Goal: Task Accomplishment & Management: Use online tool/utility

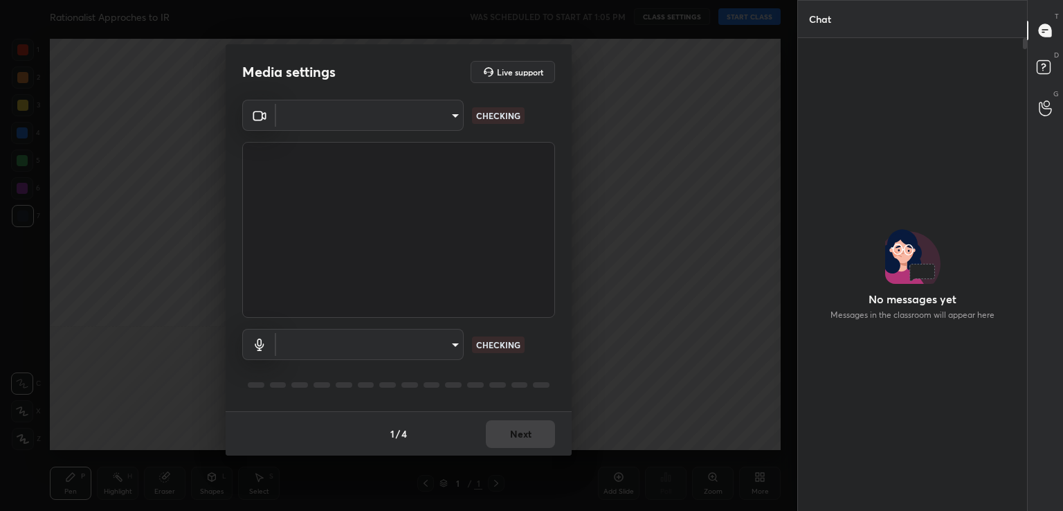
type input "acf1dc7775b110fc2855465bf6569a4ea8eb92ba364f5fc5367f907081c5159b"
type input "communications"
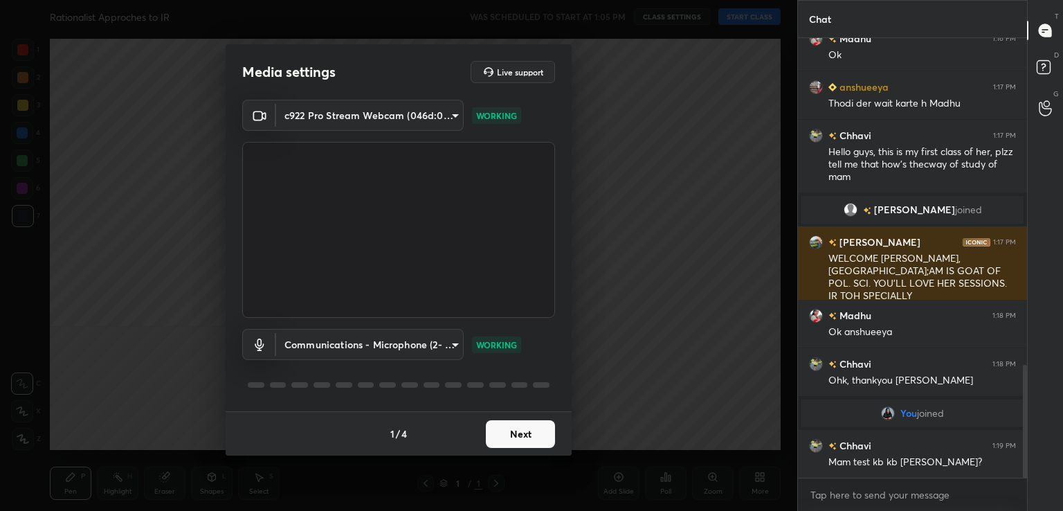
scroll to position [1273, 0]
click at [528, 427] on button "Next" at bounding box center [520, 434] width 69 height 28
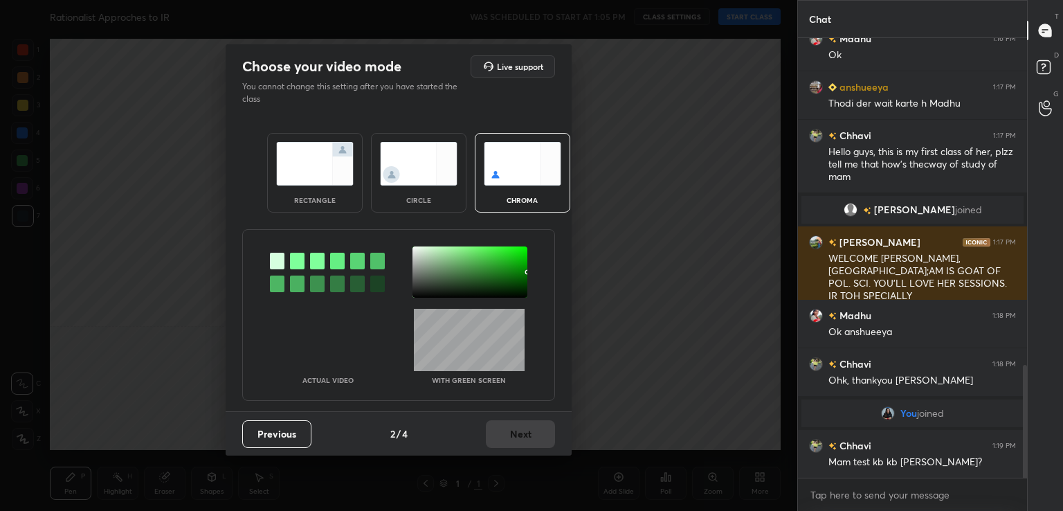
click at [290, 255] on div at bounding box center [297, 261] width 15 height 17
click at [418, 253] on div at bounding box center [469, 271] width 115 height 51
click at [508, 437] on button "Next" at bounding box center [520, 434] width 69 height 28
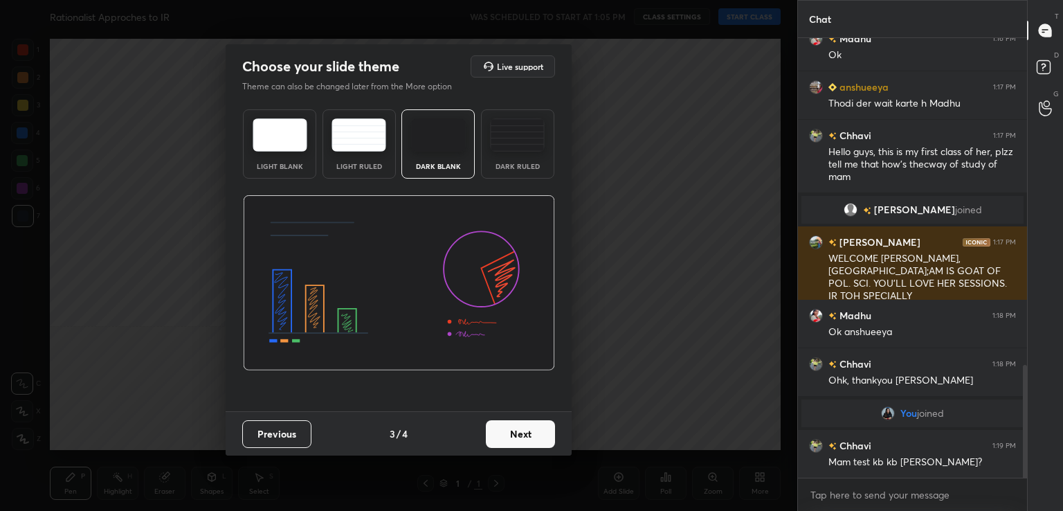
click at [508, 437] on button "Next" at bounding box center [520, 434] width 69 height 28
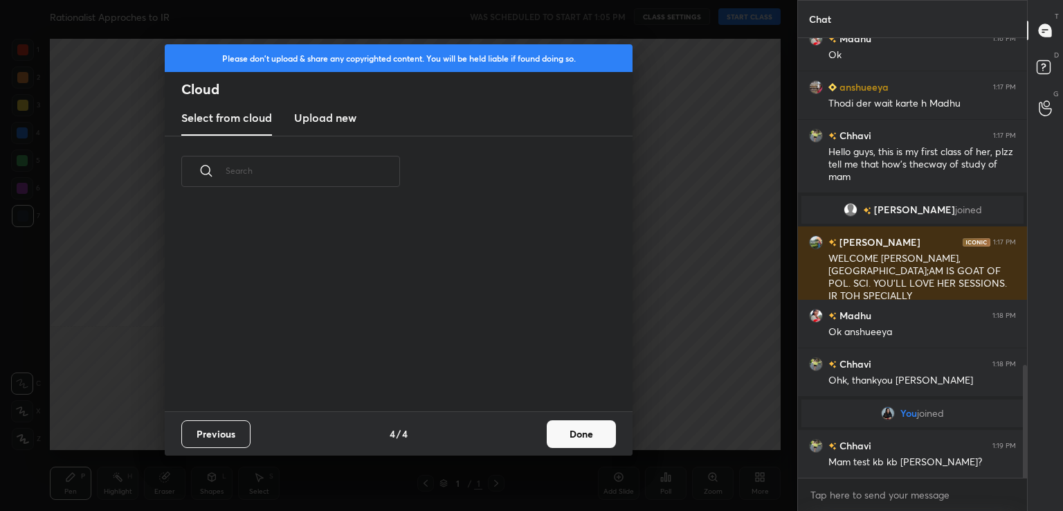
click at [548, 442] on button "Done" at bounding box center [581, 434] width 69 height 28
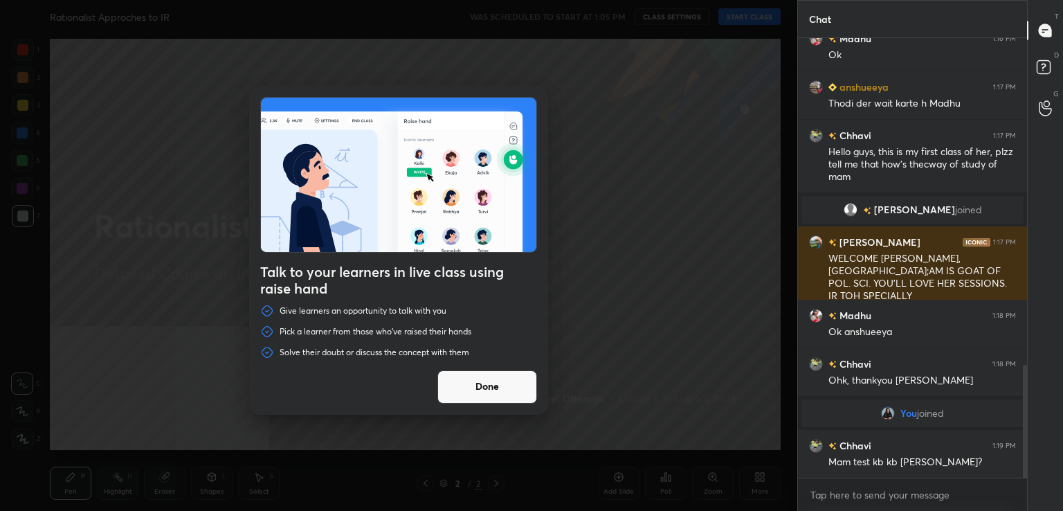
click at [749, 15] on div at bounding box center [398, 255] width 797 height 511
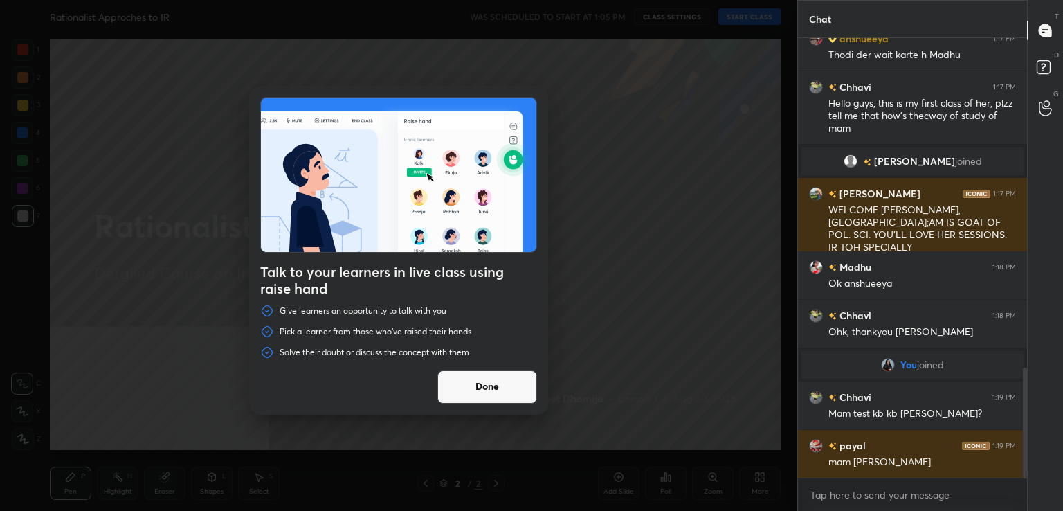
click at [521, 372] on button "Done" at bounding box center [487, 386] width 100 height 33
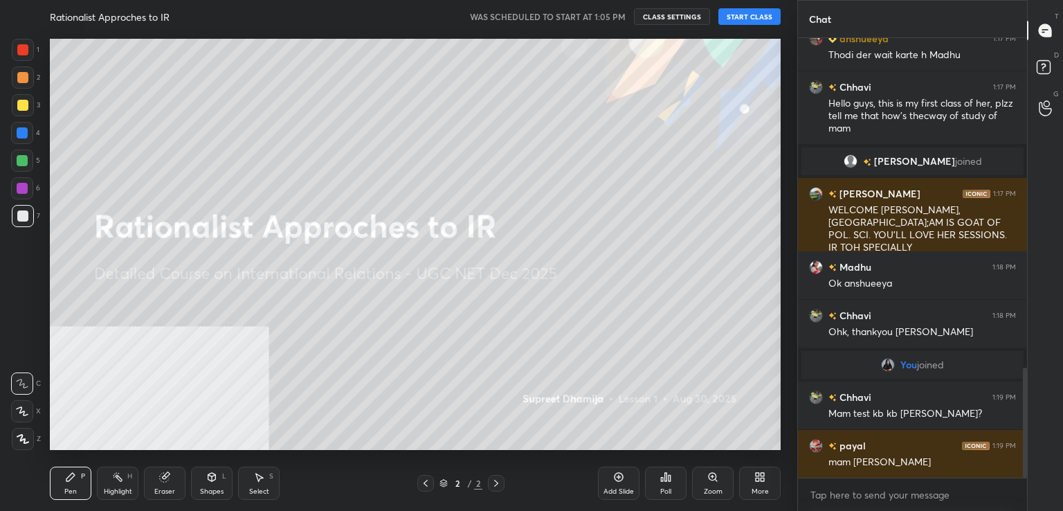
click at [728, 16] on button "START CLASS" at bounding box center [749, 16] width 62 height 17
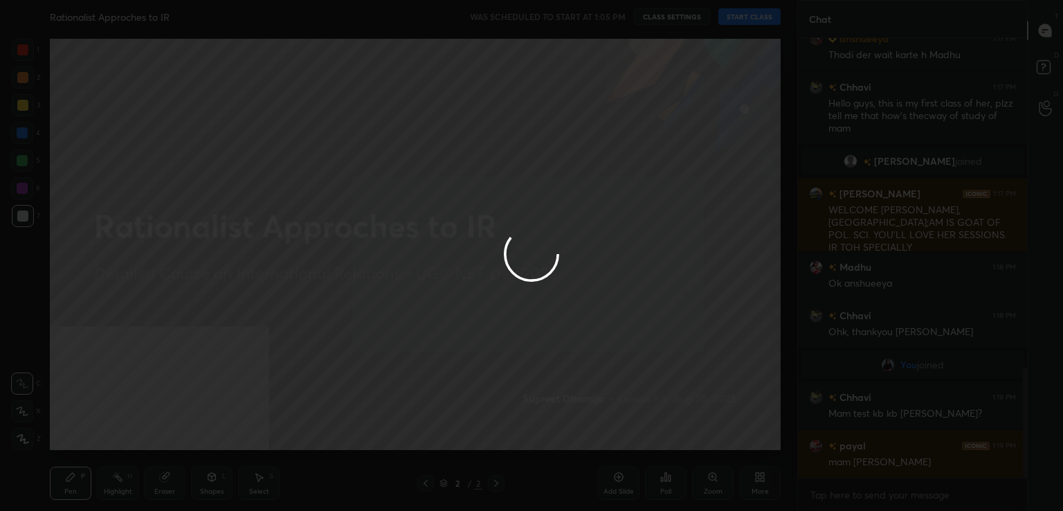
type textarea "x"
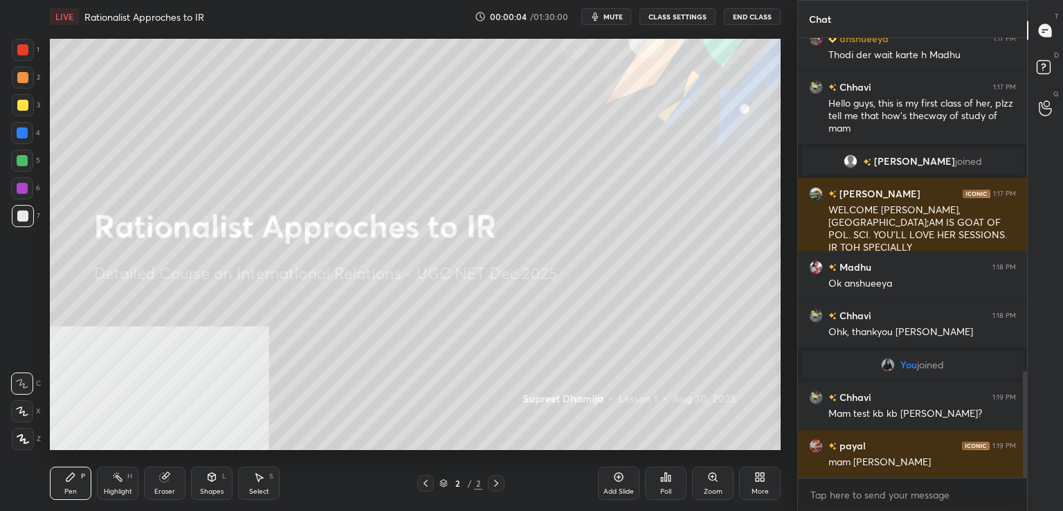
scroll to position [1370, 0]
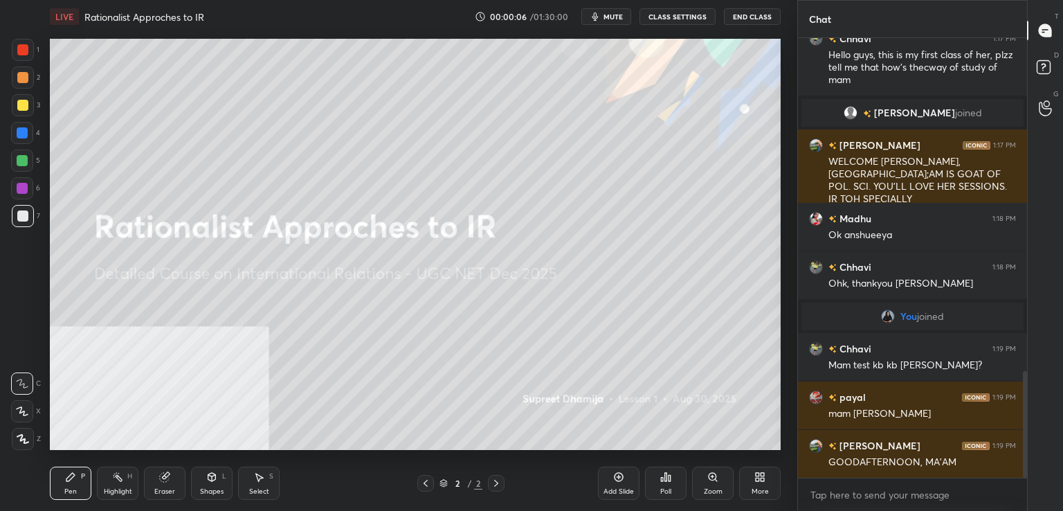
click at [771, 478] on div "More" at bounding box center [760, 482] width 42 height 33
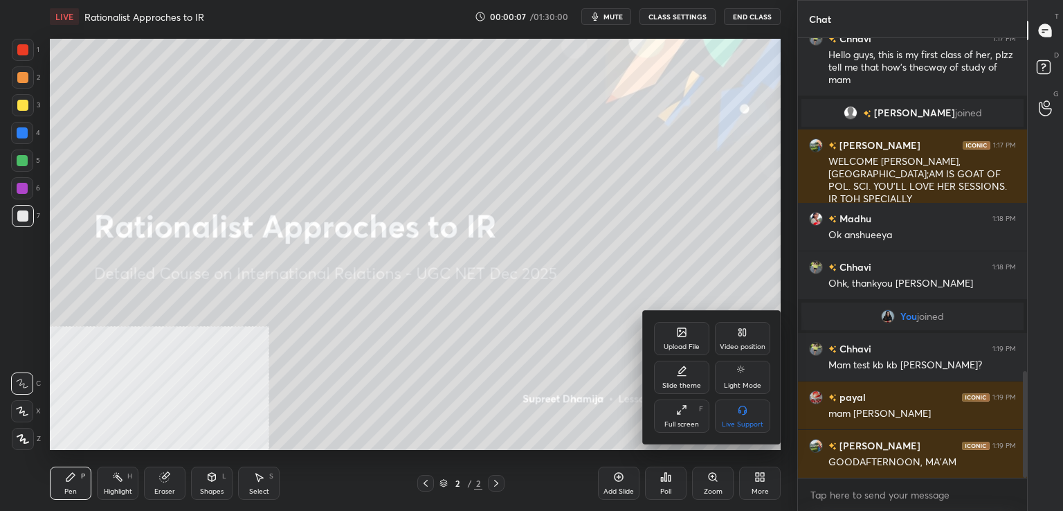
scroll to position [1419, 0]
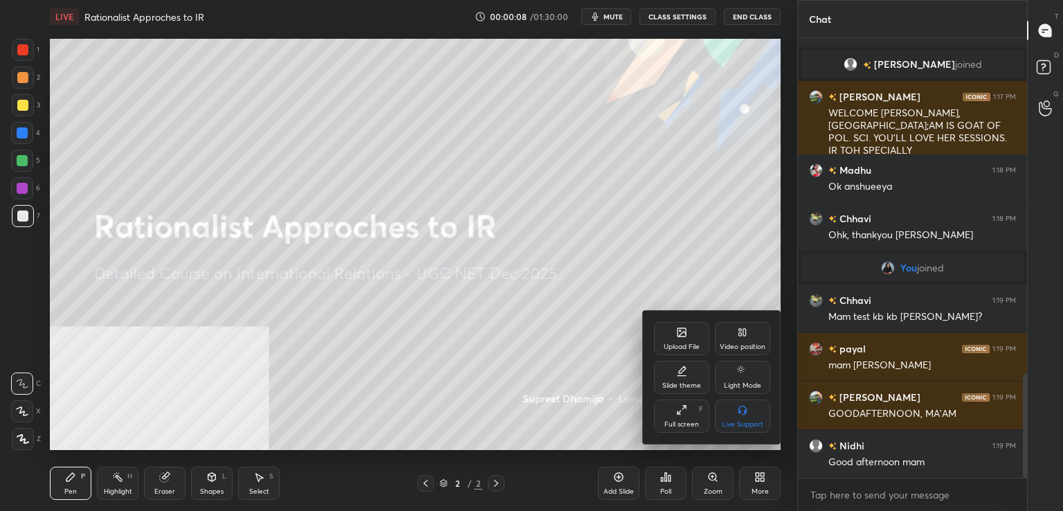
click at [734, 345] on div "Video position" at bounding box center [743, 346] width 46 height 7
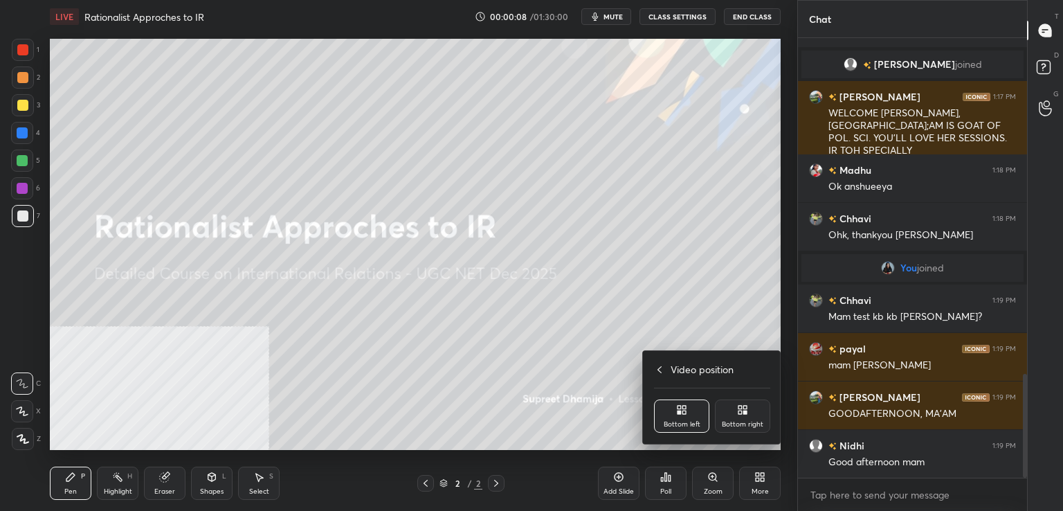
scroll to position [1467, 0]
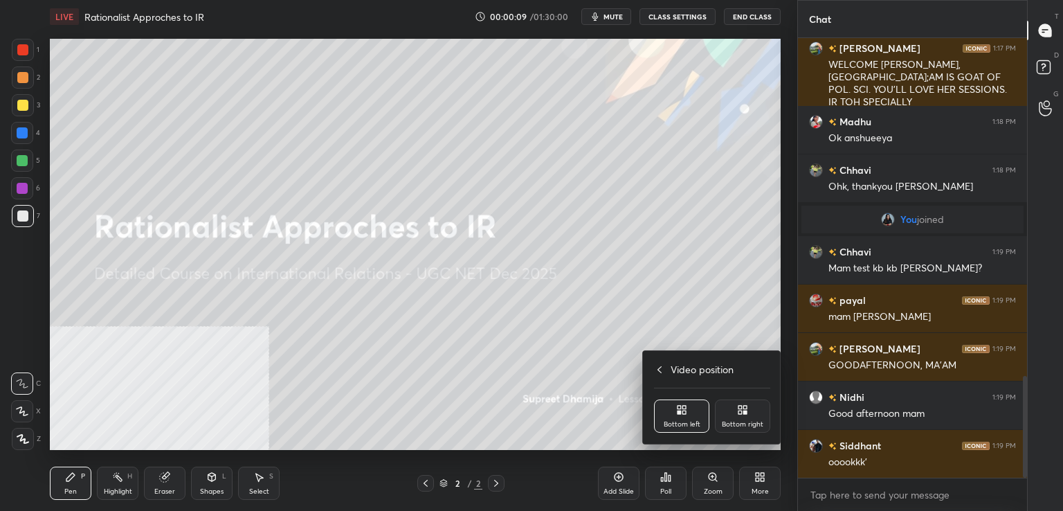
click at [764, 424] on div "Bottom right" at bounding box center [742, 415] width 55 height 33
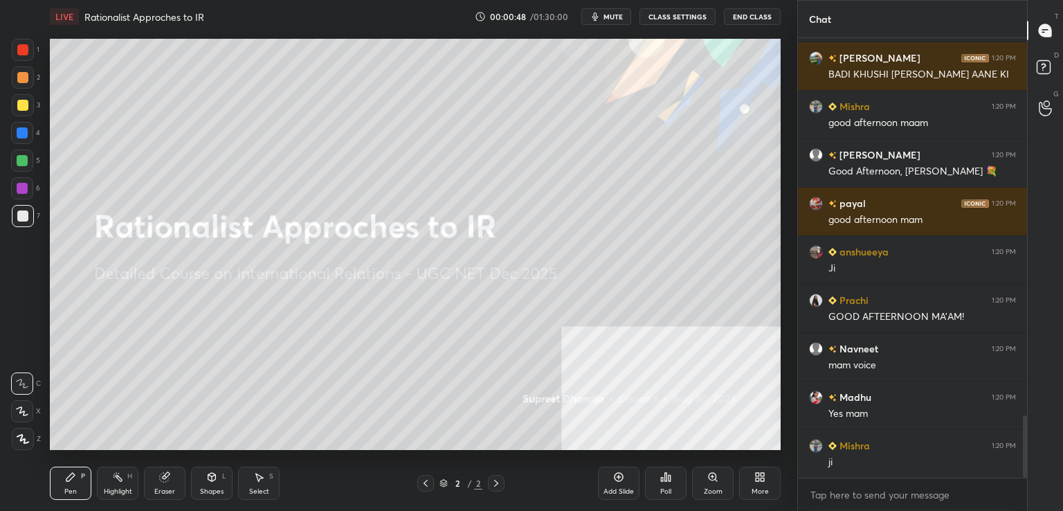
scroll to position [2678, 0]
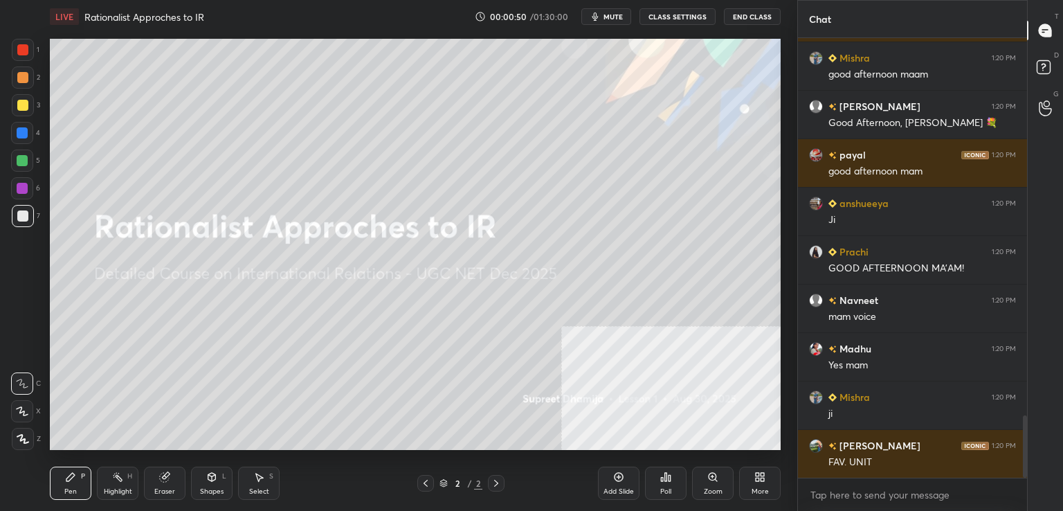
click at [673, 12] on button "CLASS SETTINGS" at bounding box center [678, 16] width 76 height 17
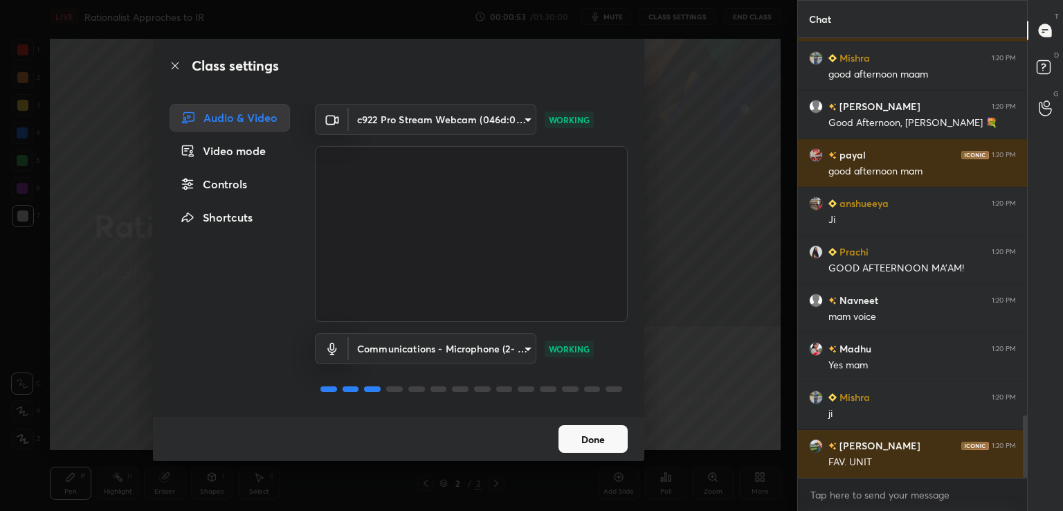
click at [608, 437] on button "Done" at bounding box center [593, 439] width 69 height 28
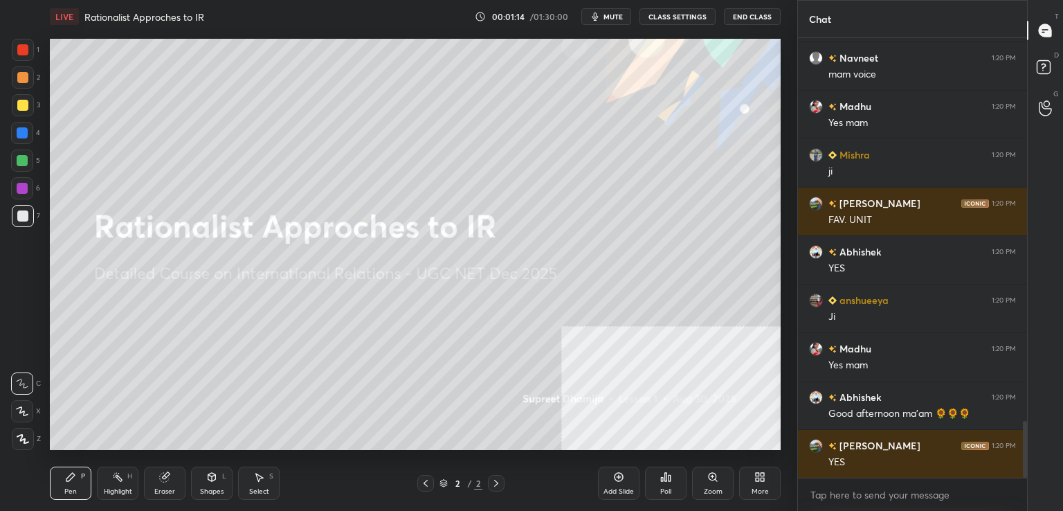
scroll to position [2969, 0]
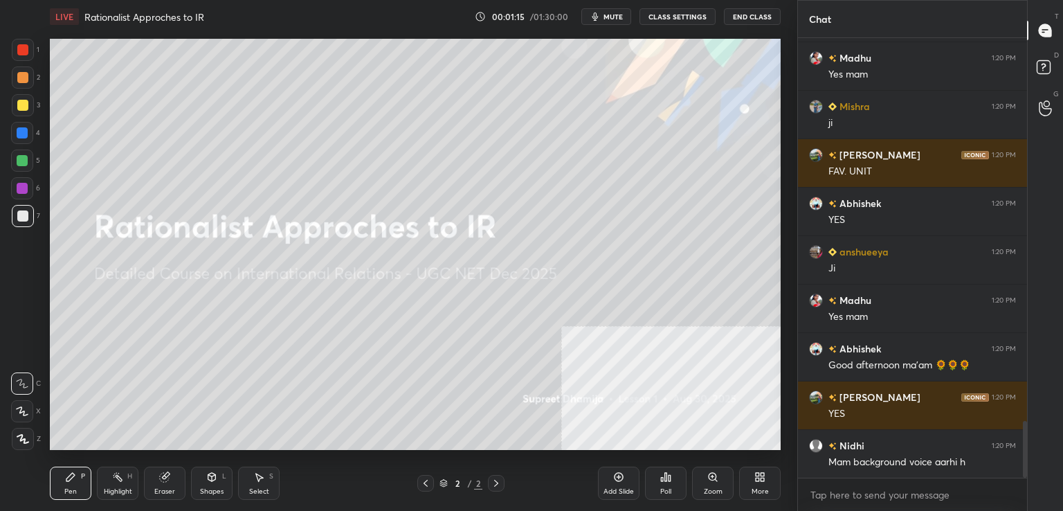
click at [620, 17] on span "mute" at bounding box center [613, 17] width 19 height 10
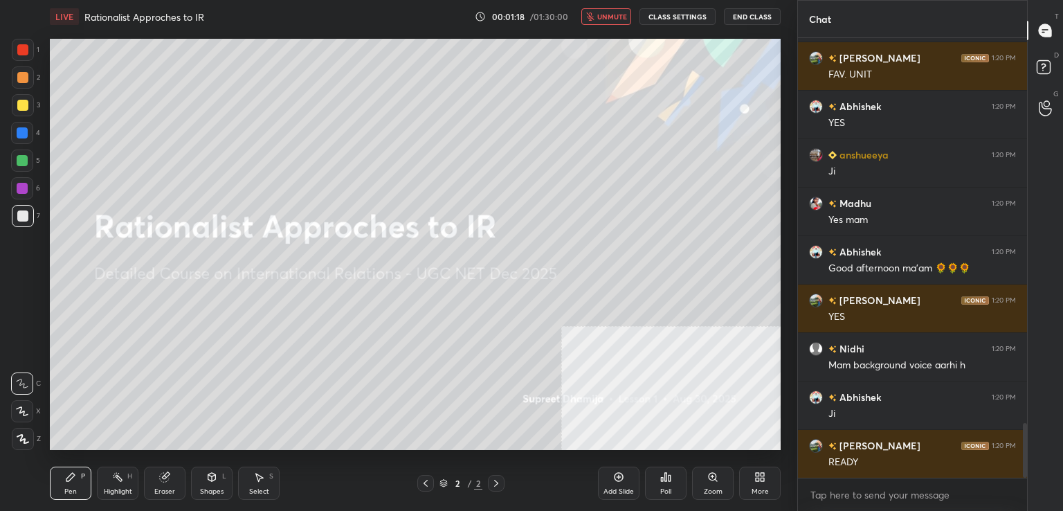
scroll to position [3114, 0]
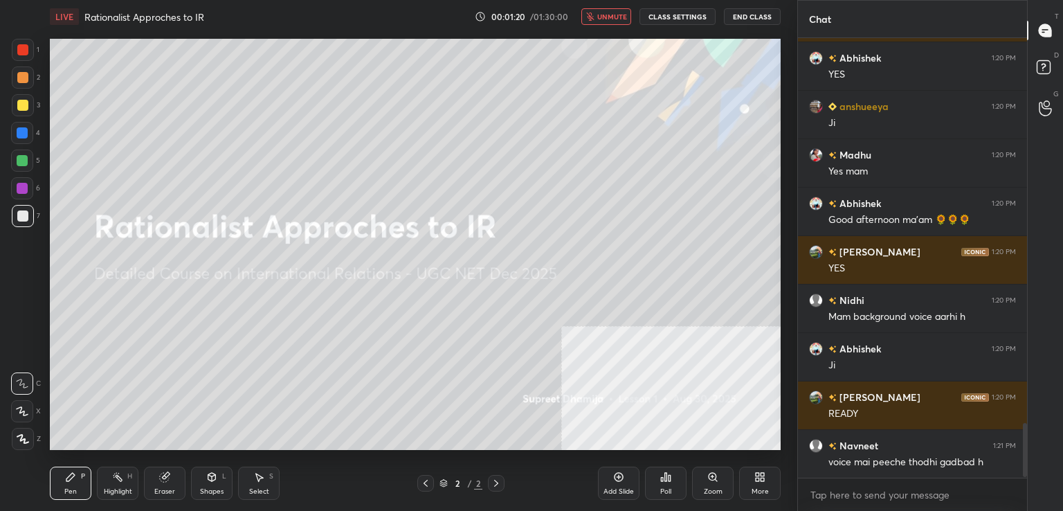
click at [689, 13] on button "CLASS SETTINGS" at bounding box center [678, 16] width 76 height 17
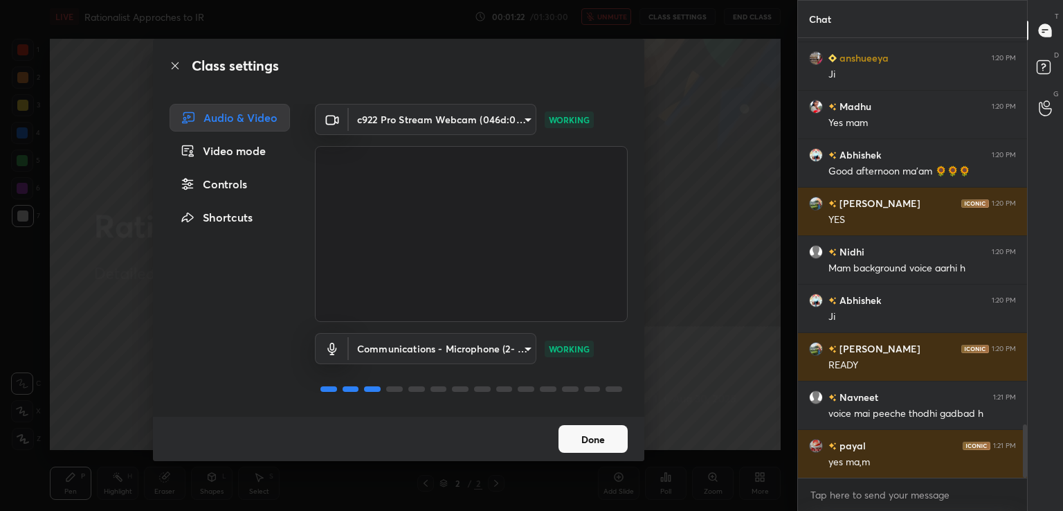
scroll to position [3211, 0]
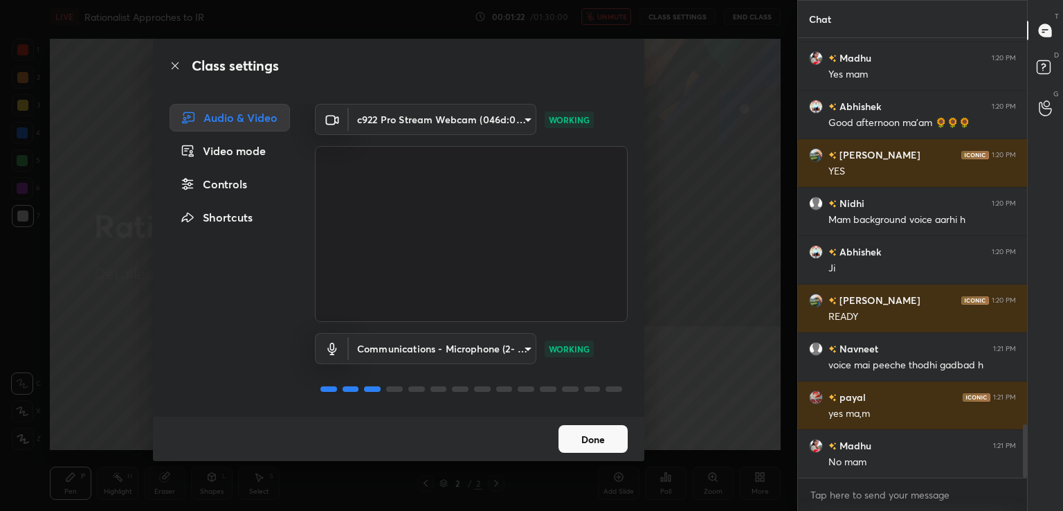
click at [437, 338] on body "1 2 3 4 5 6 7 C X Z C X Z E E Erase all H H LIVE Rationalist Approches to IR 00…" at bounding box center [531, 255] width 1063 height 511
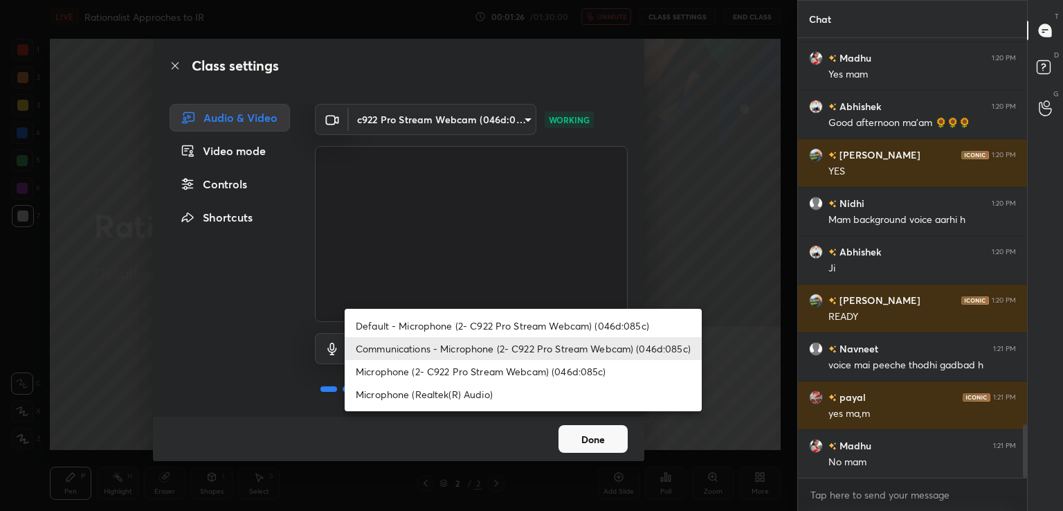
scroll to position [3260, 0]
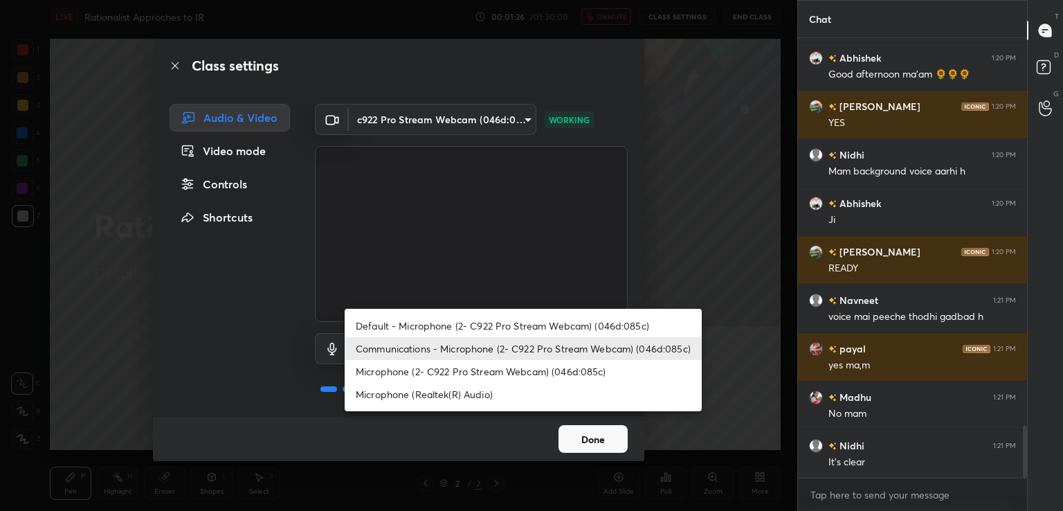
click at [446, 377] on li "Microphone (2- C922 Pro Stream Webcam) (046d:085c)" at bounding box center [523, 371] width 357 height 23
type input "52048979250f2612ae02df307c7c37a8a7f2b4a450d4056cc5b40cbb8cbc43a8"
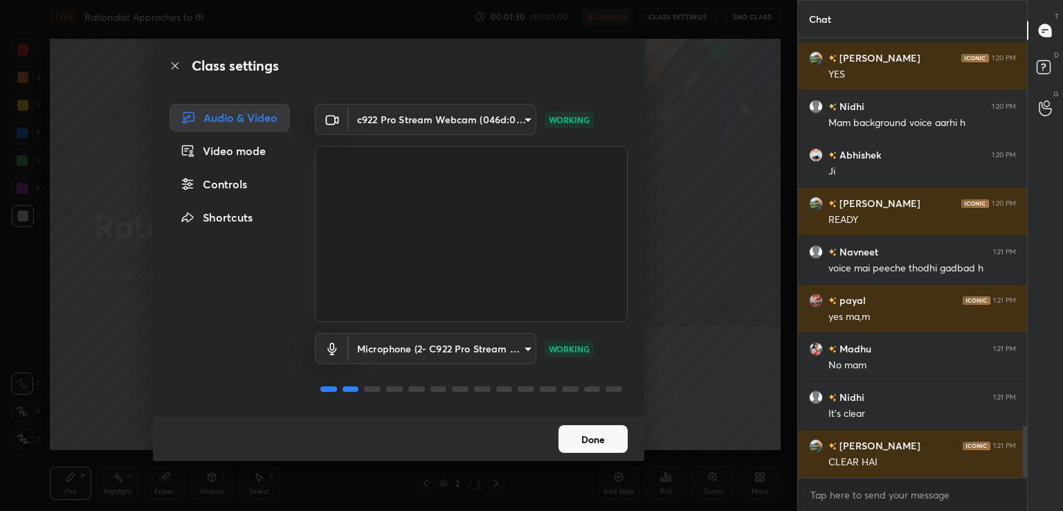
scroll to position [3357, 0]
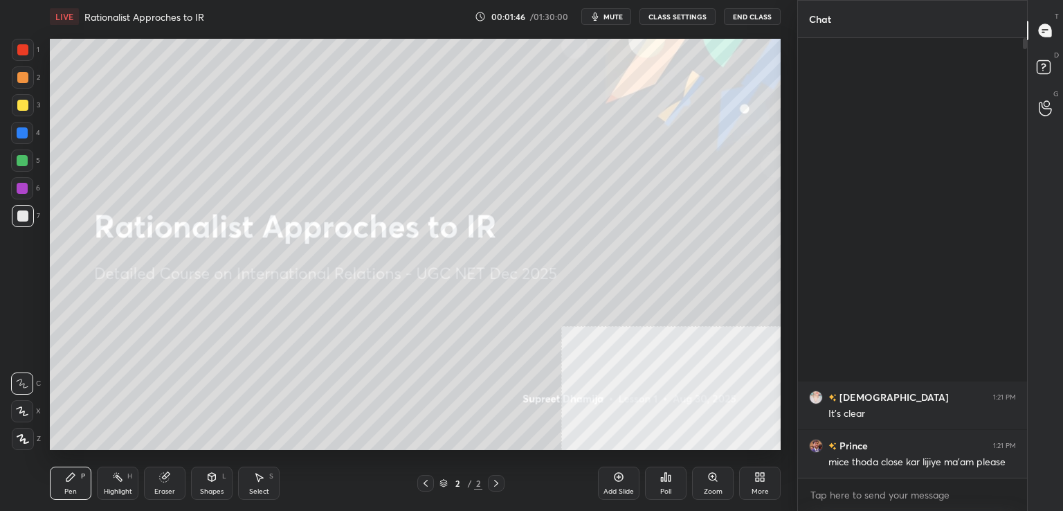
scroll to position [68788, 68469]
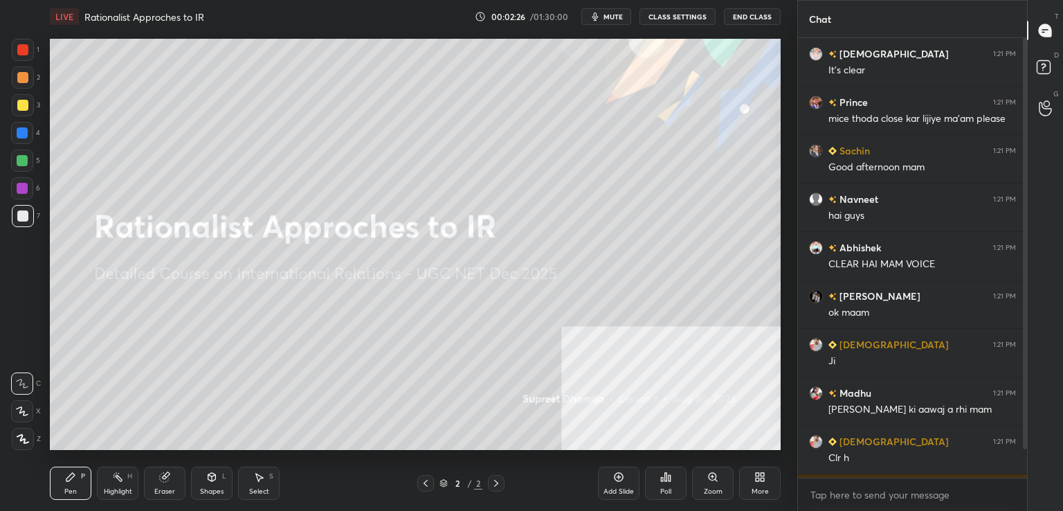
click at [662, 16] on button "CLASS SETTINGS" at bounding box center [678, 16] width 76 height 17
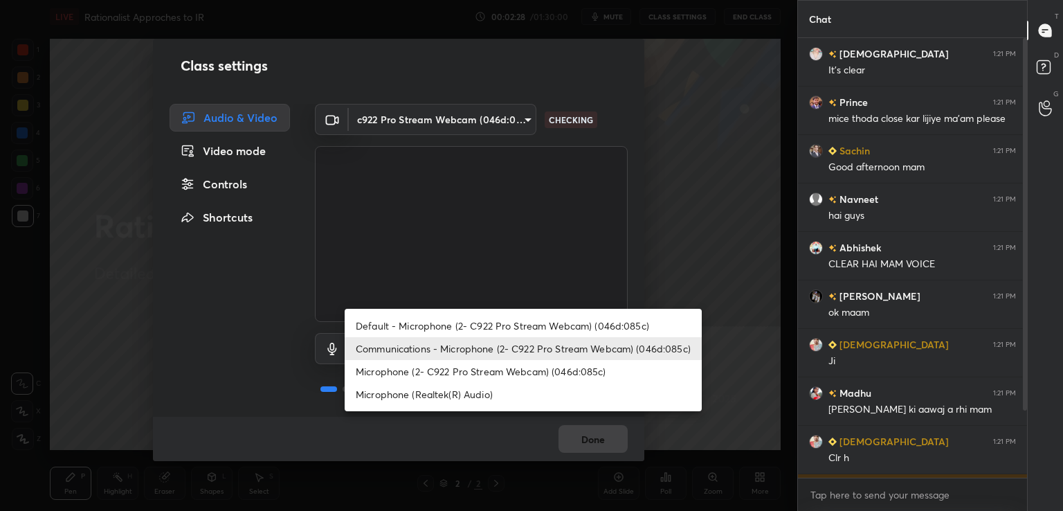
click at [456, 346] on body "1 2 3 4 5 6 7 C X Z C X Z E E Erase all H H LIVE Rationalist Approches to IR 00…" at bounding box center [531, 255] width 1063 height 511
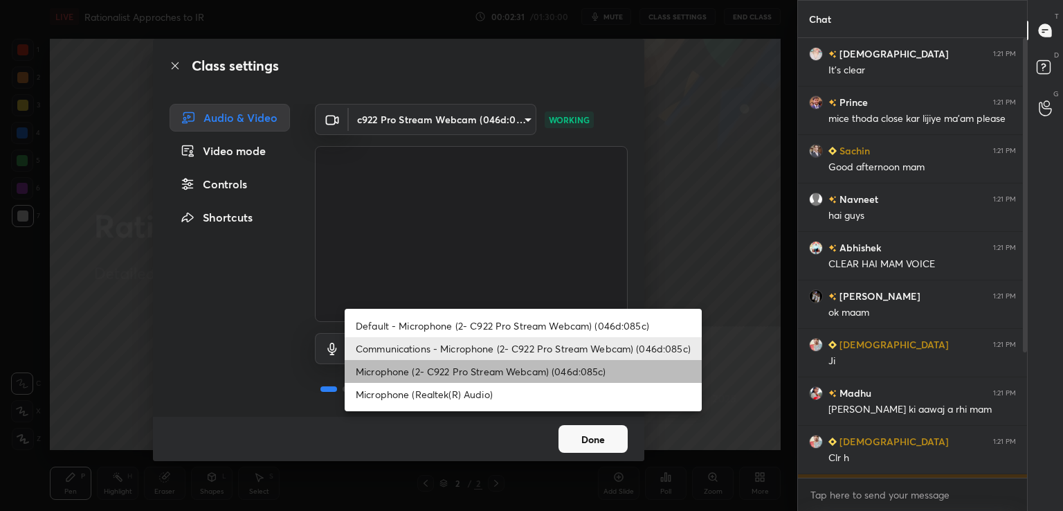
click at [507, 367] on li "Microphone (2- C922 Pro Stream Webcam) (046d:085c)" at bounding box center [523, 371] width 357 height 23
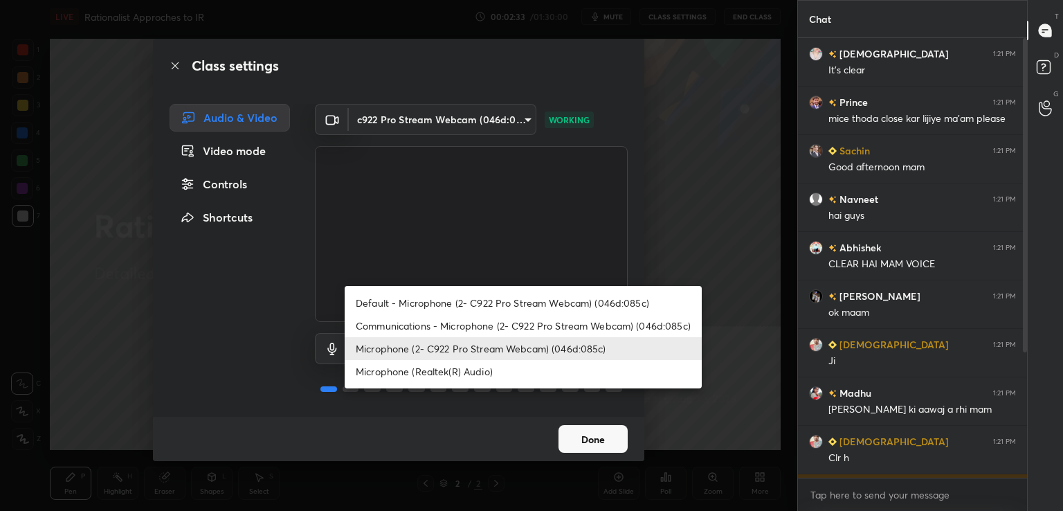
click at [493, 344] on body "1 2 3 4 5 6 7 C X Z C X Z E E Erase all H H LIVE Rationalist Approches to IR 00…" at bounding box center [531, 255] width 1063 height 511
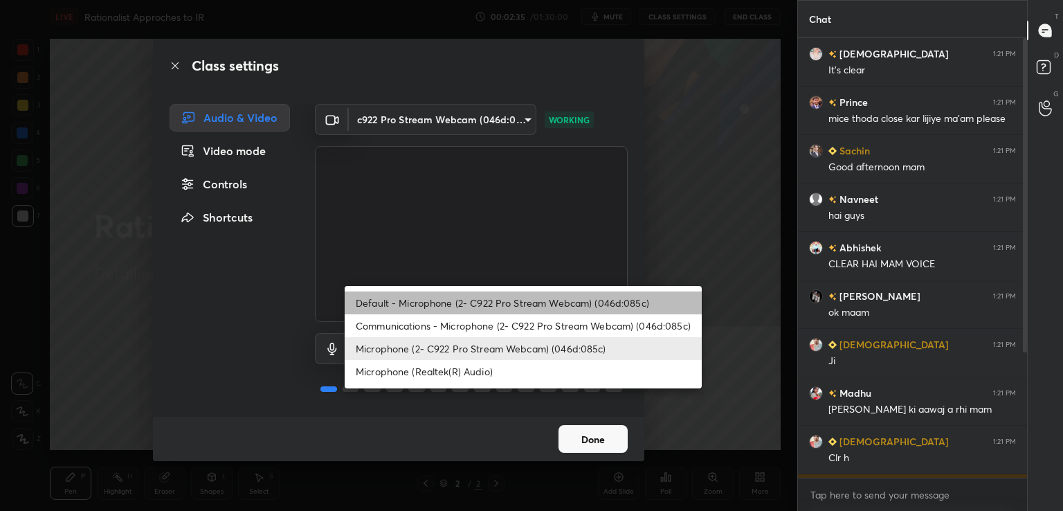
click at [502, 295] on li "Default - Microphone (2- C922 Pro Stream Webcam) (046d:085c)" at bounding box center [523, 302] width 357 height 23
type input "default"
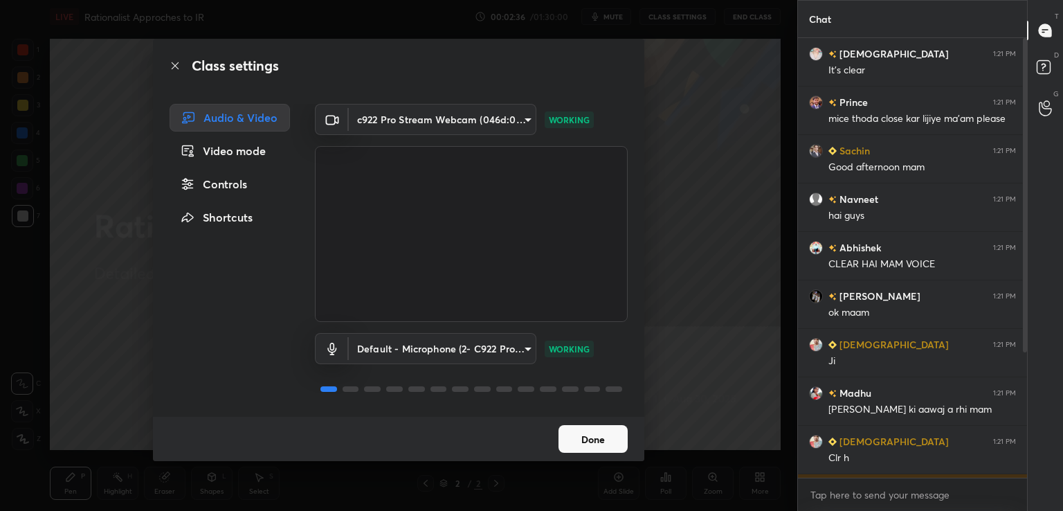
click at [584, 449] on button "Done" at bounding box center [593, 439] width 69 height 28
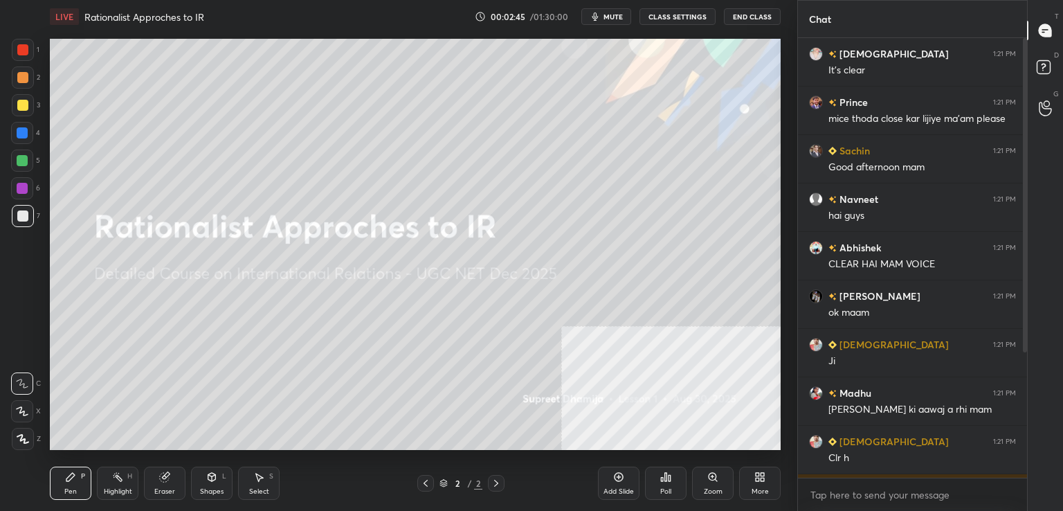
scroll to position [190, 0]
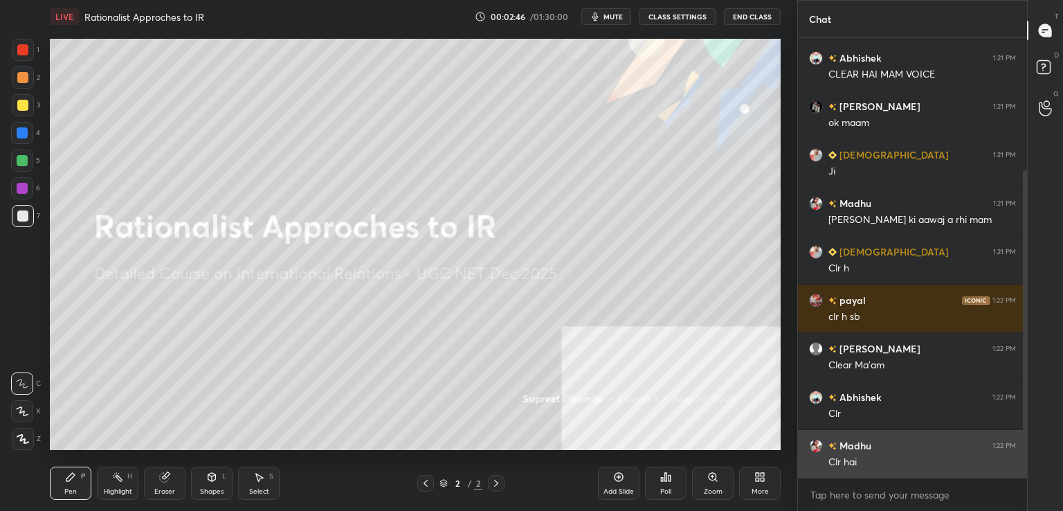
drag, startPoint x: 1024, startPoint y: 333, endPoint x: 1017, endPoint y: 465, distance: 132.4
click at [1017, 465] on div "Sachin 1:21 PM Good afternoon mam Navneet 1:21 PM hai guys Abhishek 1:21 PM CLE…" at bounding box center [912, 257] width 229 height 439
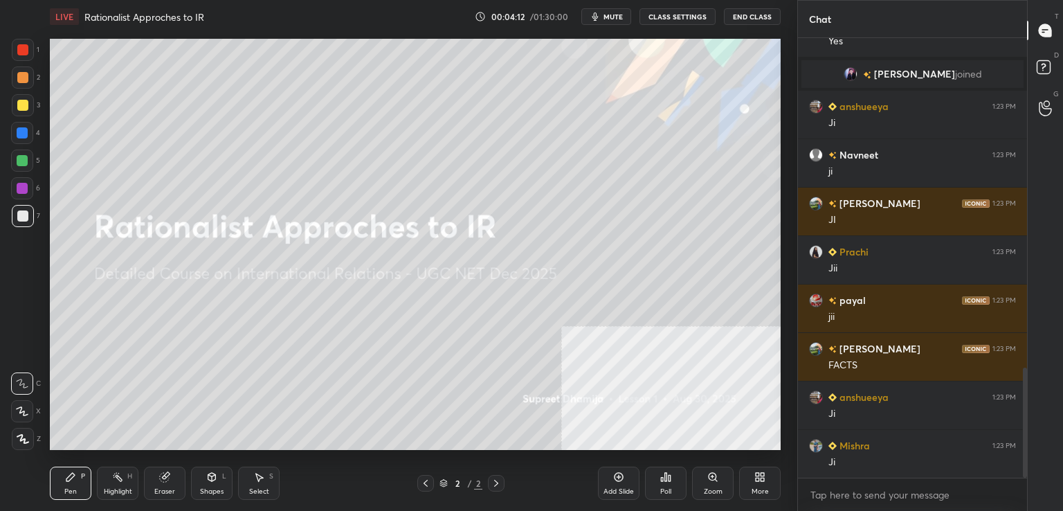
scroll to position [1365, 0]
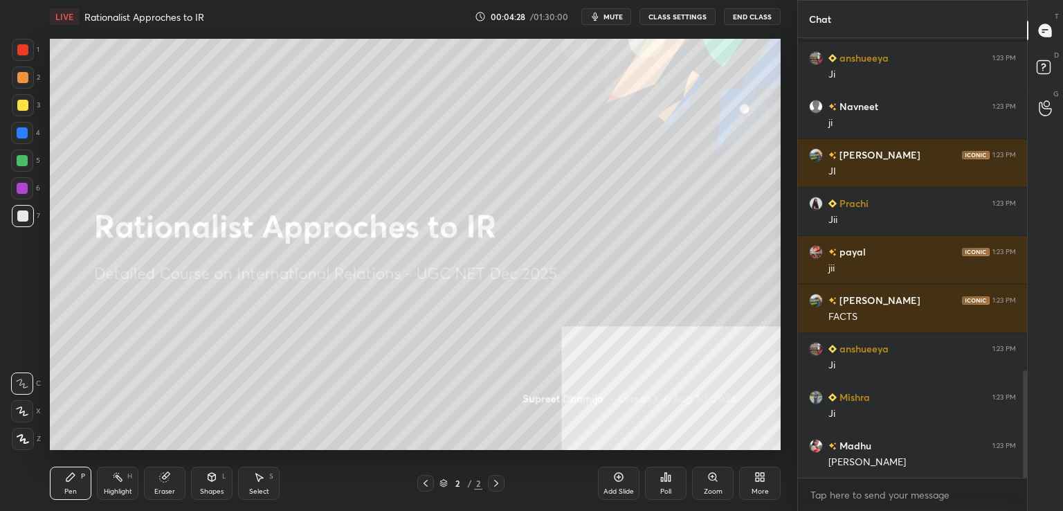
click at [27, 441] on icon at bounding box center [23, 439] width 12 height 10
click at [22, 94] on div at bounding box center [23, 105] width 22 height 22
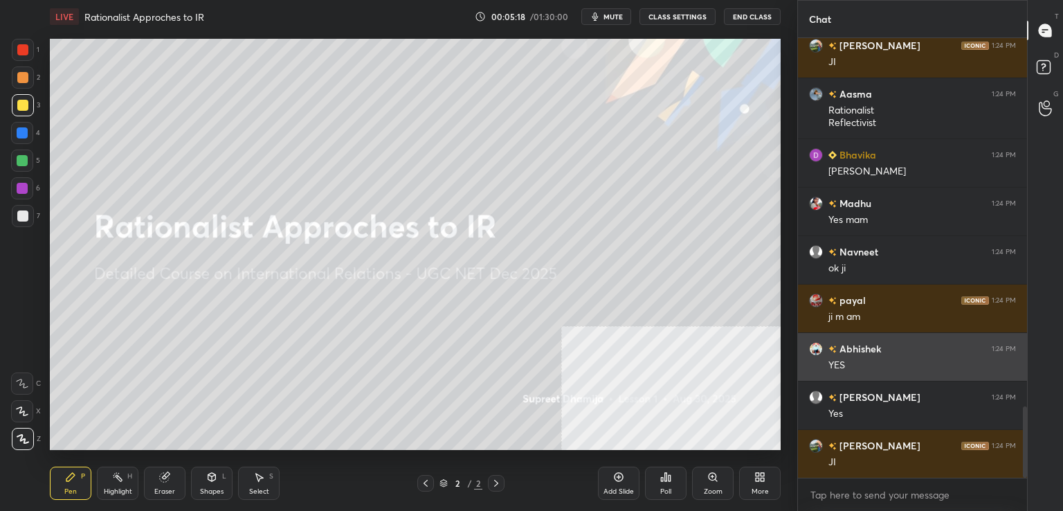
scroll to position [2274, 0]
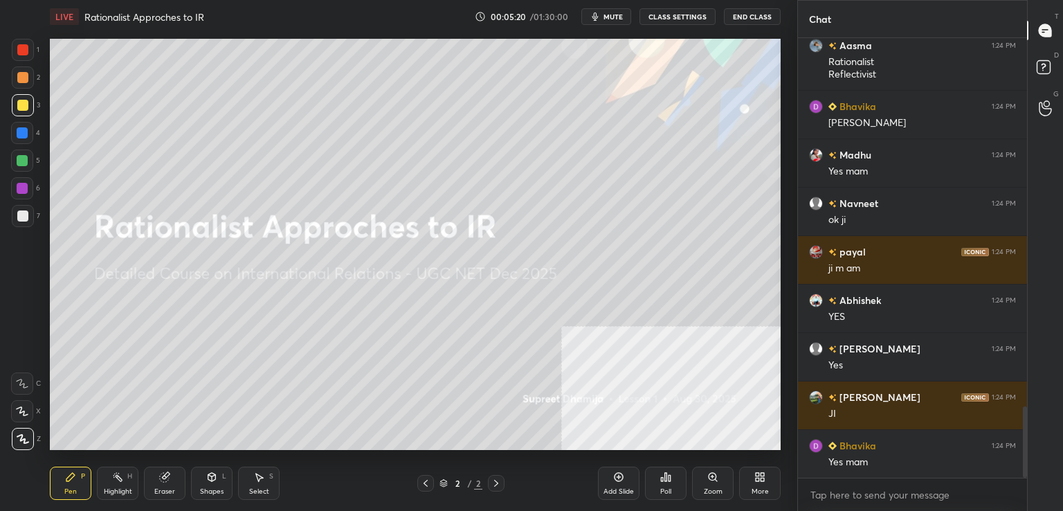
click at [759, 473] on icon at bounding box center [759, 476] width 11 height 11
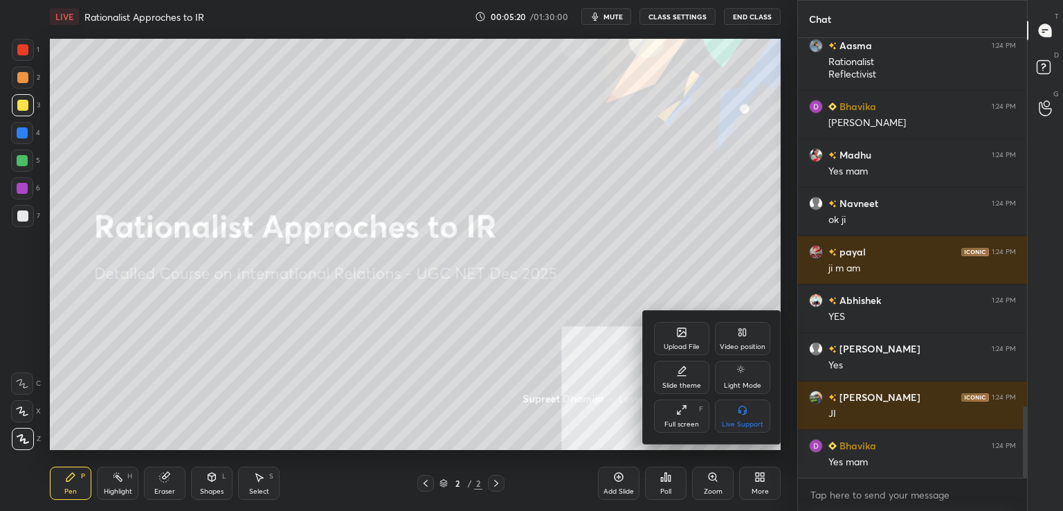
scroll to position [2323, 0]
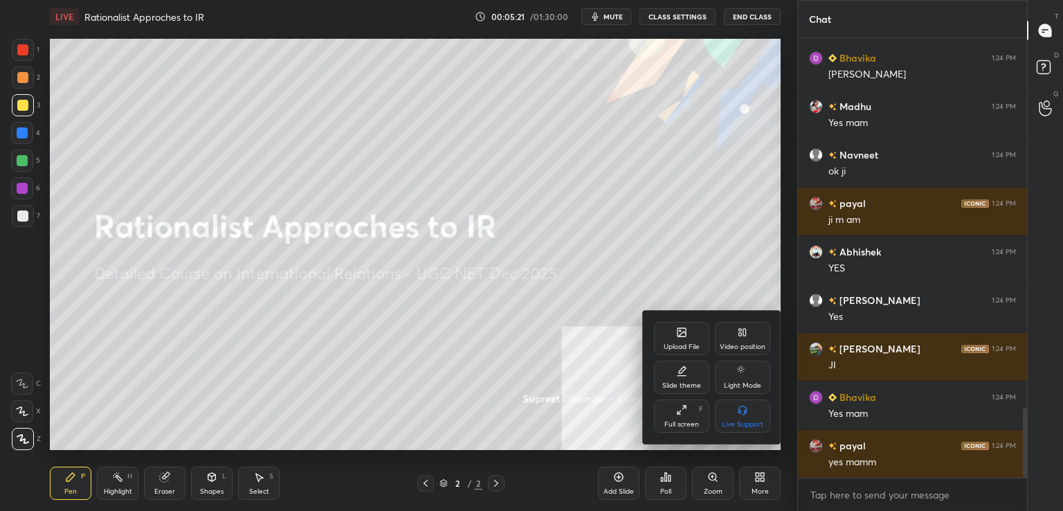
click at [678, 344] on div "Upload File" at bounding box center [682, 346] width 36 height 7
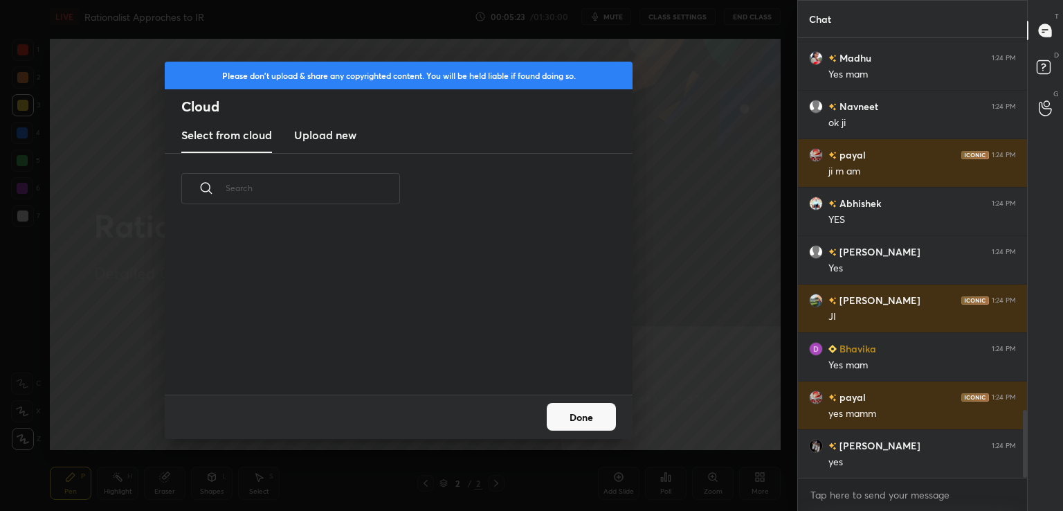
scroll to position [2420, 0]
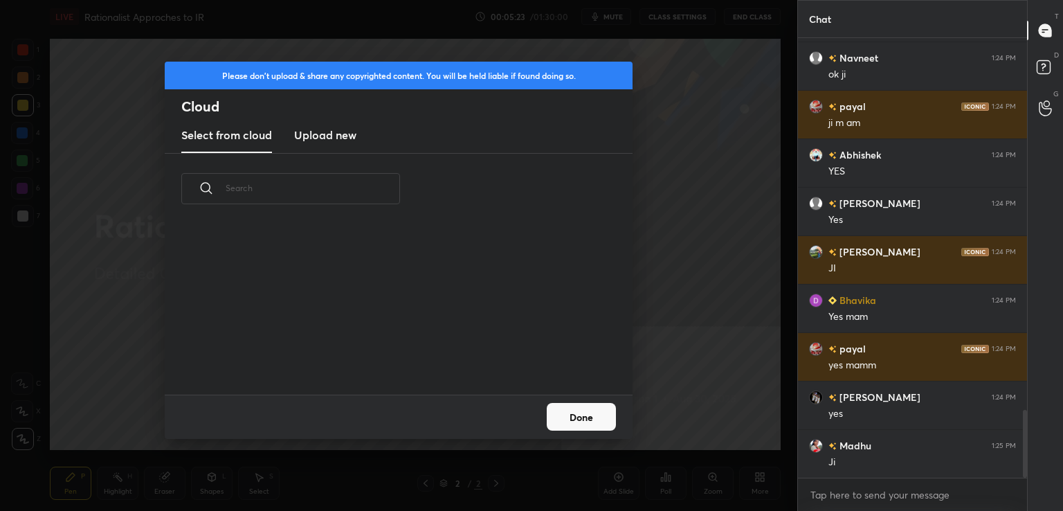
click at [313, 138] on h3 "Upload new" at bounding box center [325, 135] width 62 height 17
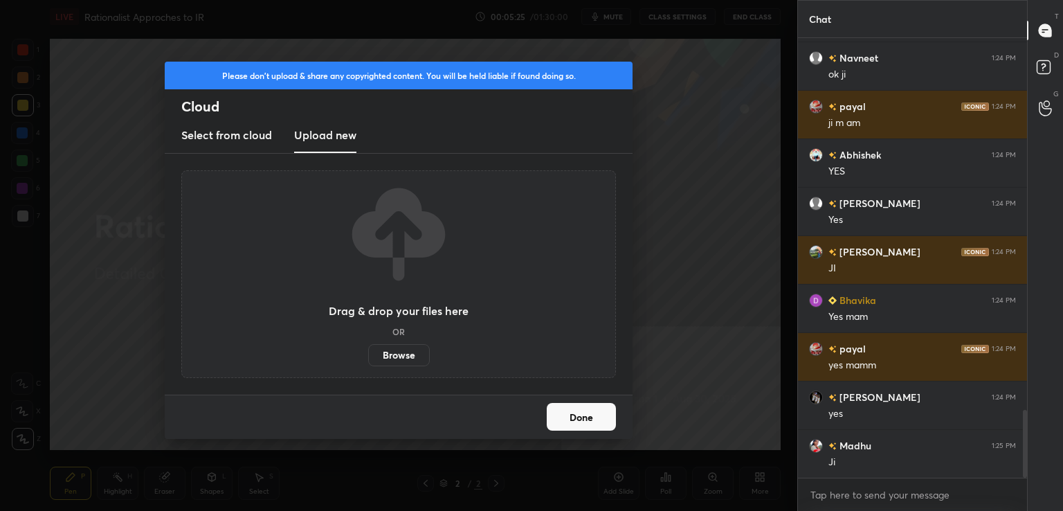
click at [404, 361] on label "Browse" at bounding box center [399, 355] width 62 height 22
click at [368, 361] on input "Browse" at bounding box center [368, 355] width 0 height 22
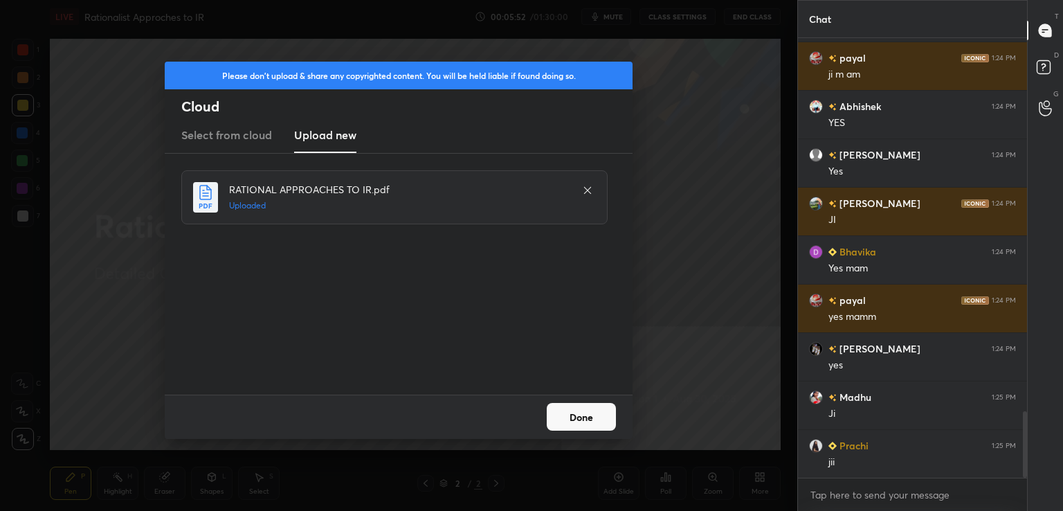
click at [575, 416] on button "Done" at bounding box center [581, 417] width 69 height 28
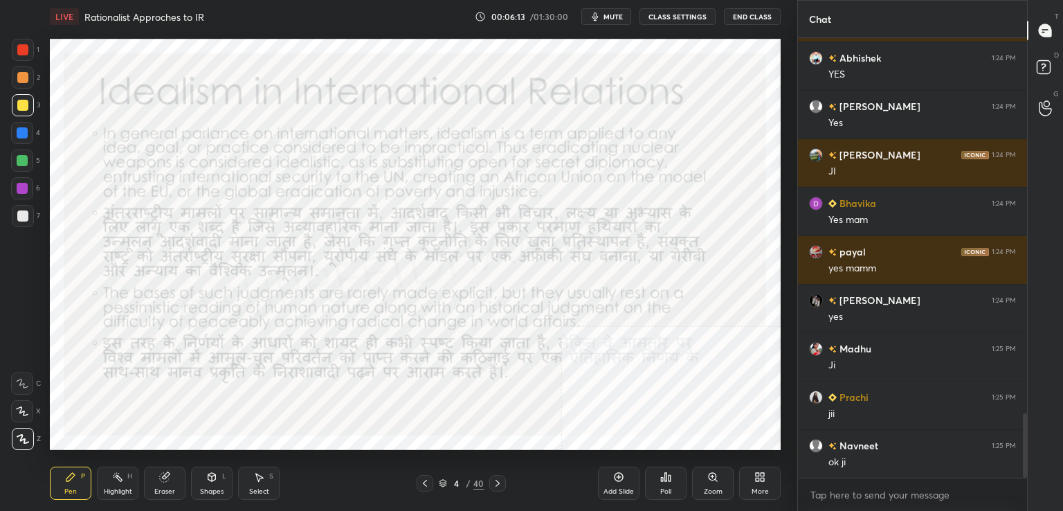
scroll to position [2565, 0]
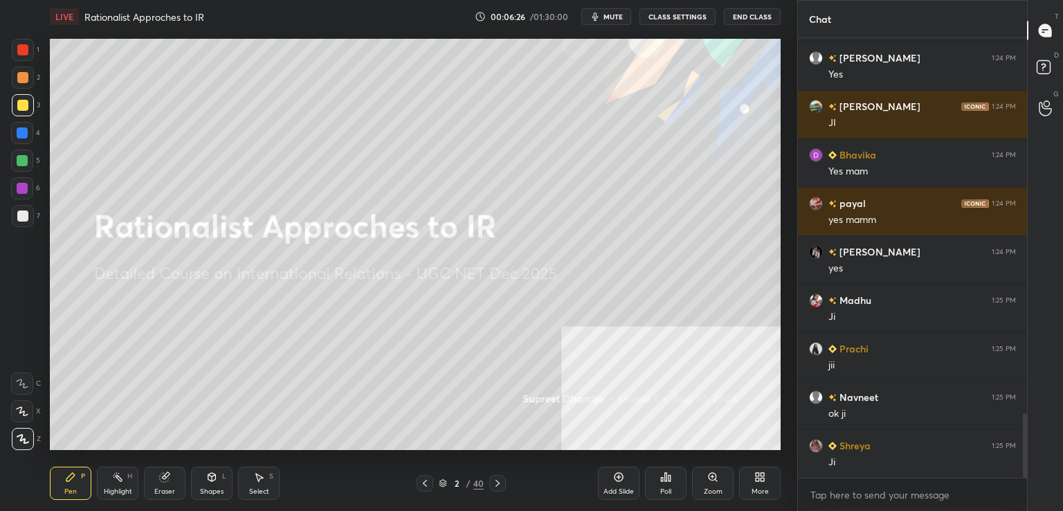
click at [620, 475] on icon at bounding box center [618, 476] width 11 height 11
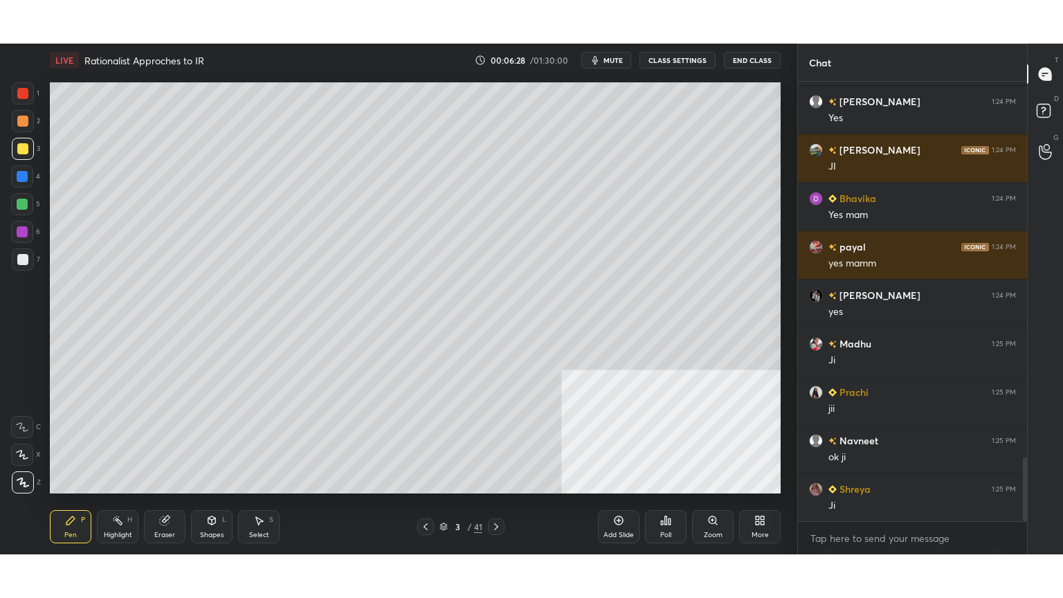
scroll to position [2613, 0]
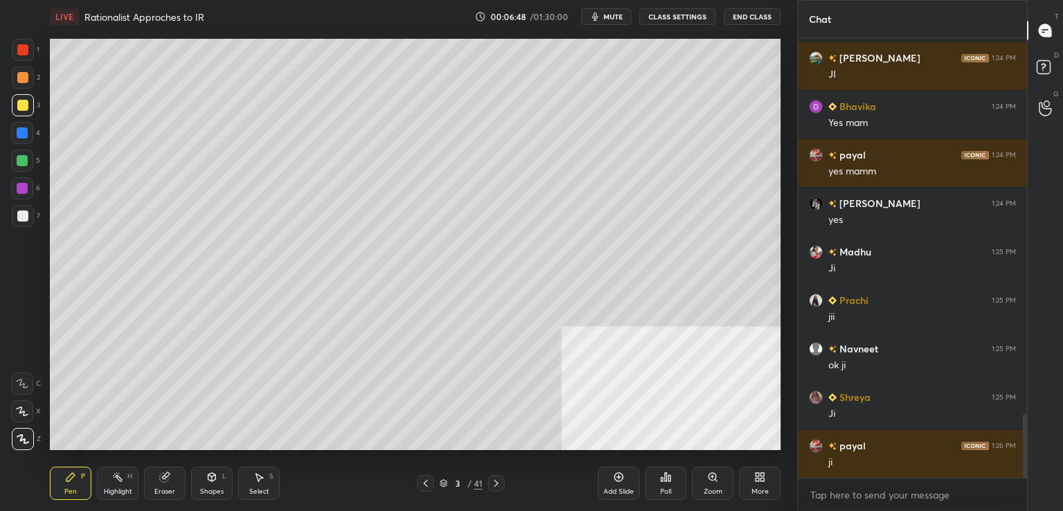
click at [767, 488] on div "More" at bounding box center [760, 491] width 17 height 7
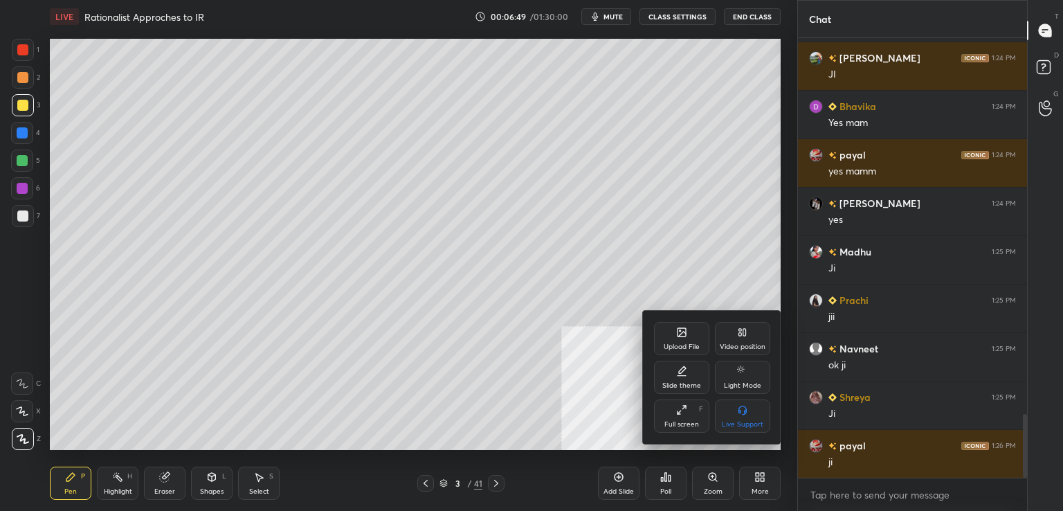
click at [694, 408] on div "Full screen F" at bounding box center [681, 415] width 55 height 33
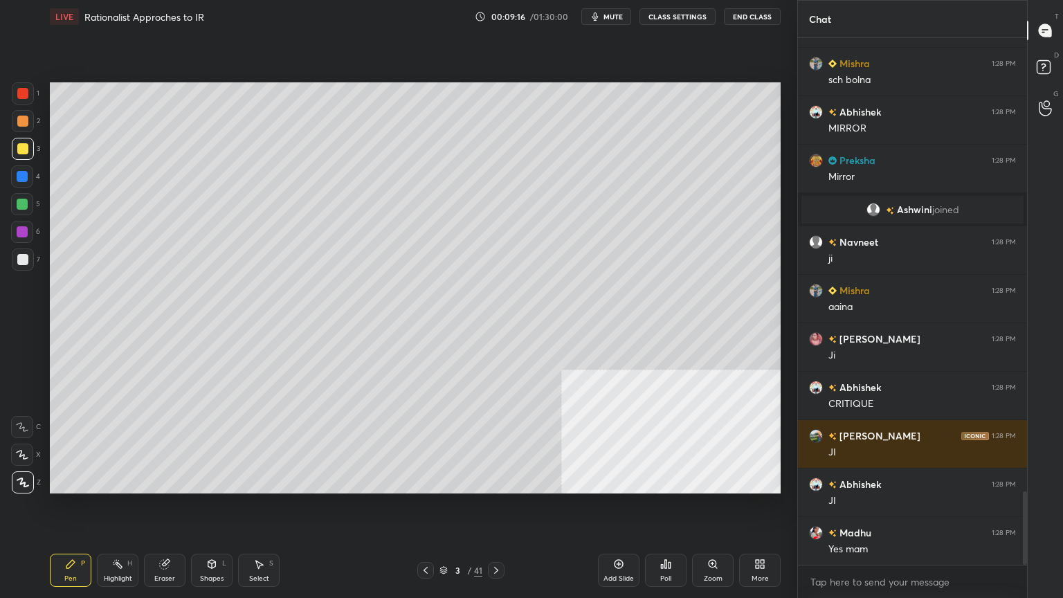
scroll to position [3258, 0]
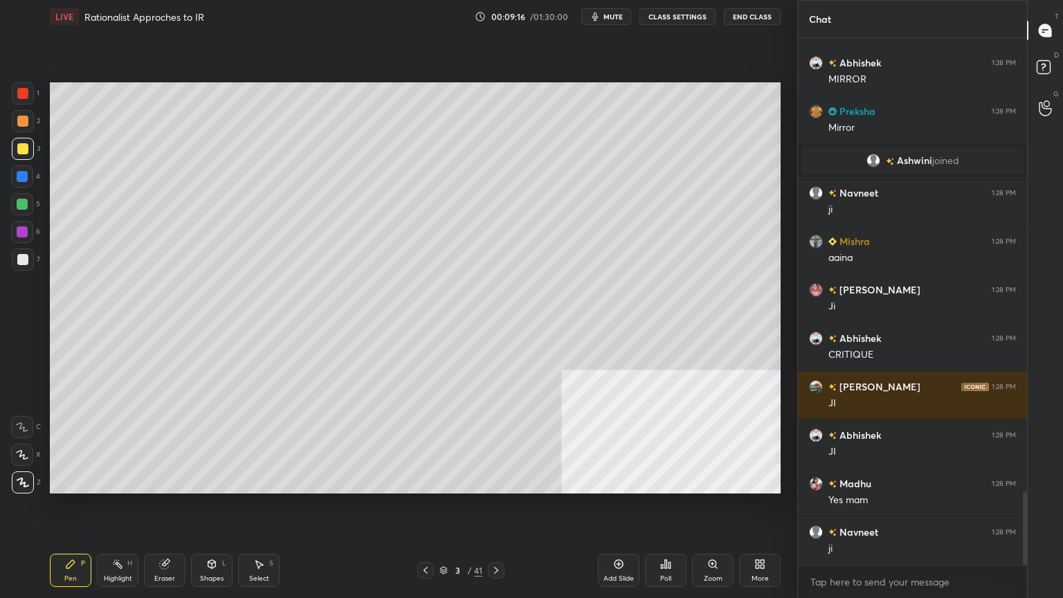
click at [614, 510] on div "Add Slide" at bounding box center [619, 578] width 30 height 7
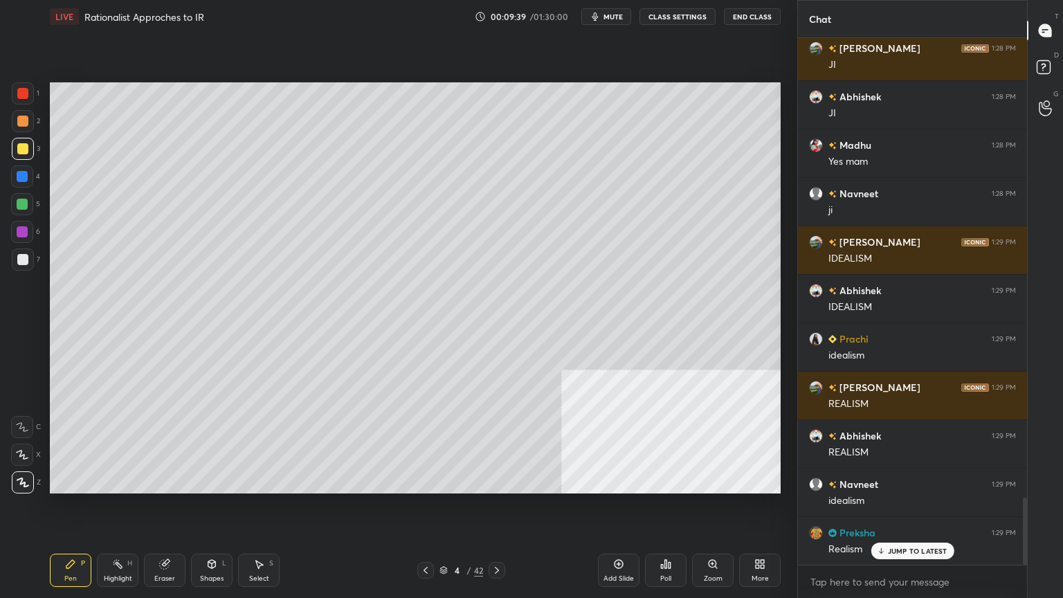
scroll to position [3645, 0]
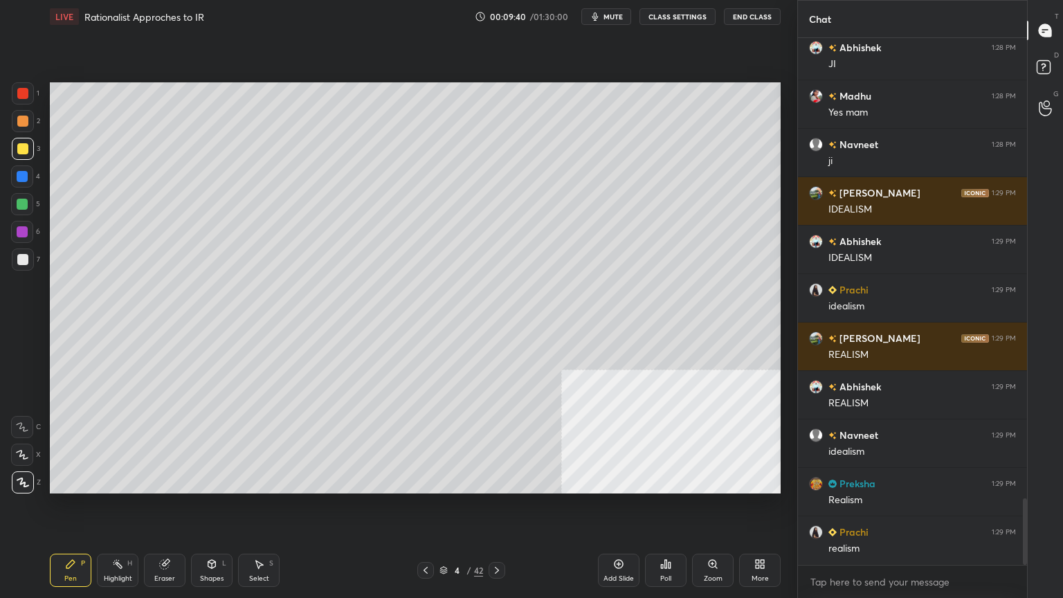
click at [12, 325] on div "1 2 3 4 5 6 7 C X Z C X Z E E Erase all H H" at bounding box center [22, 287] width 44 height 411
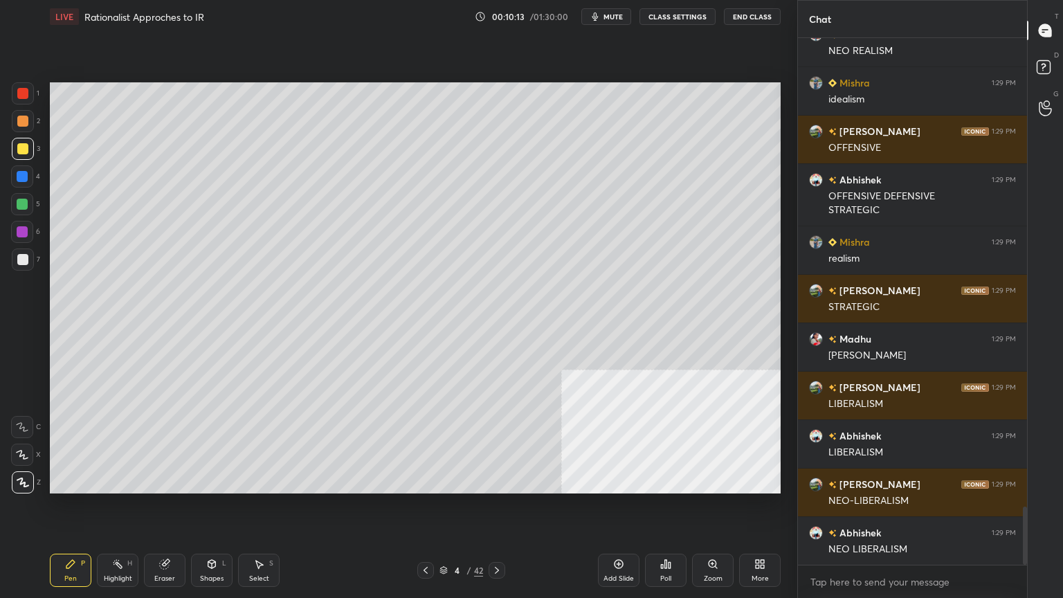
scroll to position [4241, 0]
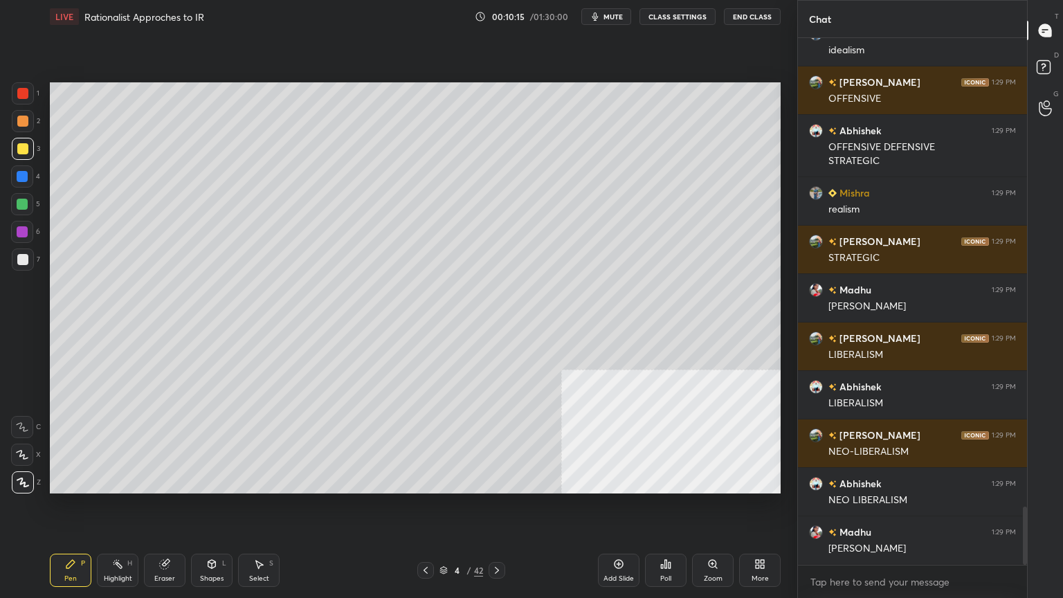
click at [523, 75] on div "Setting up your live class Poll for secs No correct answer Start poll" at bounding box center [415, 287] width 742 height 509
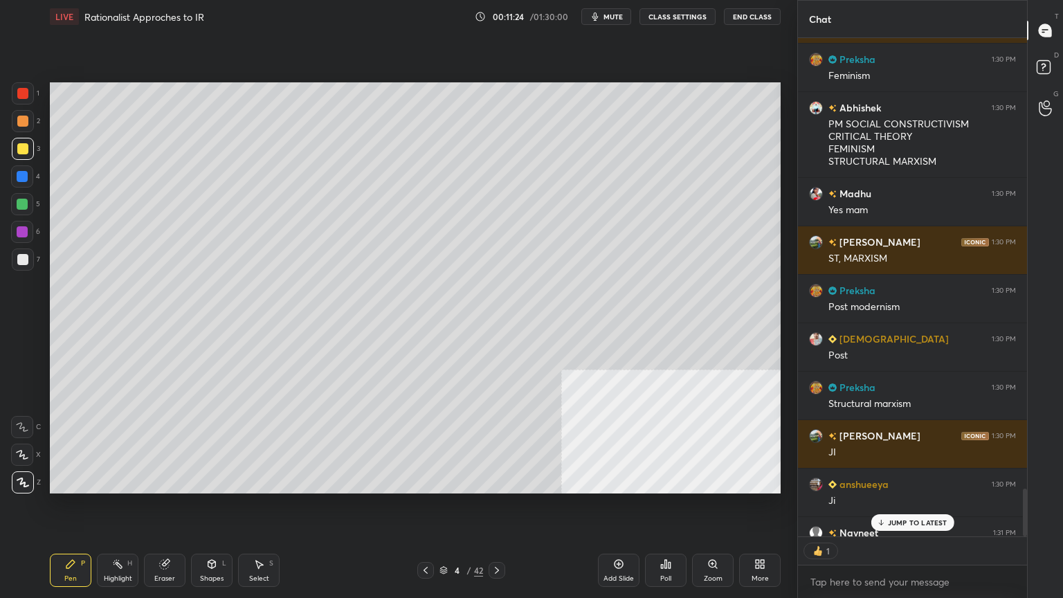
scroll to position [495, 225]
click at [615, 510] on icon at bounding box center [618, 564] width 11 height 11
type textarea "x"
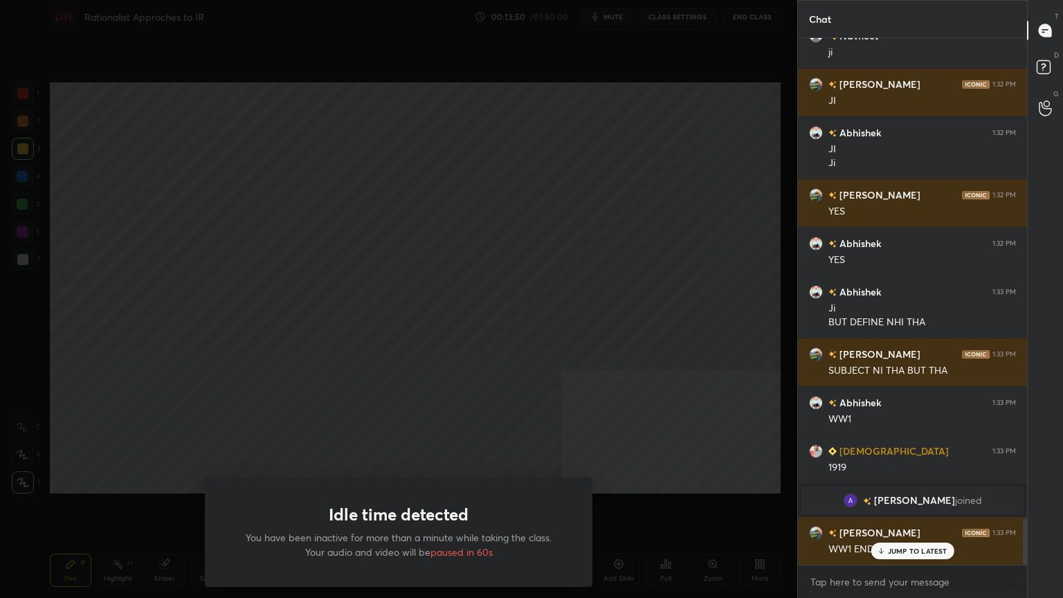
scroll to position [5542, 0]
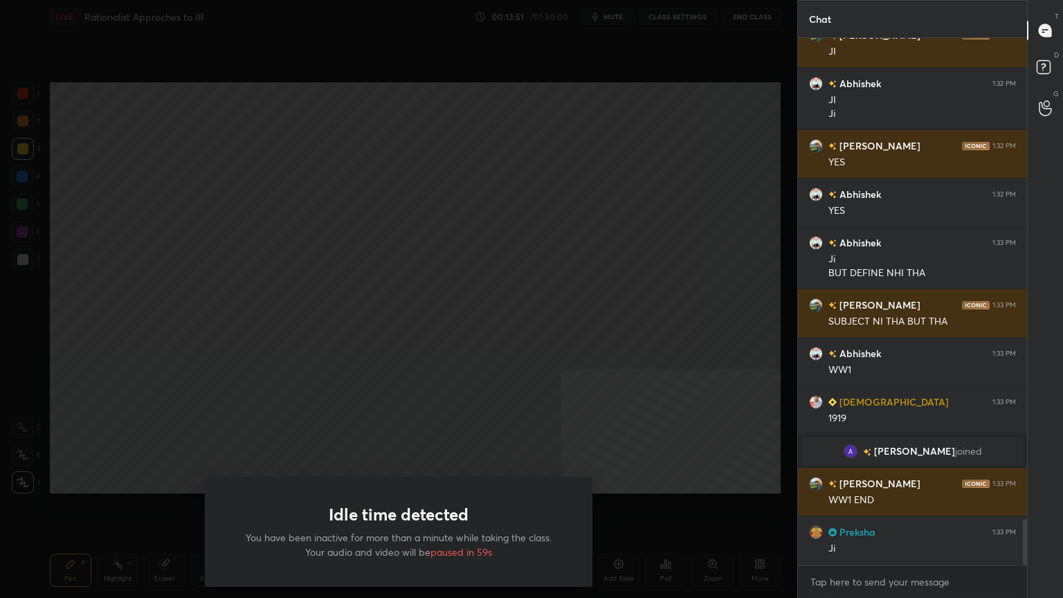
click at [401, 160] on div "Idle time detected You have been inactive for more than a minute while taking t…" at bounding box center [398, 299] width 797 height 598
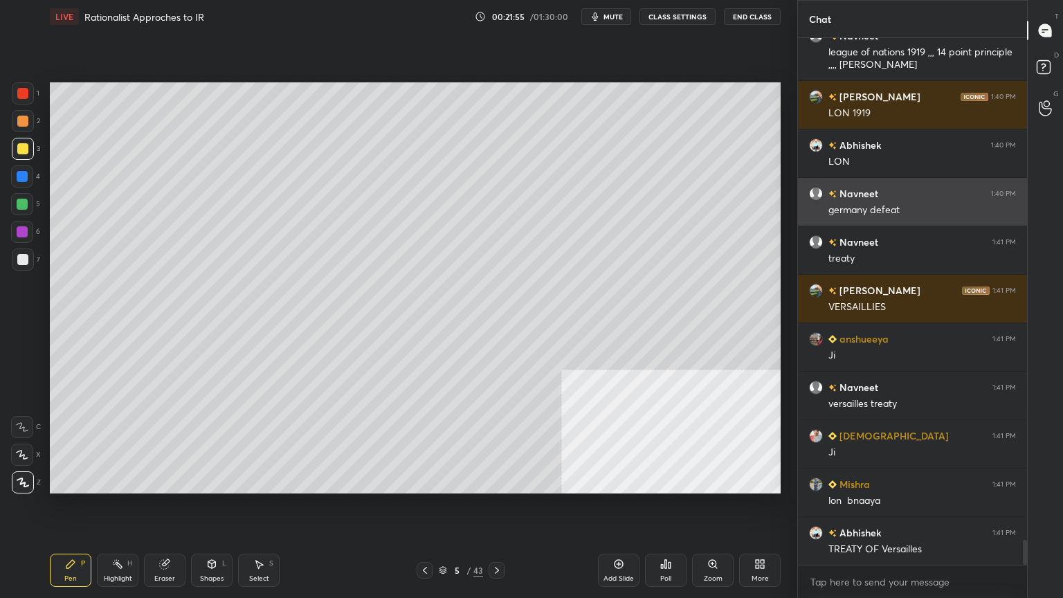
scroll to position [10528, 0]
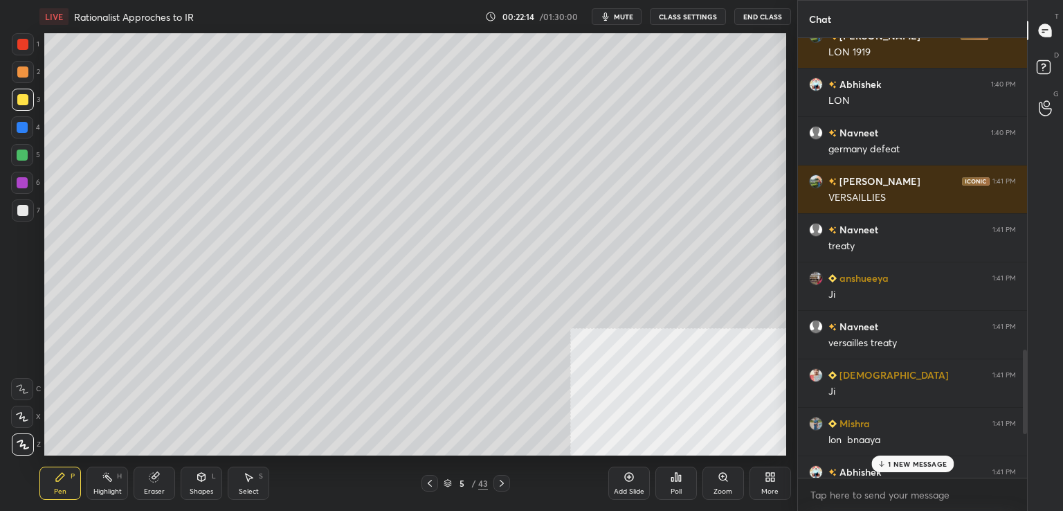
scroll to position [68788, 68469]
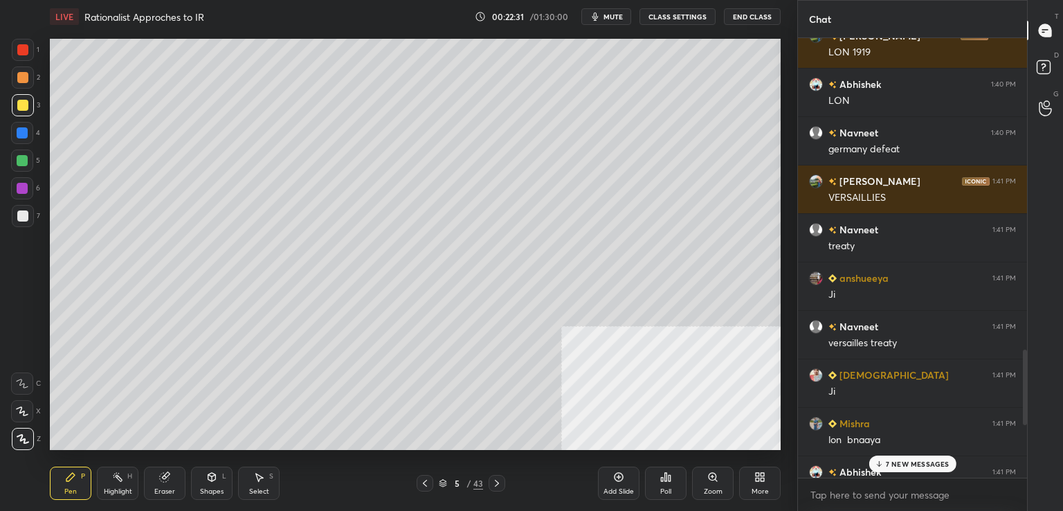
click at [919, 465] on p "7 NEW MESSAGES" at bounding box center [918, 464] width 64 height 8
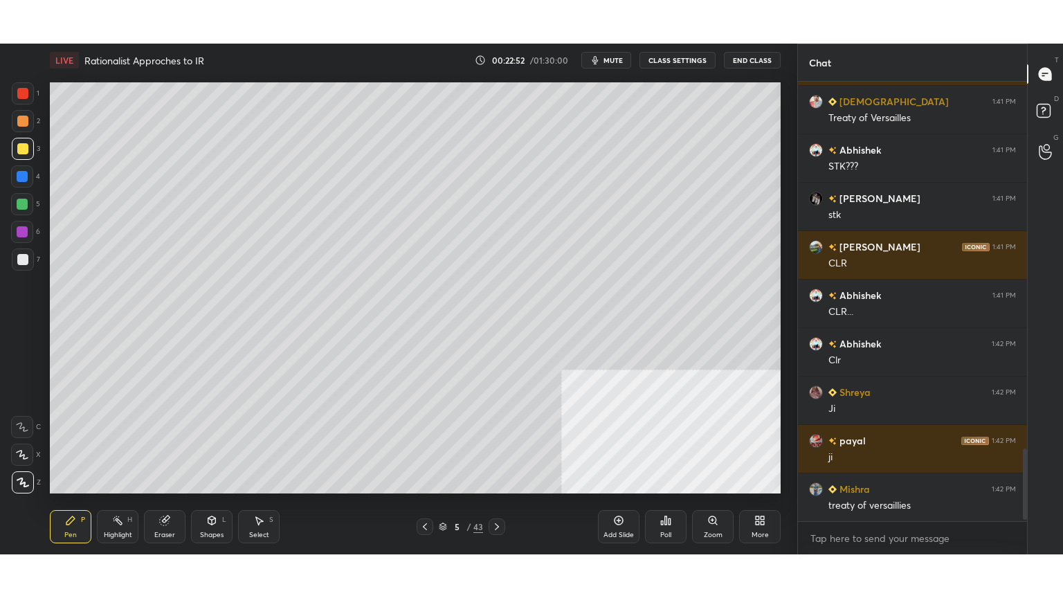
scroll to position [2263, 0]
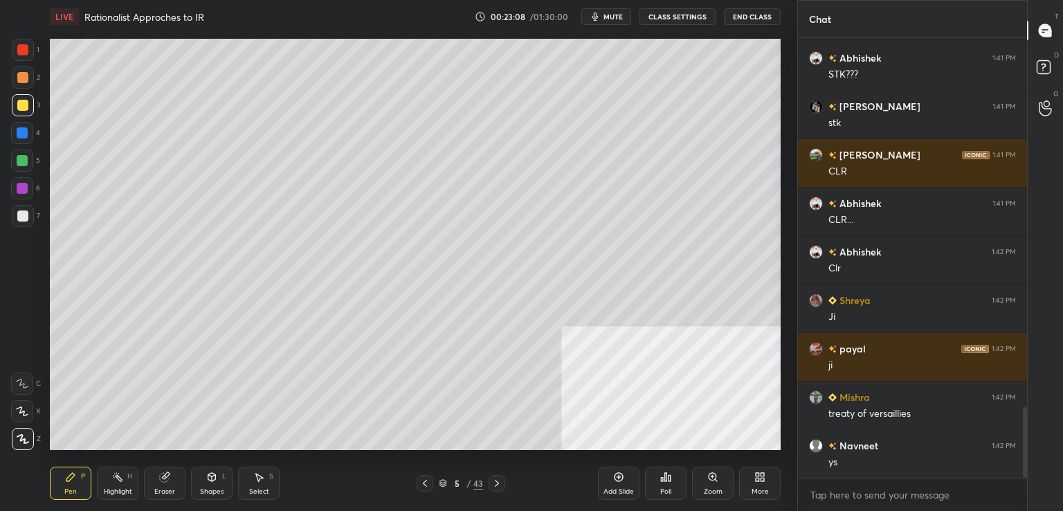
click at [748, 473] on div "More" at bounding box center [760, 482] width 42 height 33
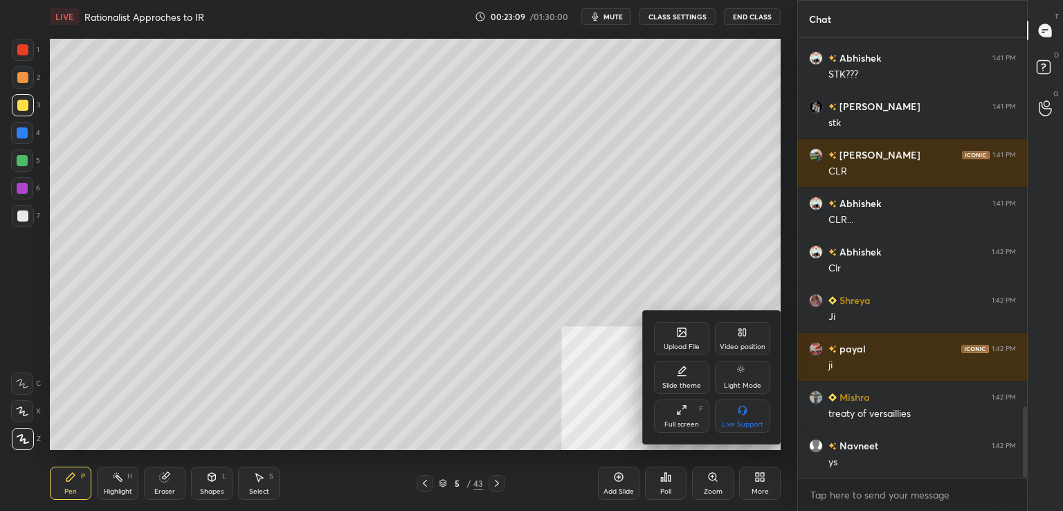
click at [678, 421] on div "Full screen" at bounding box center [681, 424] width 35 height 7
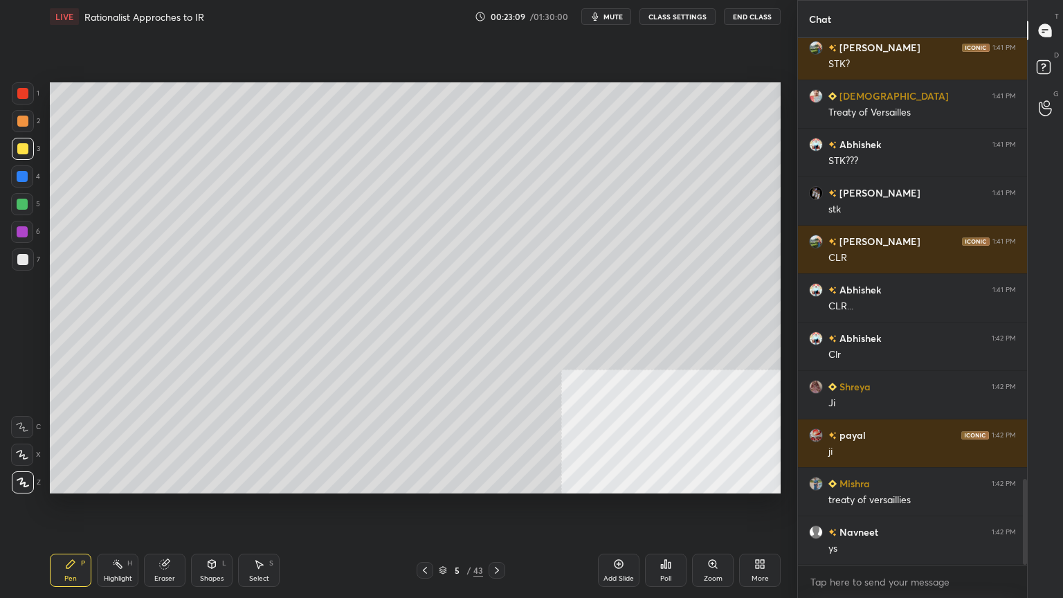
scroll to position [2177, 0]
click at [616, 510] on icon at bounding box center [618, 564] width 11 height 11
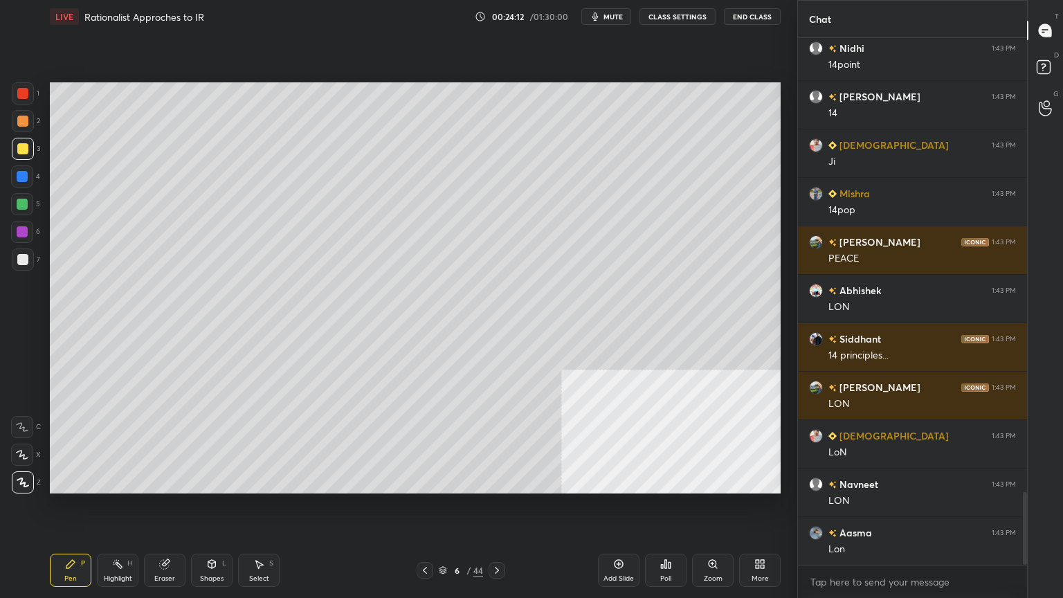
scroll to position [3352, 0]
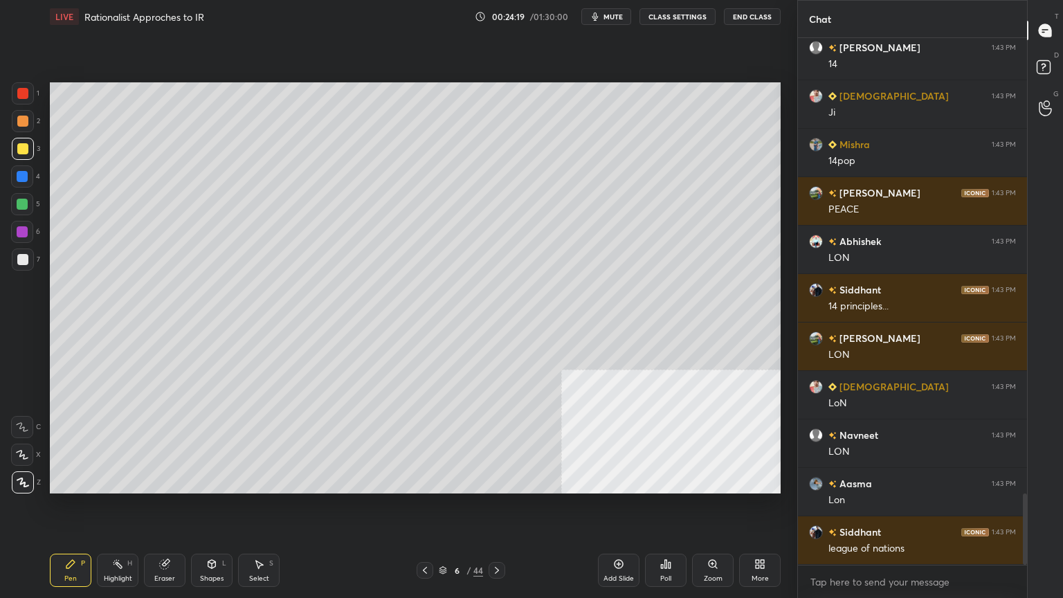
click at [622, 510] on icon at bounding box center [618, 564] width 11 height 11
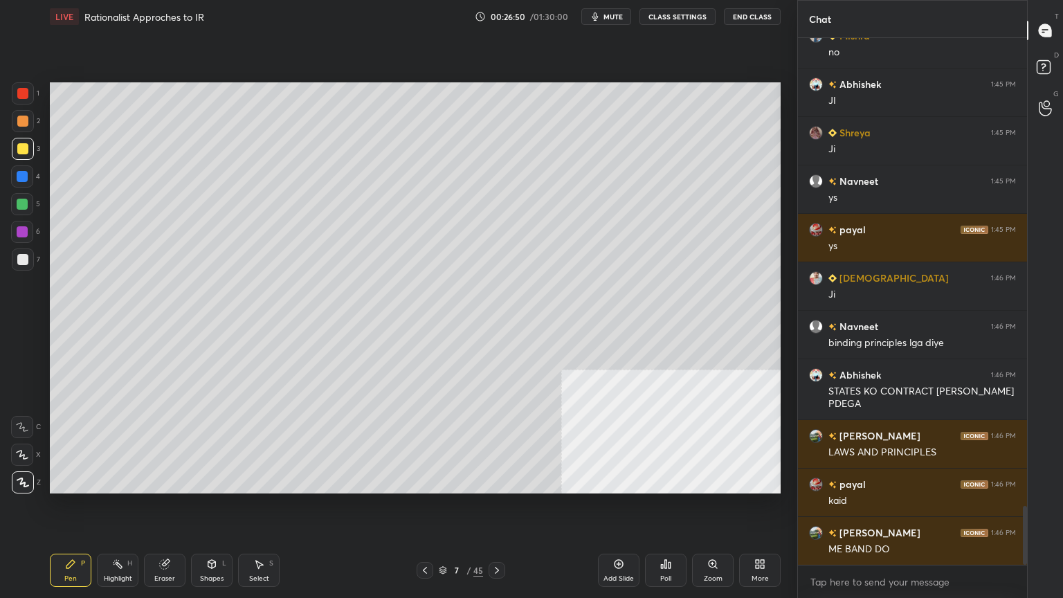
scroll to position [4177, 0]
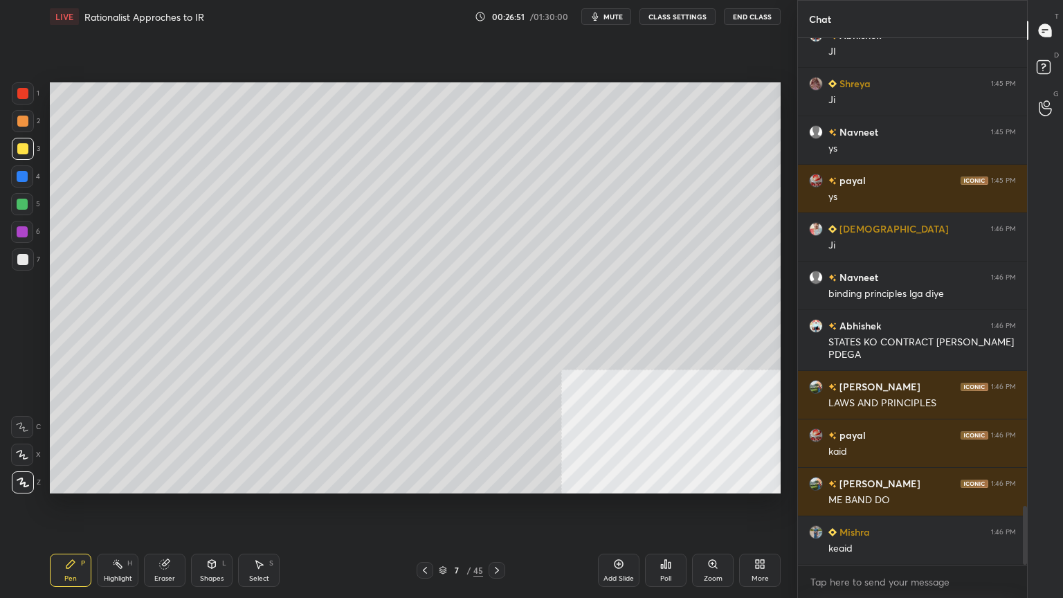
click at [624, 510] on icon at bounding box center [618, 564] width 11 height 11
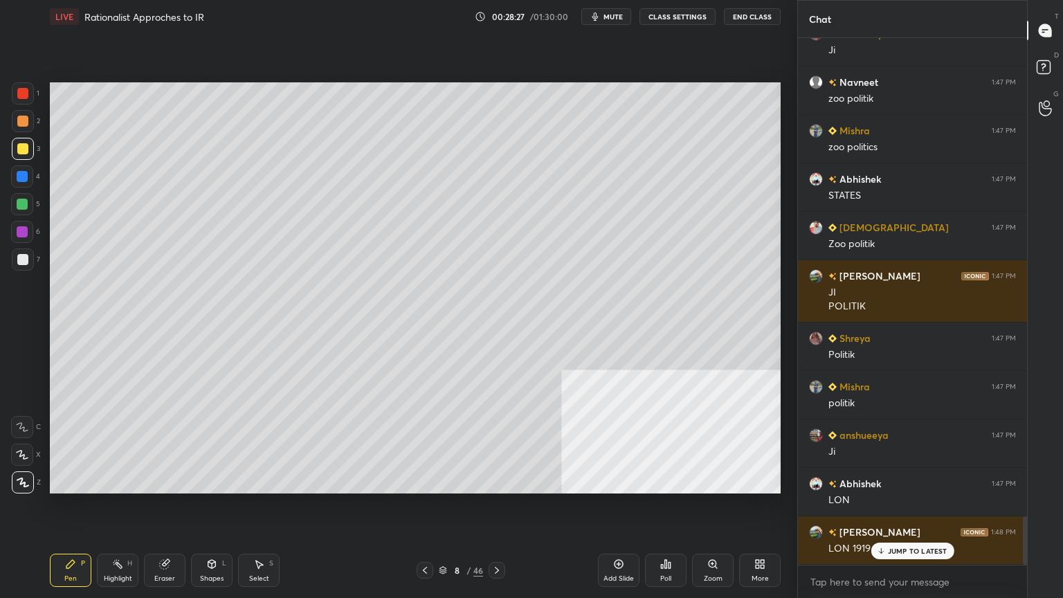
scroll to position [5235, 0]
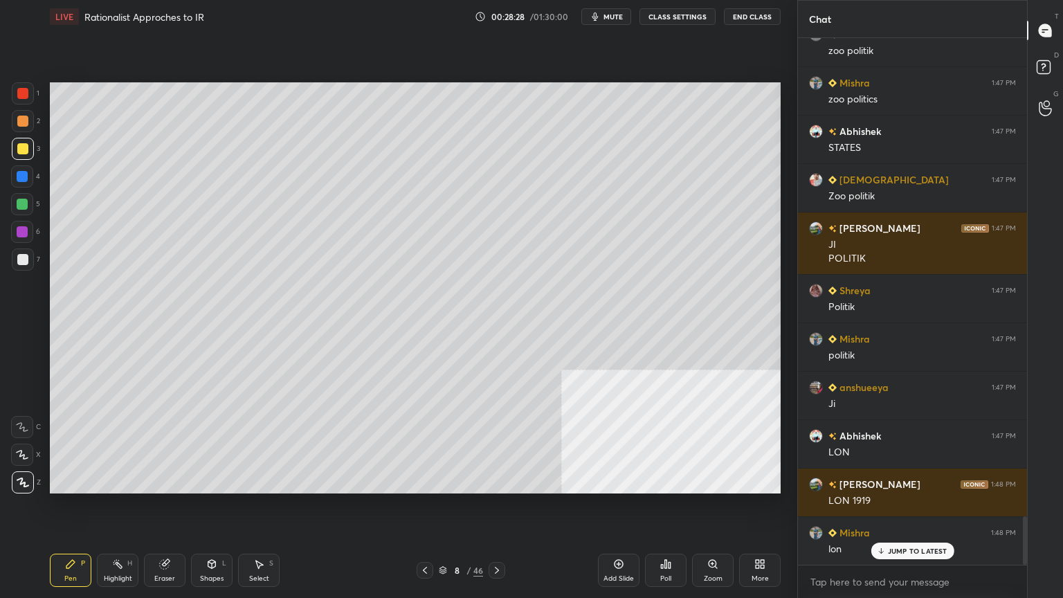
click at [617, 510] on div "Add Slide" at bounding box center [619, 578] width 30 height 7
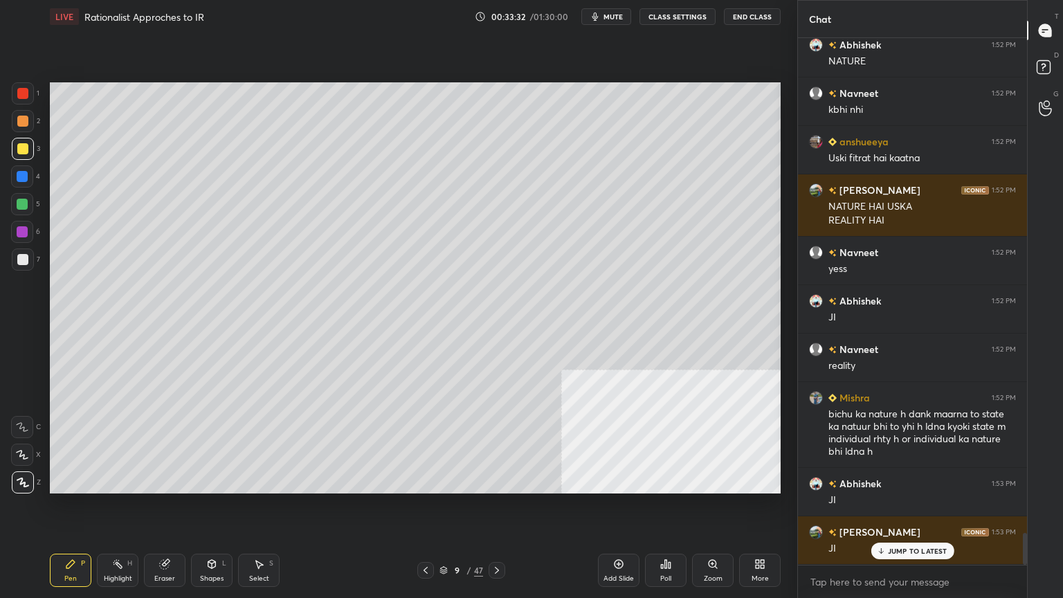
scroll to position [8192, 0]
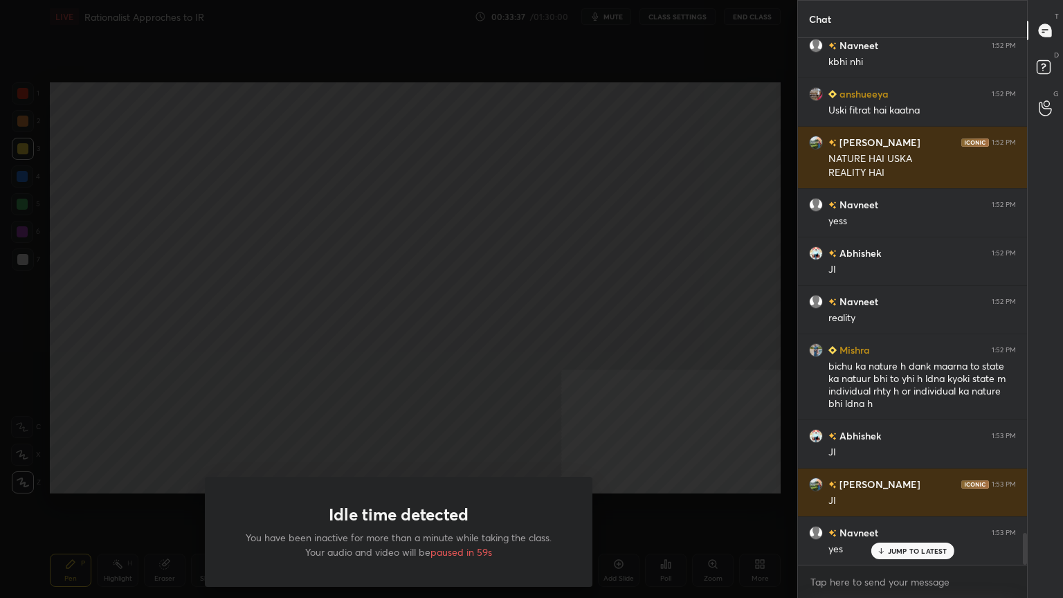
click at [554, 510] on p "You have been inactive for more than a minute while taking the class. Your audi…" at bounding box center [398, 544] width 321 height 29
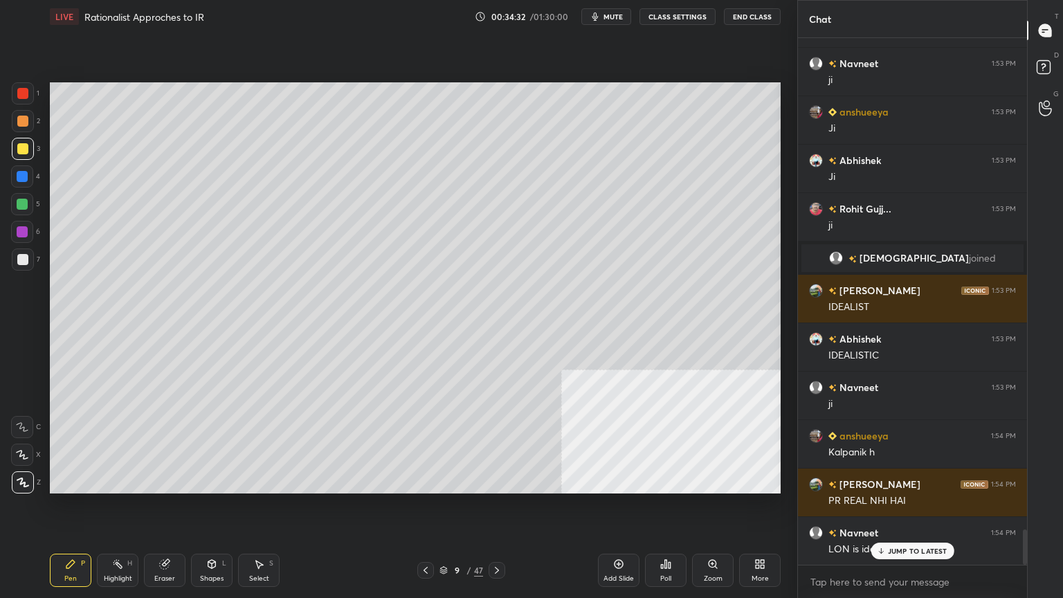
scroll to position [7330, 0]
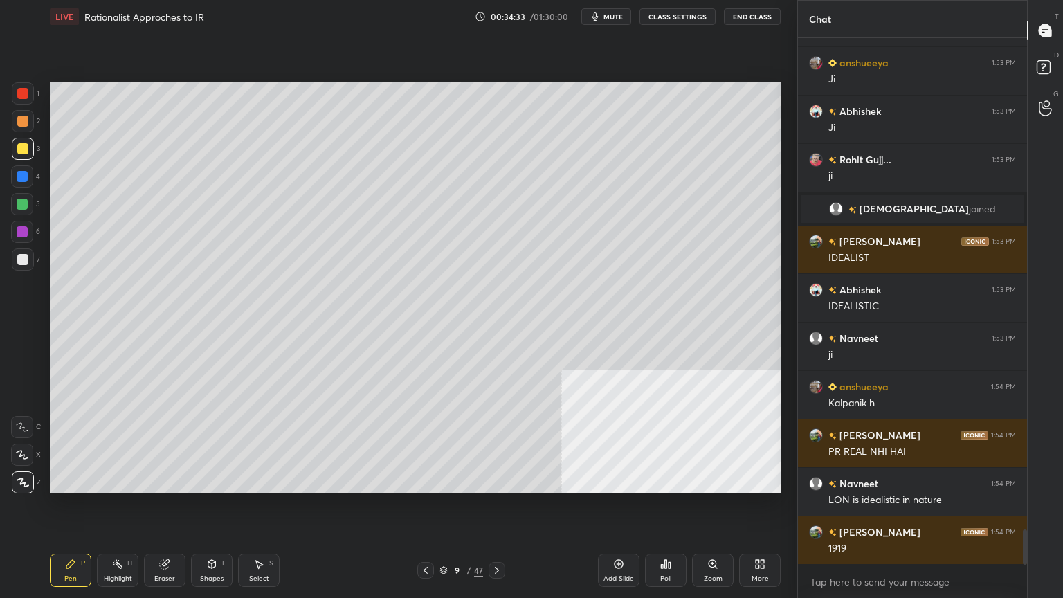
click at [628, 510] on div "Add Slide" at bounding box center [619, 578] width 30 height 7
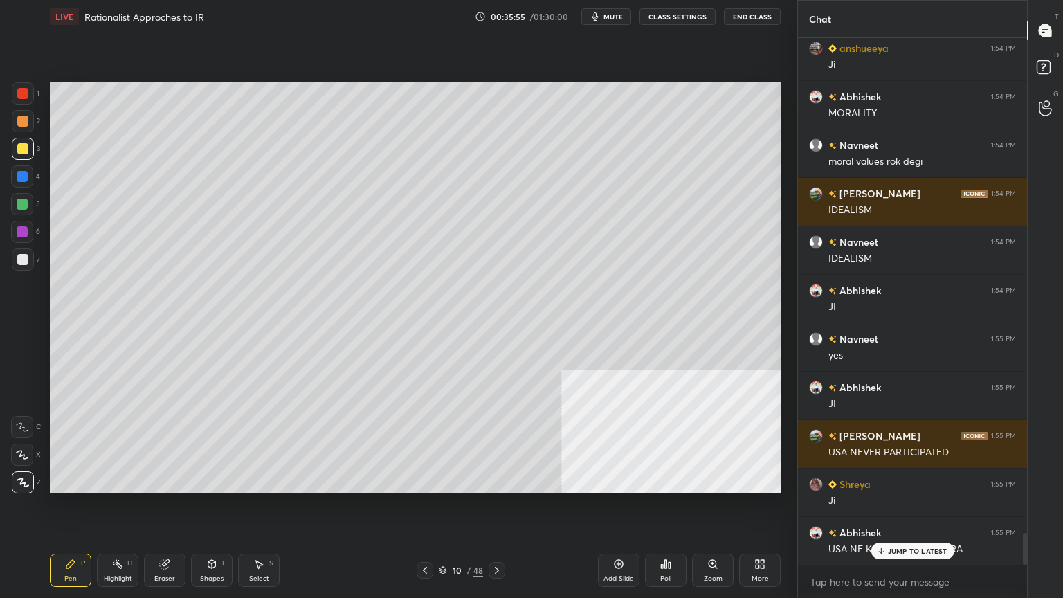
scroll to position [8278, 0]
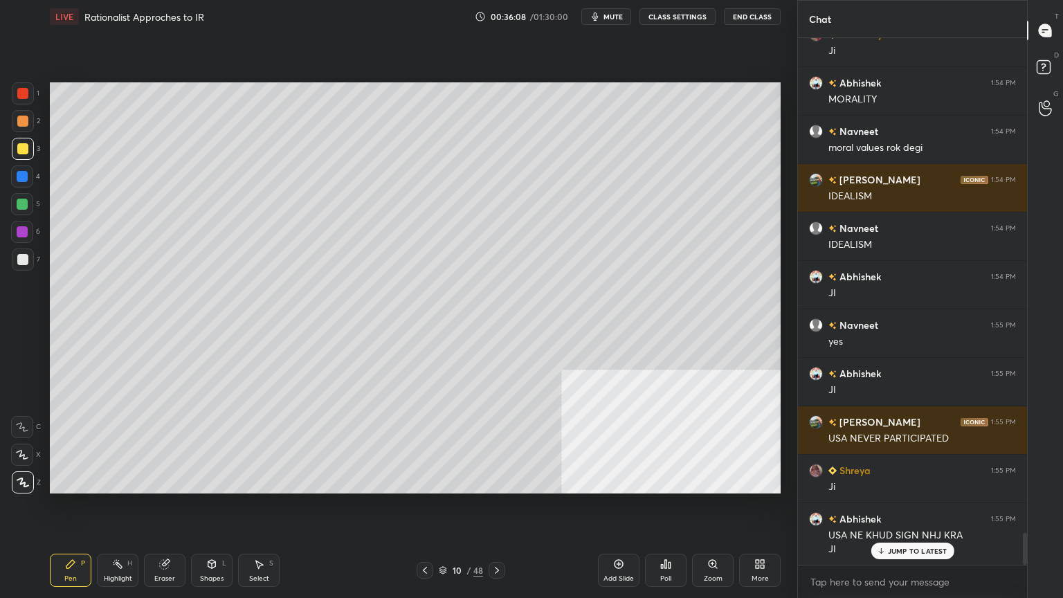
click at [618, 510] on icon at bounding box center [619, 564] width 4 height 4
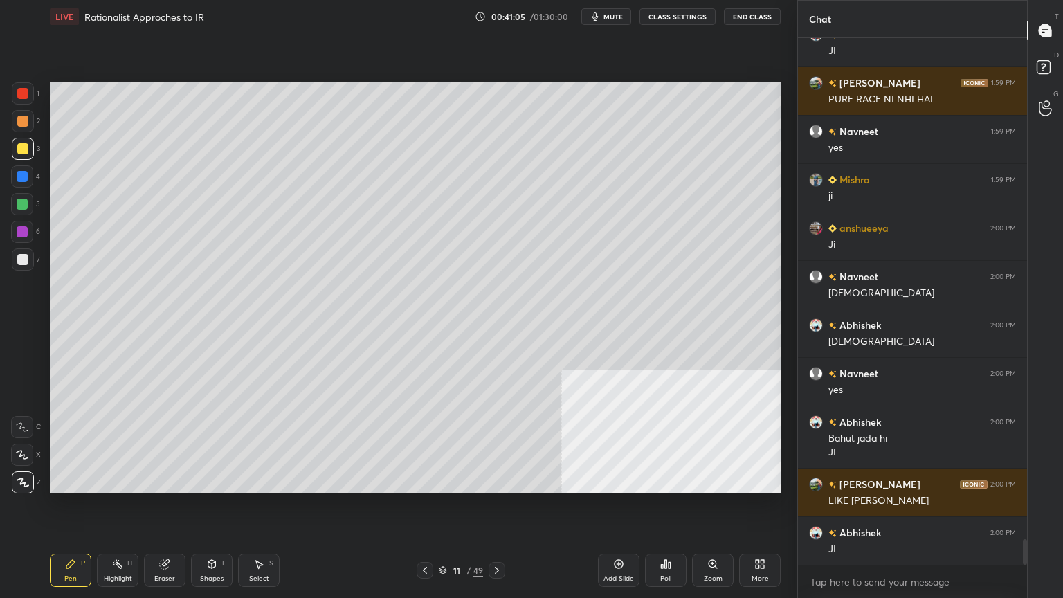
scroll to position [10420, 0]
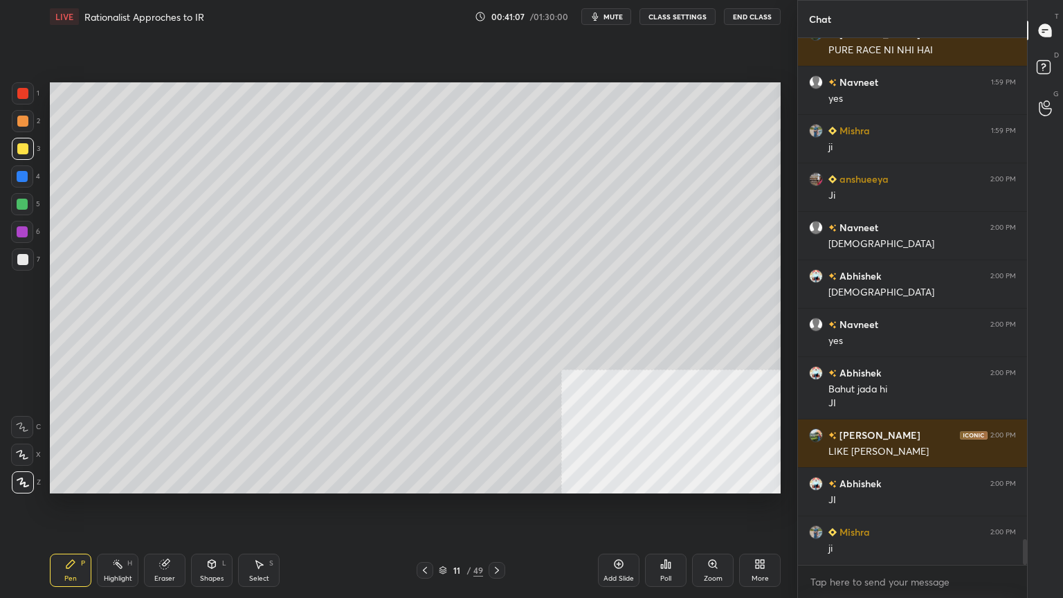
drag, startPoint x: 615, startPoint y: 534, endPoint x: 619, endPoint y: 571, distance: 37.0
click at [619, 510] on div "Add Slide Poll Zoom More" at bounding box center [689, 571] width 183 height 78
click at [619, 510] on div "Add Slide" at bounding box center [619, 570] width 42 height 33
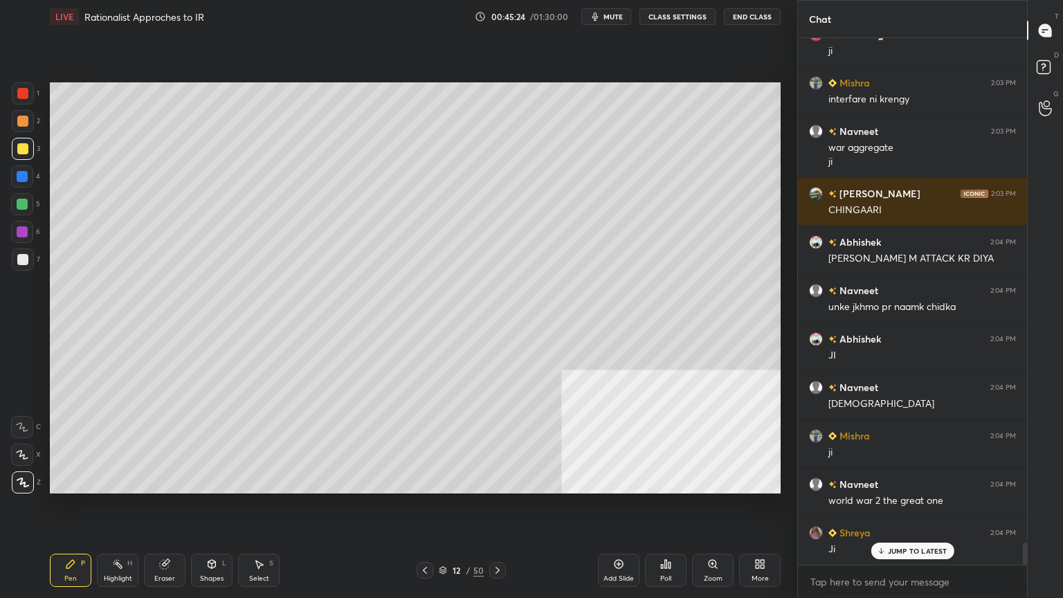
scroll to position [12136, 0]
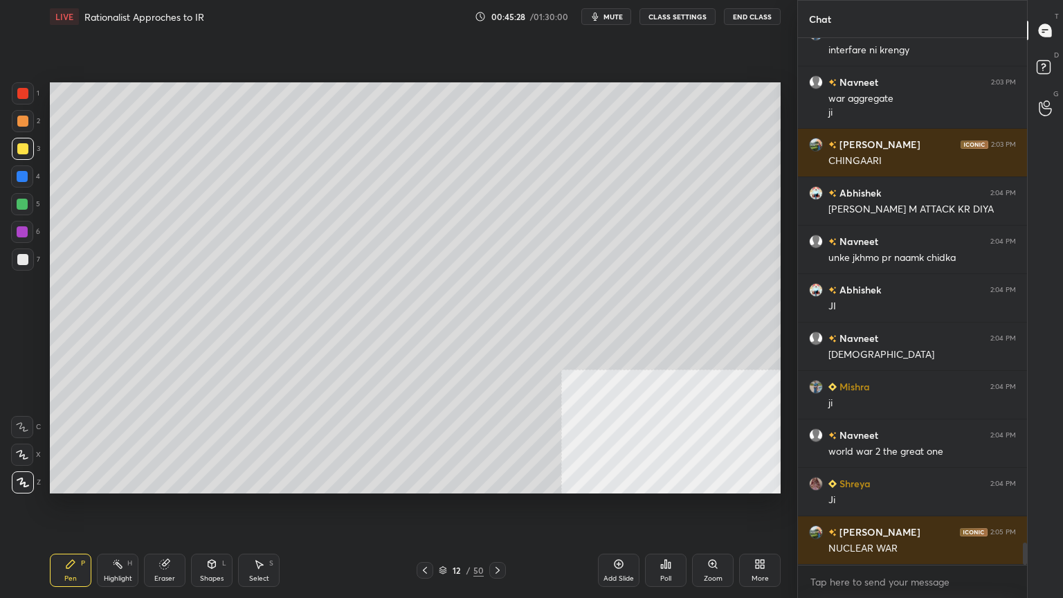
click at [612, 510] on div "Add Slide" at bounding box center [619, 570] width 42 height 33
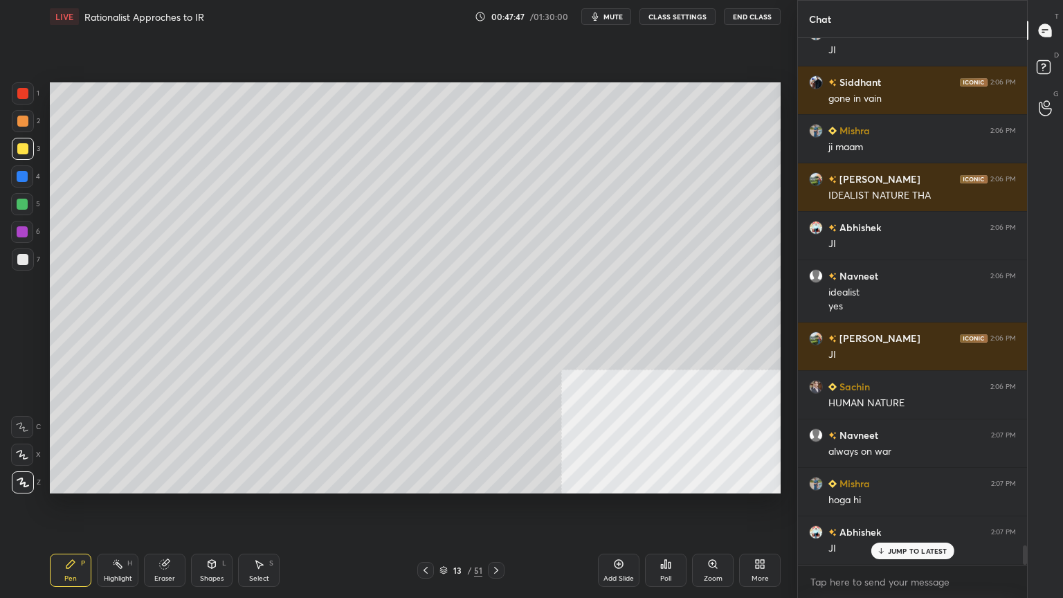
scroll to position [13748, 0]
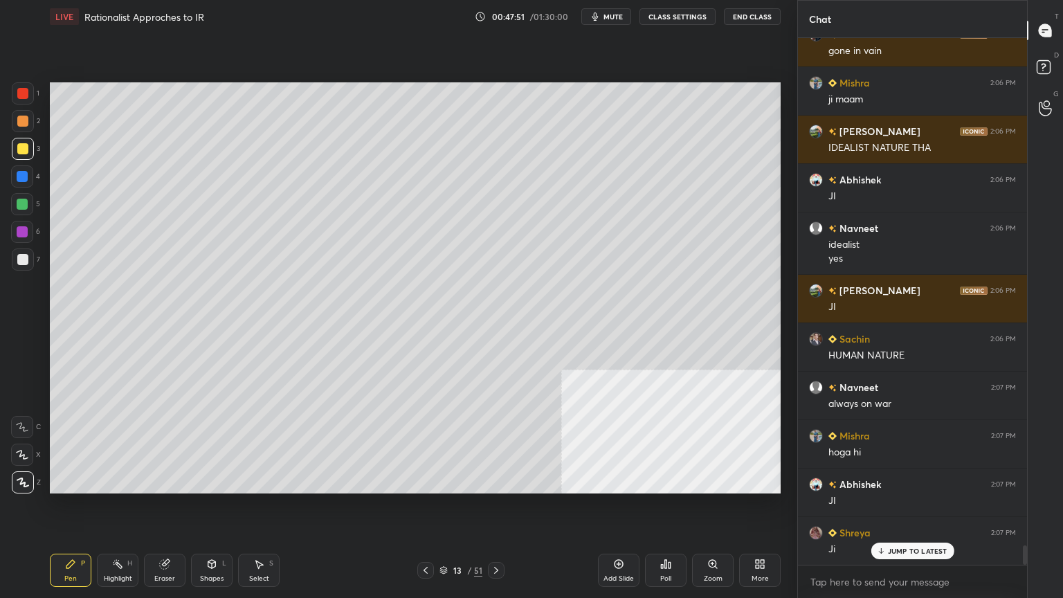
click at [600, 510] on div "Add Slide" at bounding box center [619, 570] width 42 height 33
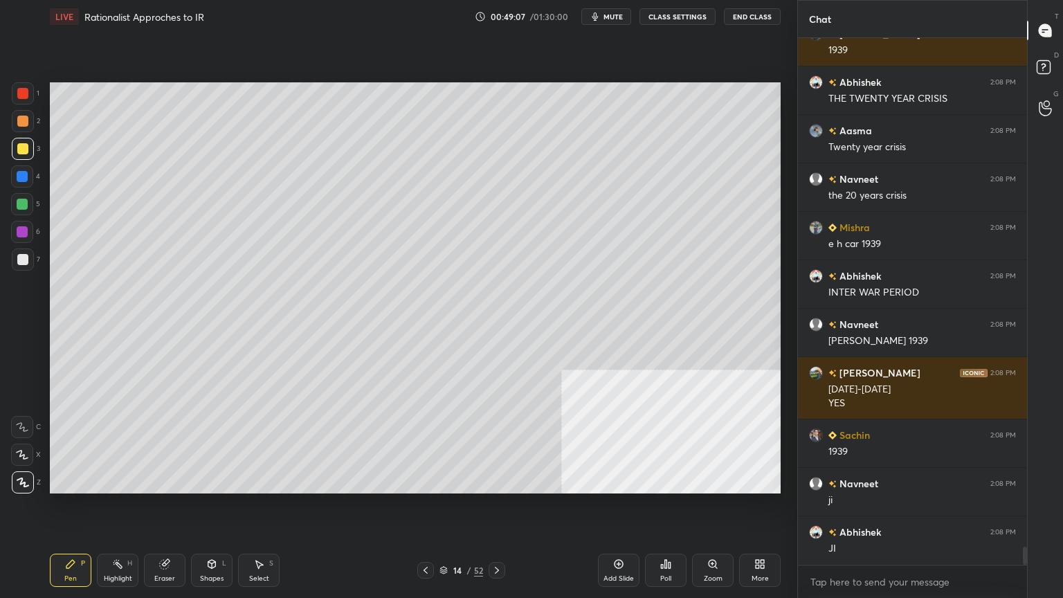
scroll to position [14731, 0]
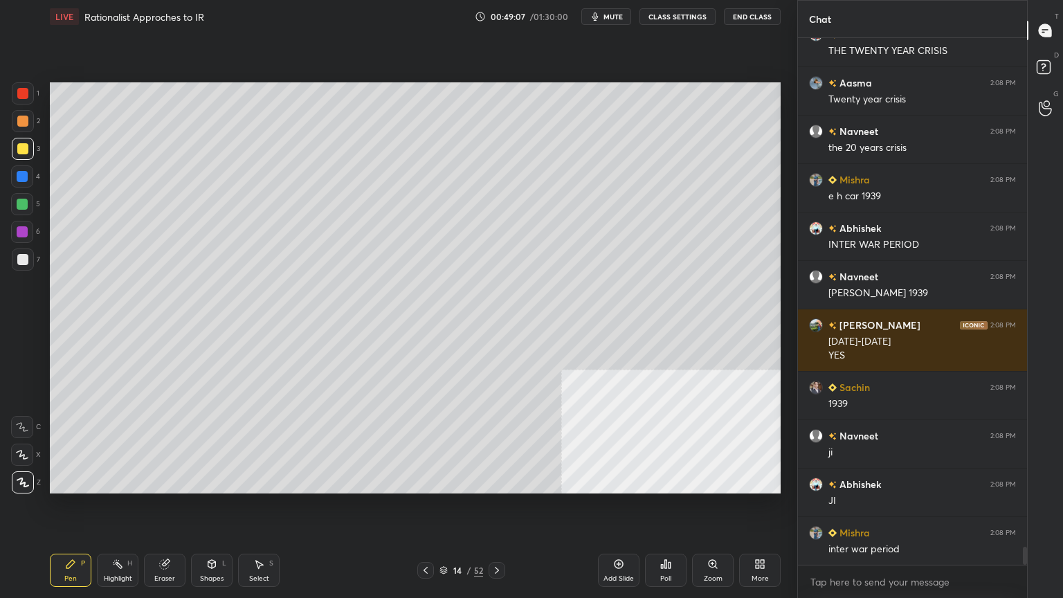
click at [608, 510] on div "Add Slide" at bounding box center [619, 570] width 42 height 33
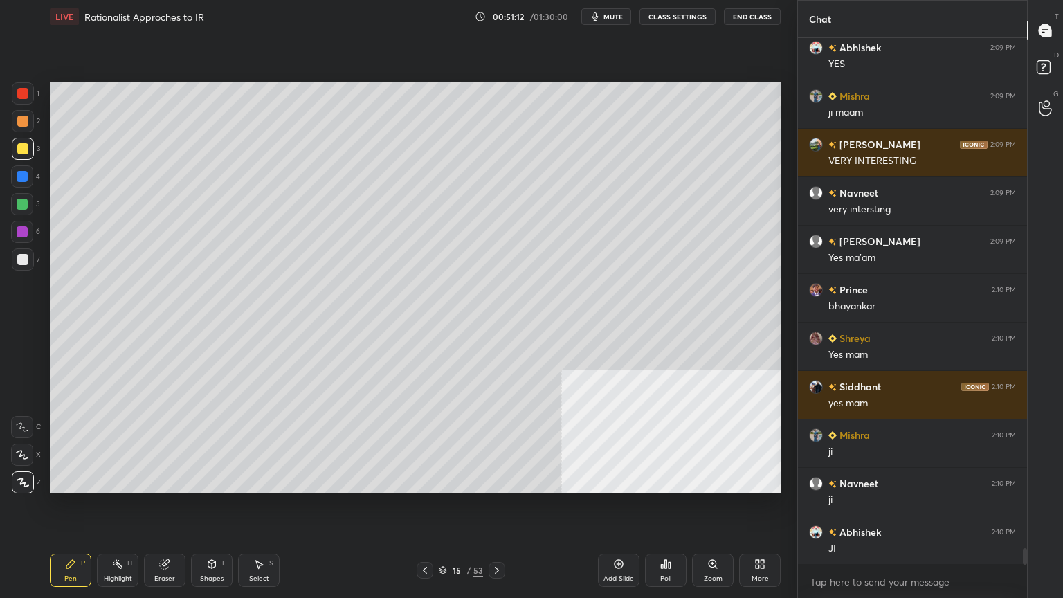
scroll to position [16004, 0]
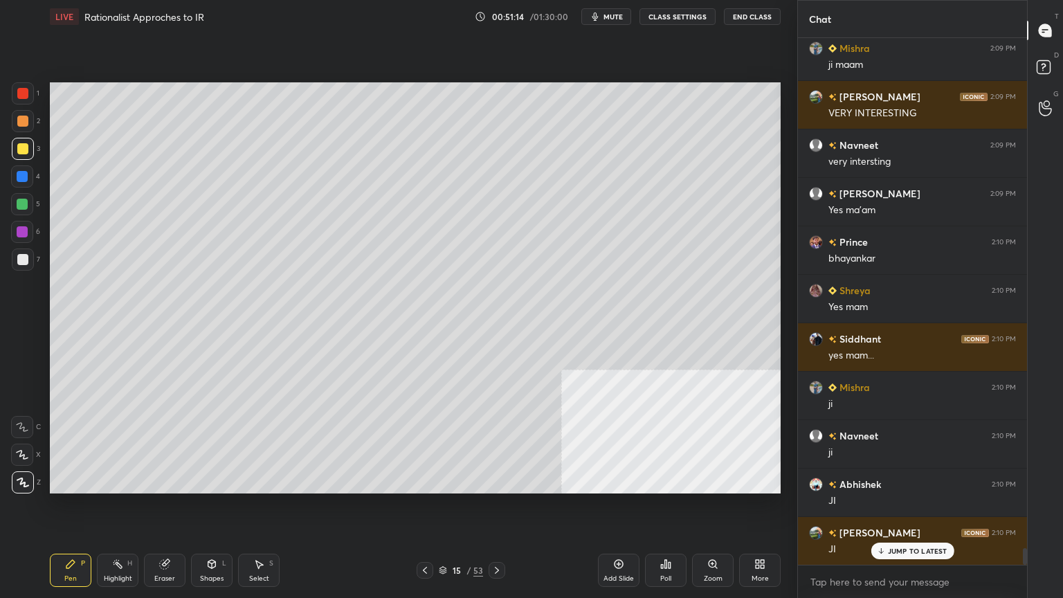
click at [612, 510] on div "Add Slide" at bounding box center [619, 570] width 42 height 33
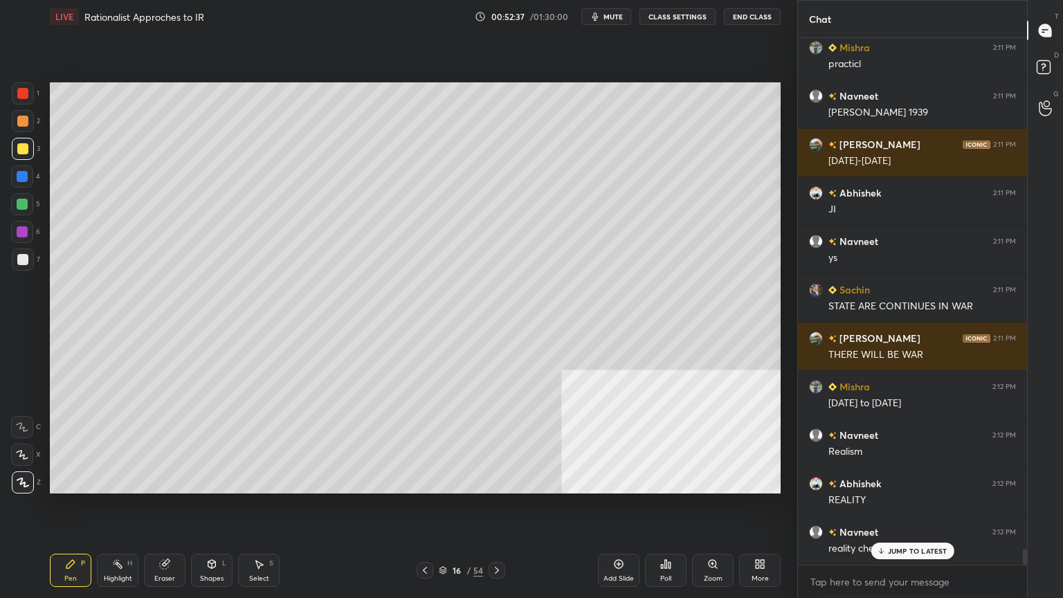
scroll to position [17001, 0]
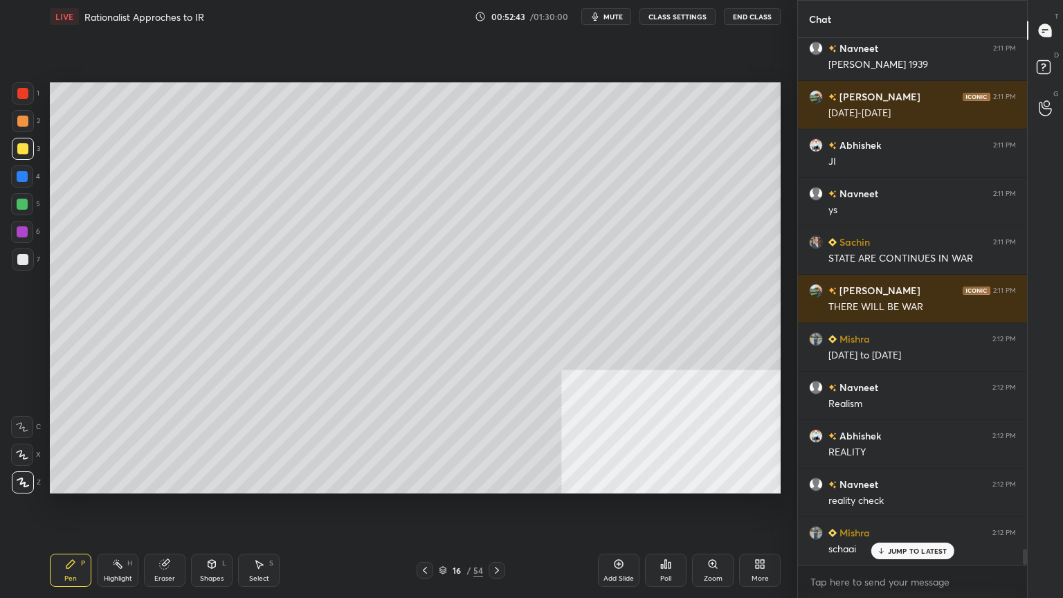
click at [602, 510] on div "Add Slide" at bounding box center [619, 570] width 42 height 33
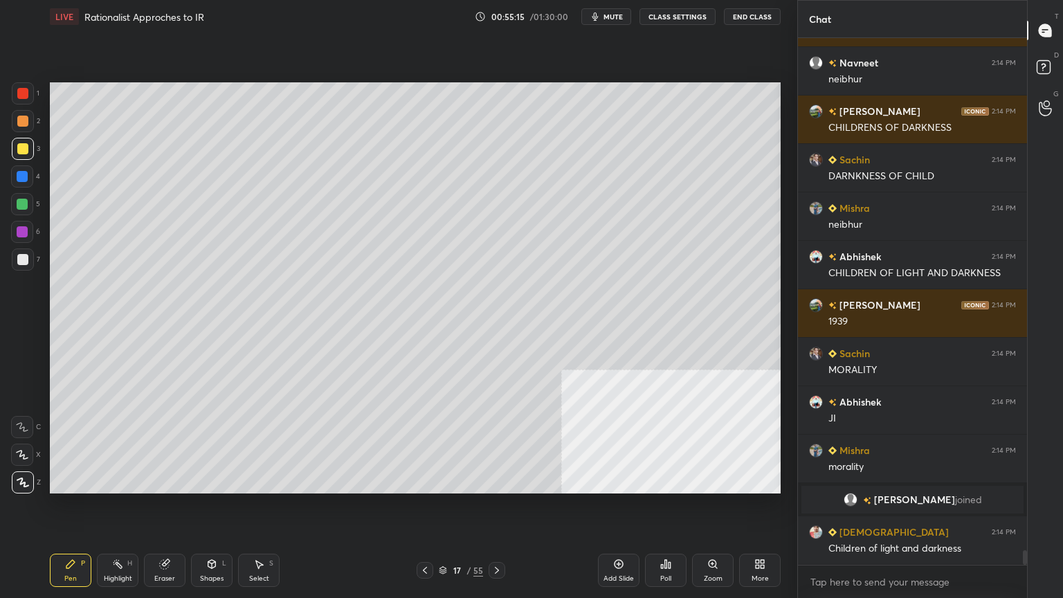
scroll to position [18853, 0]
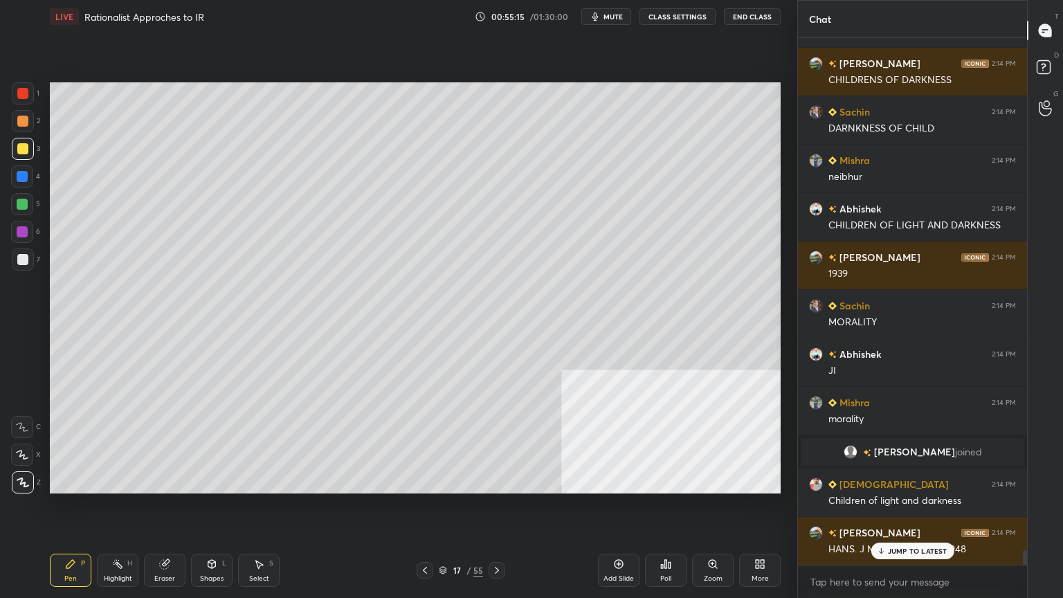
click at [611, 510] on div "Add Slide" at bounding box center [619, 570] width 42 height 33
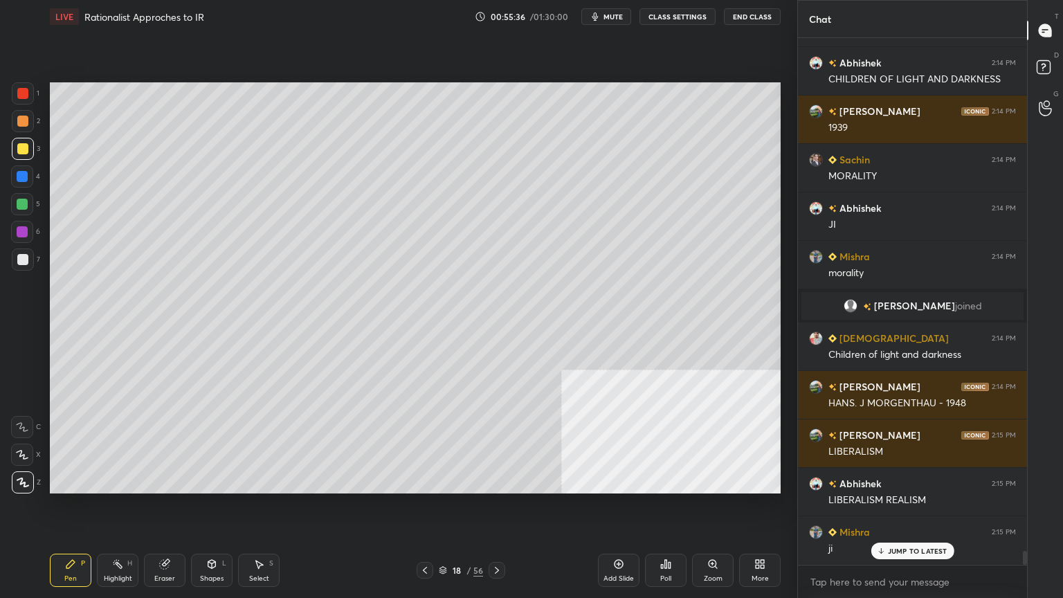
scroll to position [19047, 0]
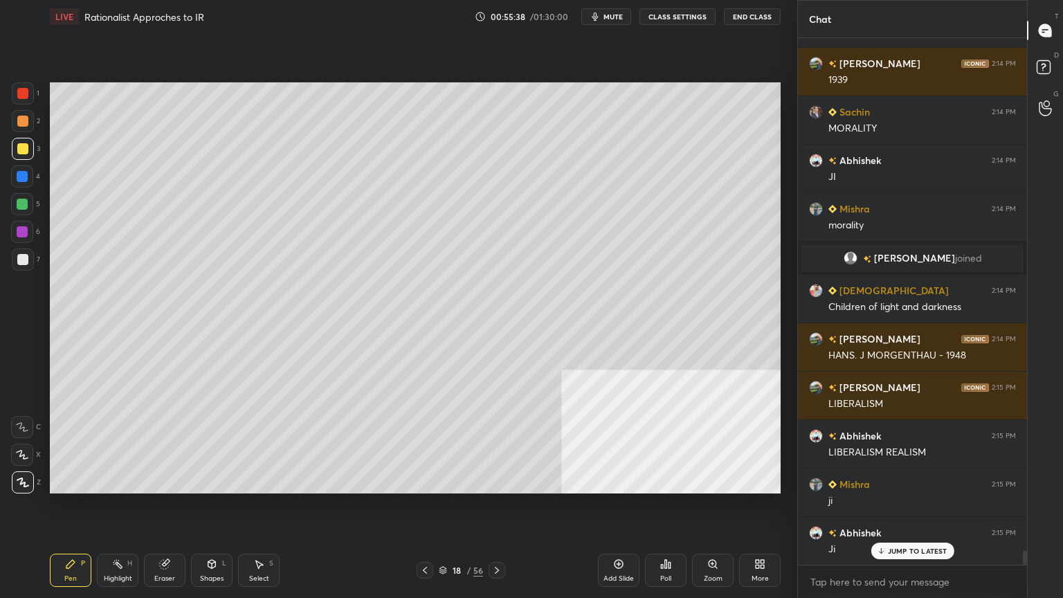
click at [127, 510] on div "H" at bounding box center [129, 563] width 5 height 7
click at [163, 510] on icon at bounding box center [164, 564] width 9 height 9
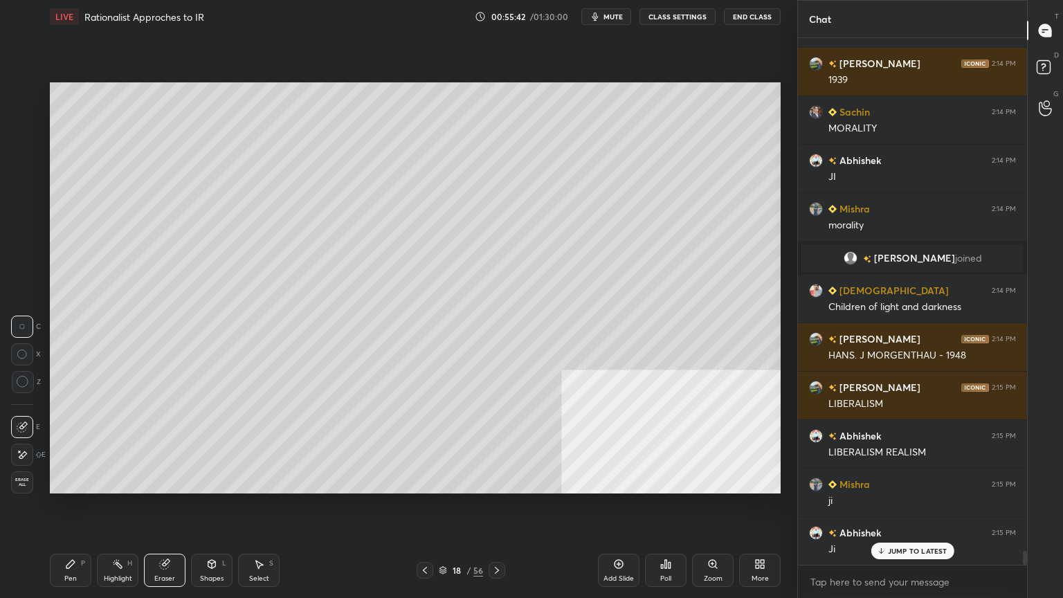
click at [24, 478] on span "Erase all" at bounding box center [22, 483] width 21 height 10
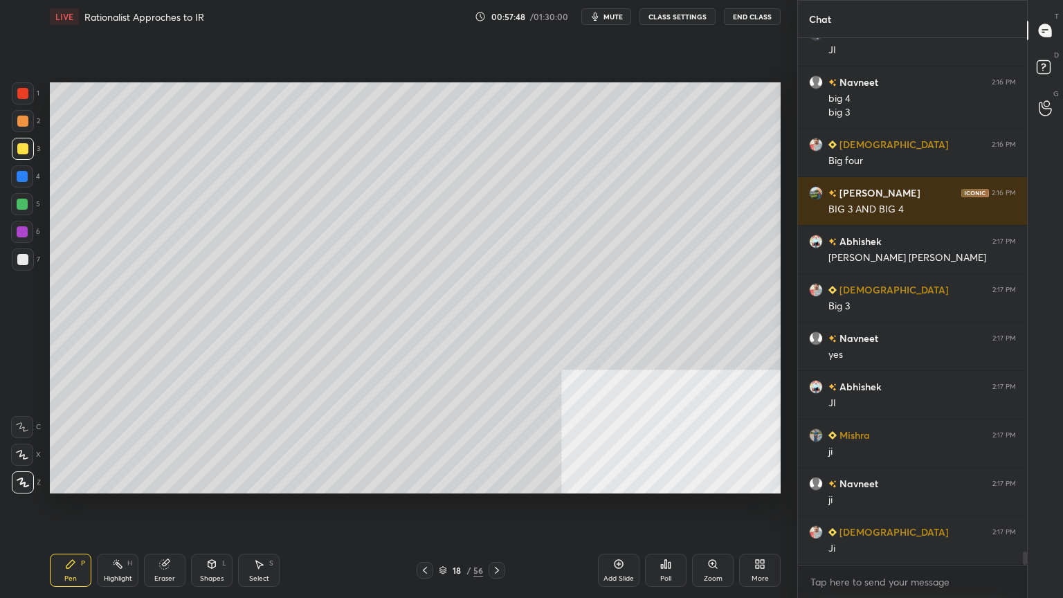
scroll to position [20846, 0]
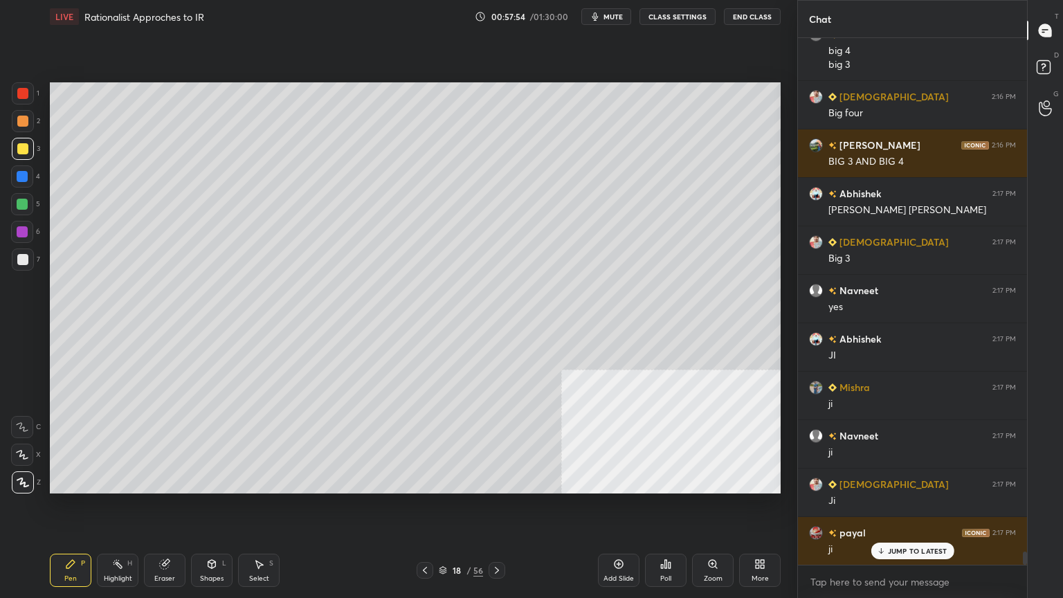
click at [601, 510] on div "Add Slide" at bounding box center [619, 570] width 42 height 33
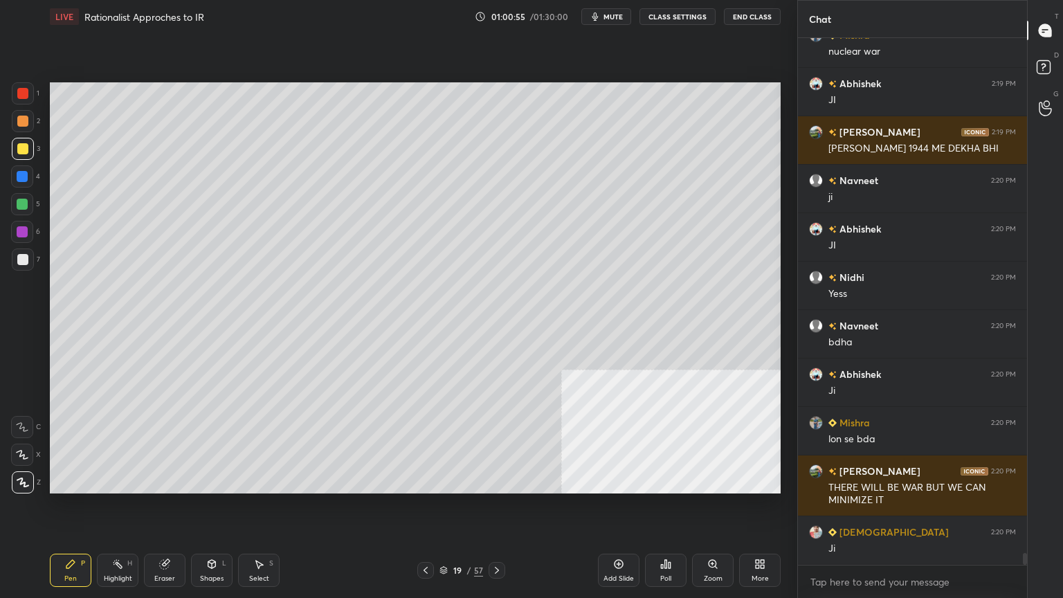
scroll to position [22664, 0]
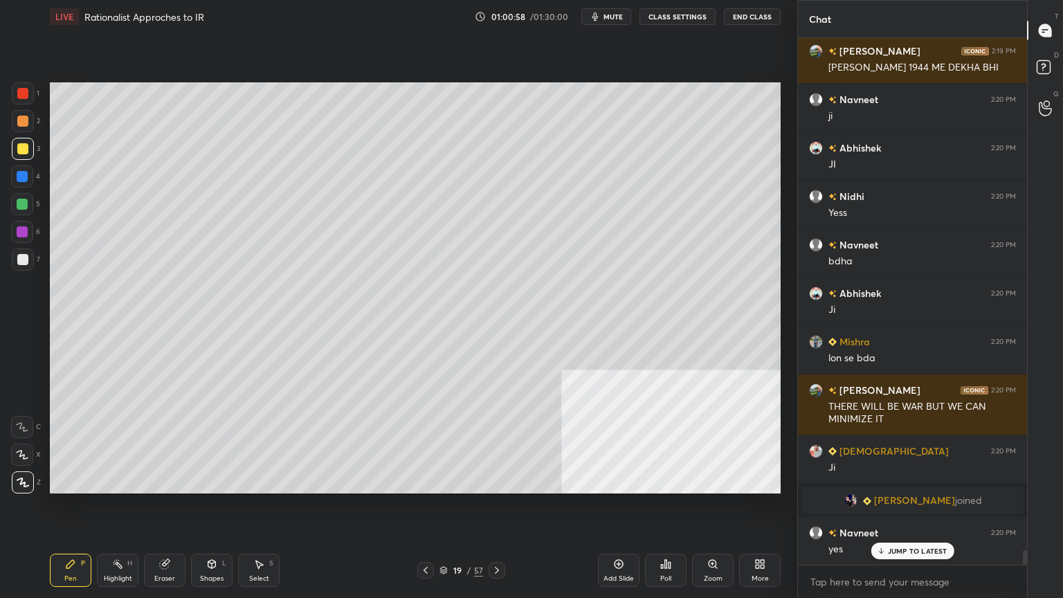
click at [606, 510] on div "Add Slide" at bounding box center [619, 578] width 30 height 7
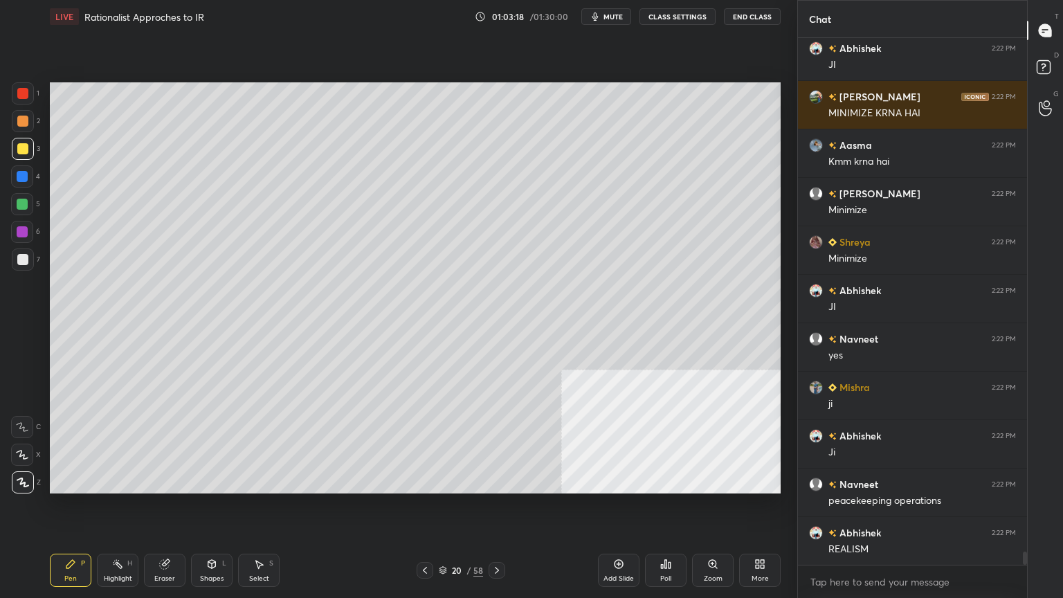
scroll to position [20563, 0]
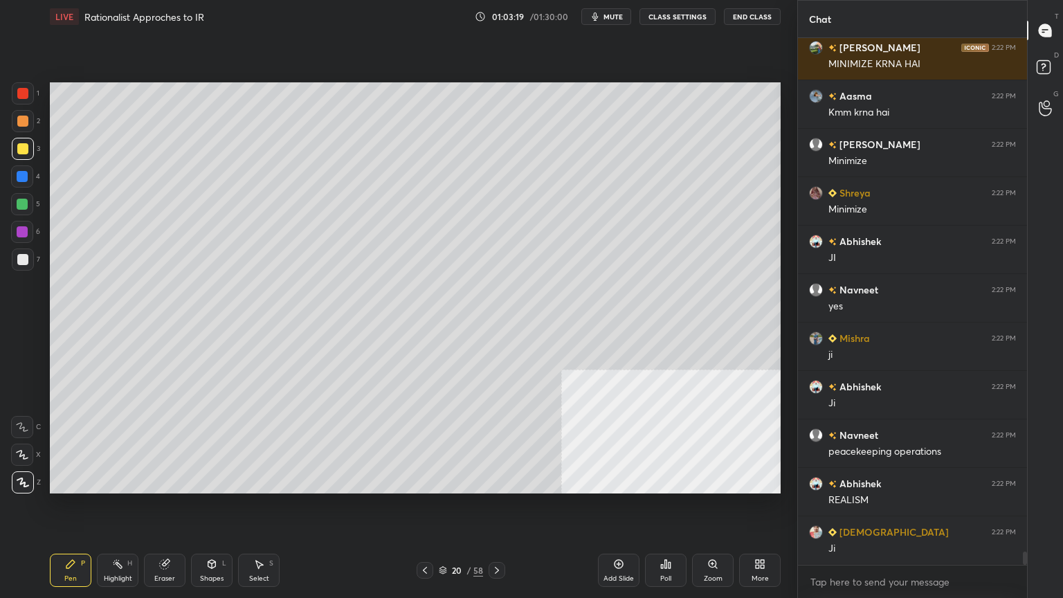
click at [606, 510] on div "Add Slide" at bounding box center [619, 570] width 42 height 33
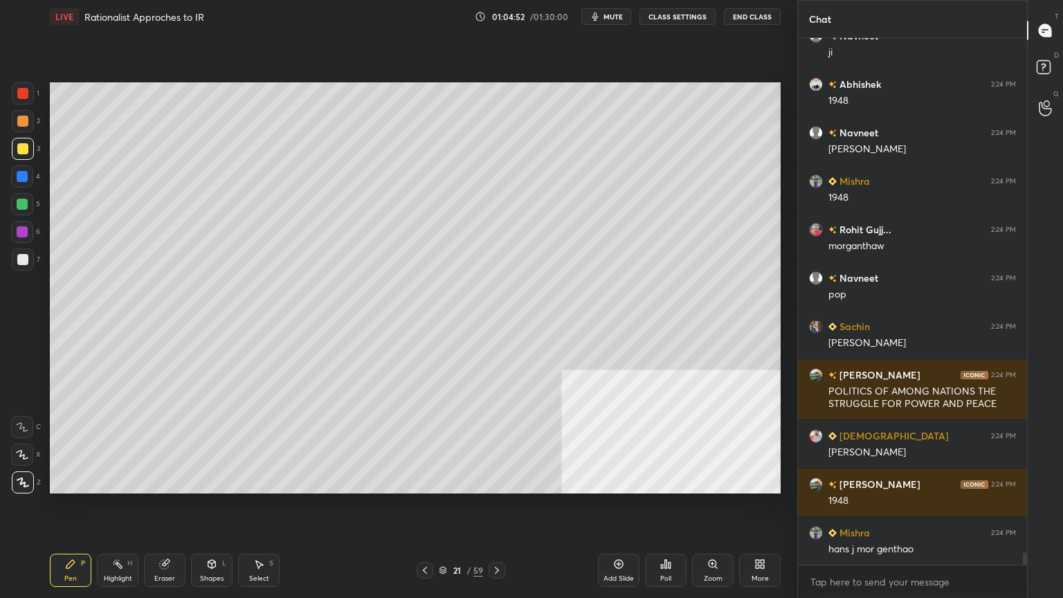
scroll to position [21884, 0]
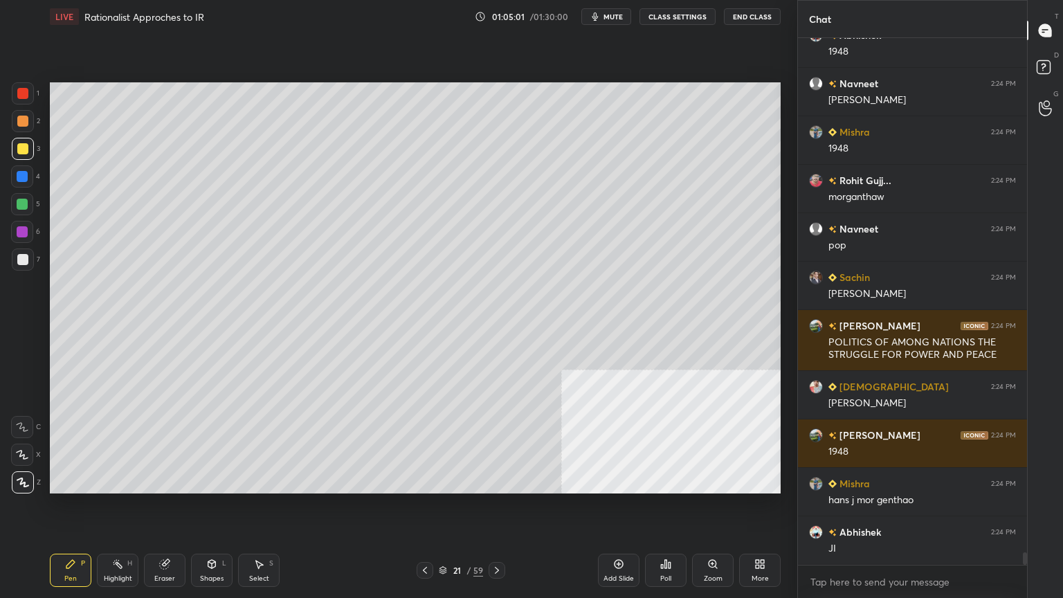
click at [599, 510] on div "Add Slide" at bounding box center [619, 570] width 42 height 33
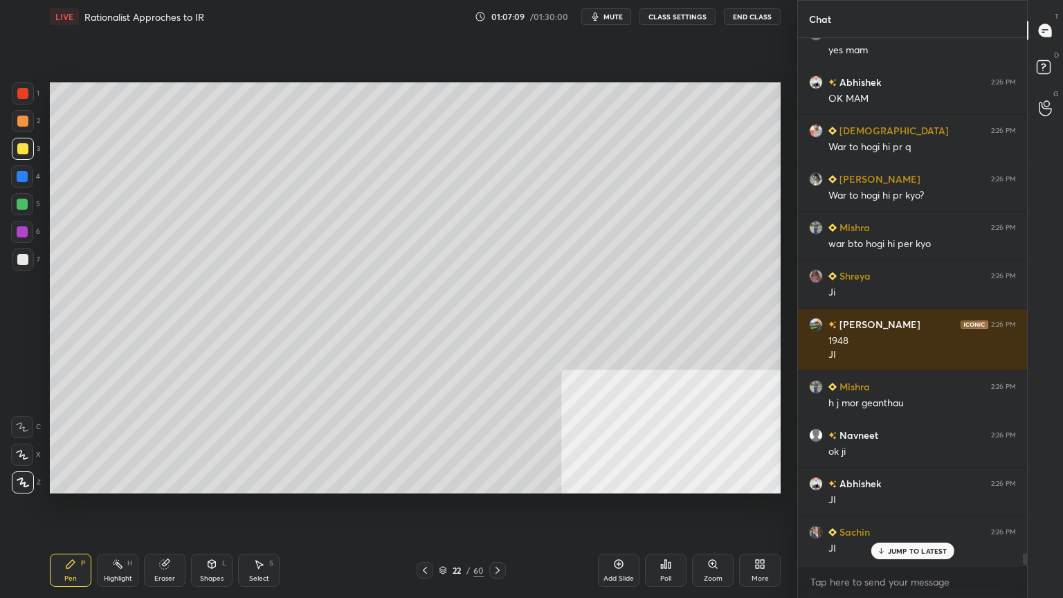
scroll to position [23689, 0]
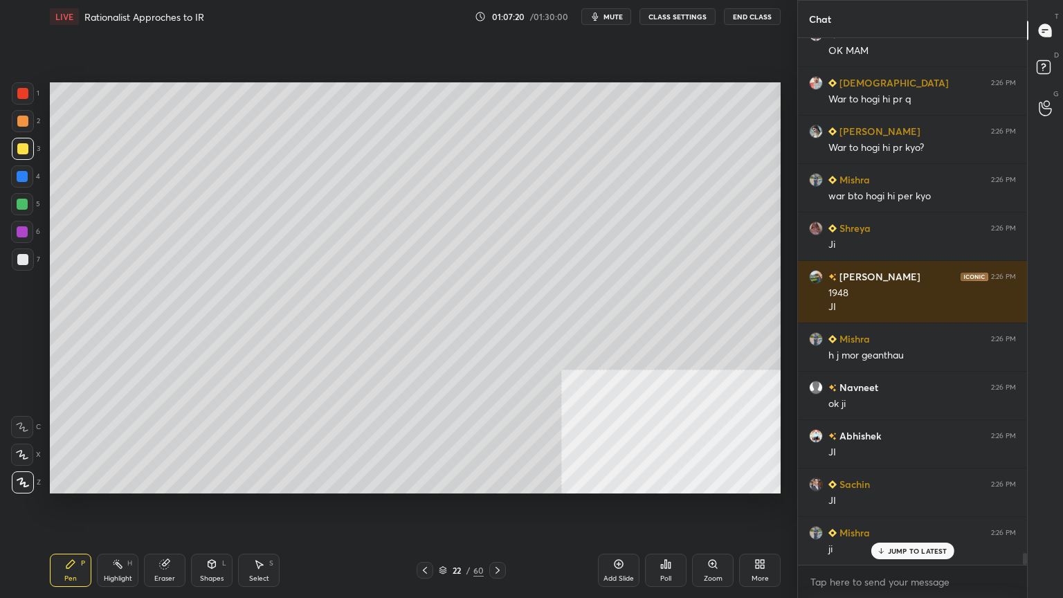
click at [617, 510] on div "Add Slide" at bounding box center [619, 578] width 30 height 7
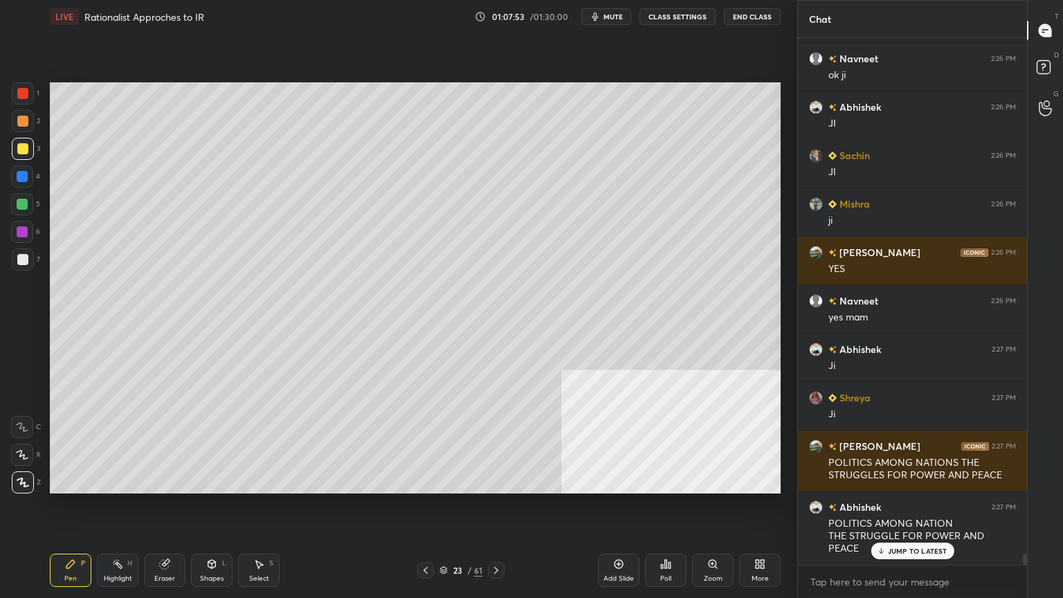
scroll to position [24066, 0]
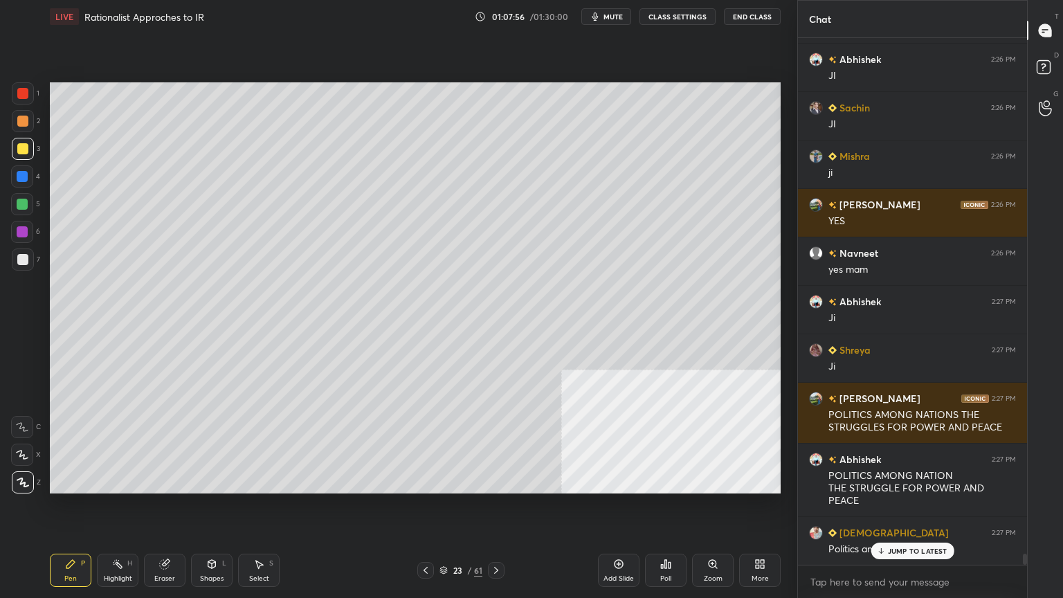
click at [602, 510] on div "Add Slide" at bounding box center [619, 570] width 42 height 33
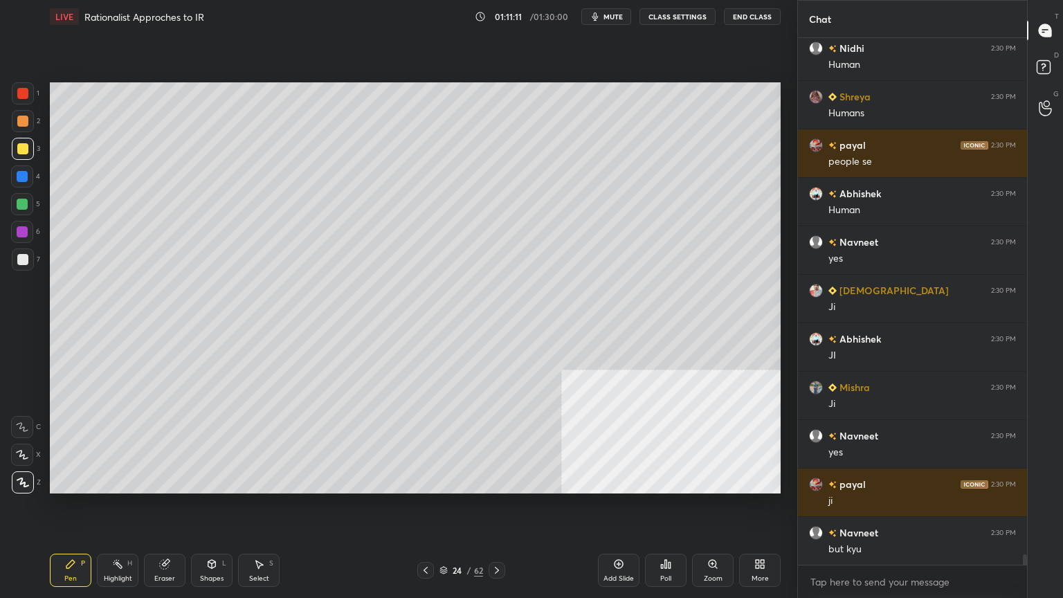
scroll to position [26964, 0]
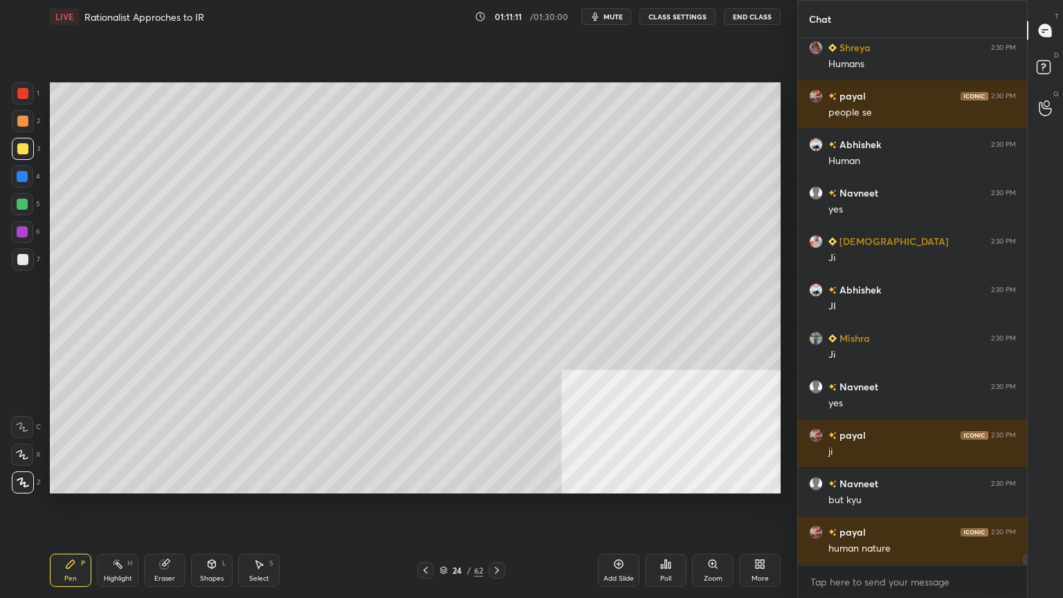
click at [622, 510] on div "Add Slide Poll Zoom More" at bounding box center [689, 571] width 183 height 78
click at [615, 510] on div "Add Slide" at bounding box center [619, 570] width 42 height 33
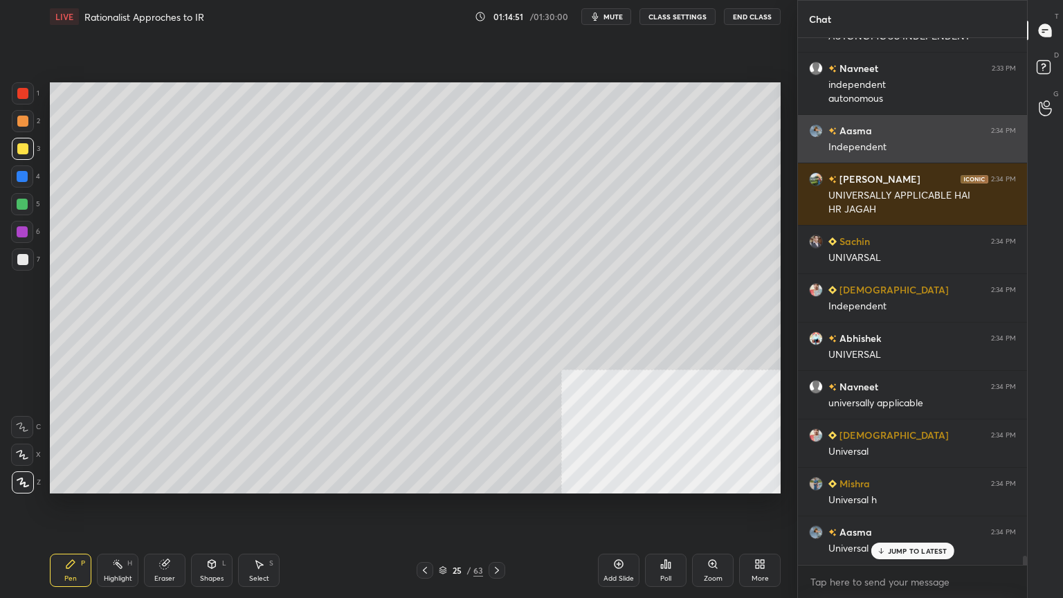
scroll to position [29813, 0]
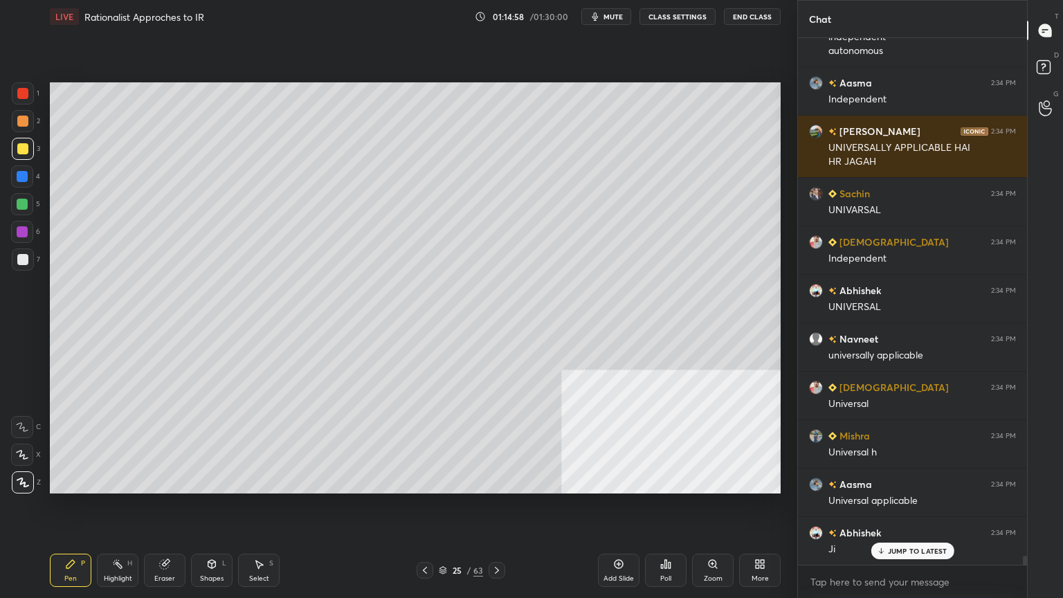
click at [615, 510] on icon at bounding box center [618, 564] width 11 height 11
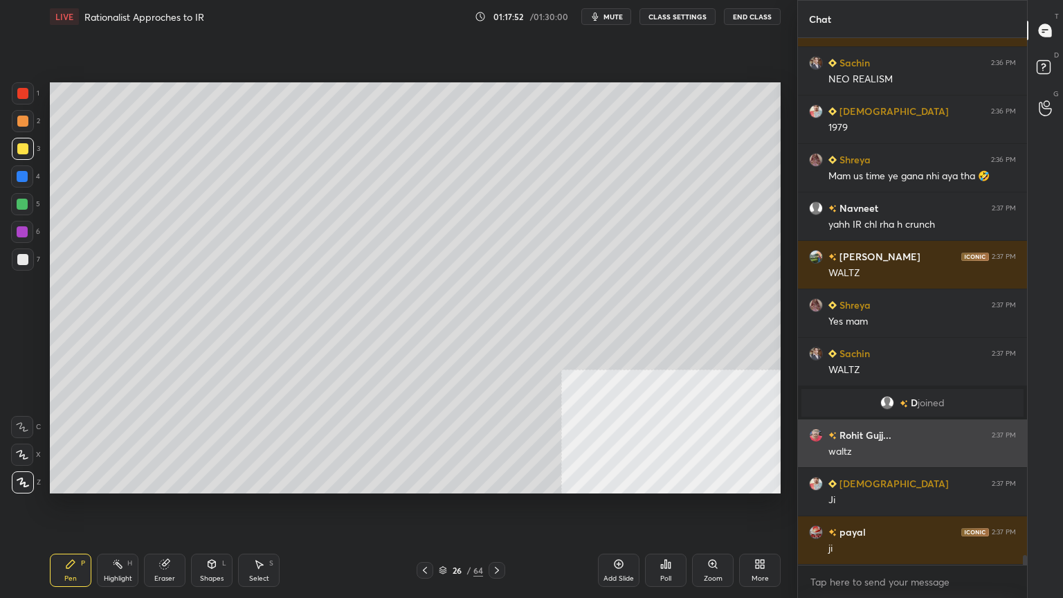
scroll to position [28084, 0]
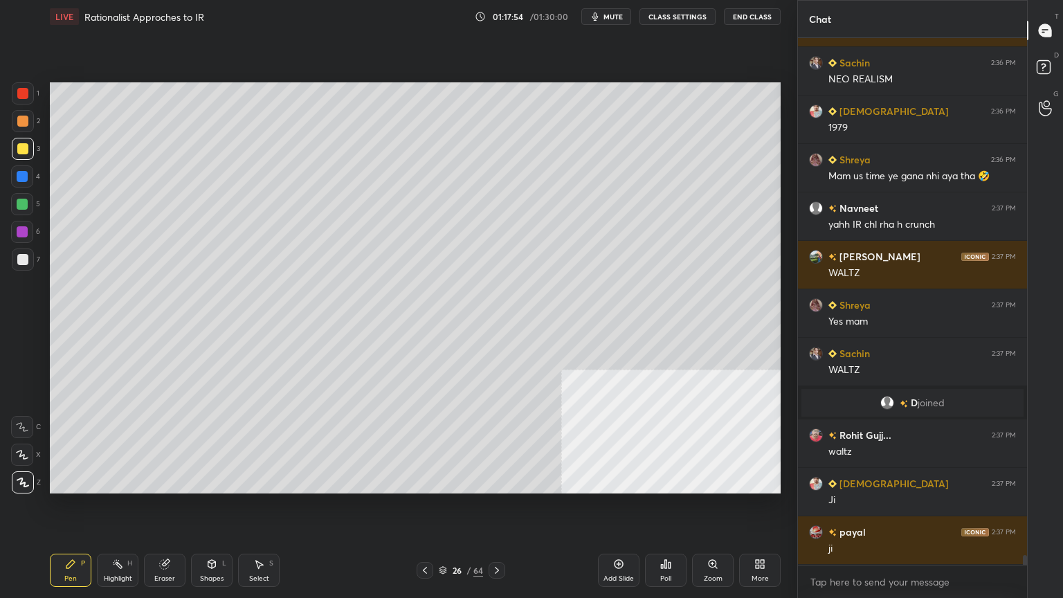
click at [175, 510] on div "Eraser" at bounding box center [165, 570] width 42 height 33
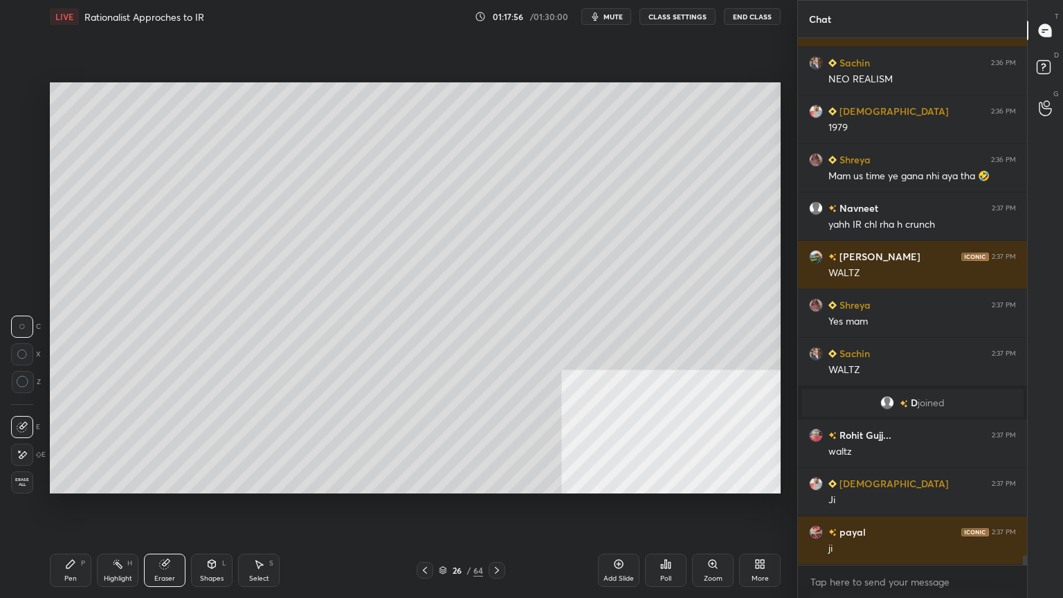
click at [12, 490] on div "Erase all" at bounding box center [22, 482] width 22 height 22
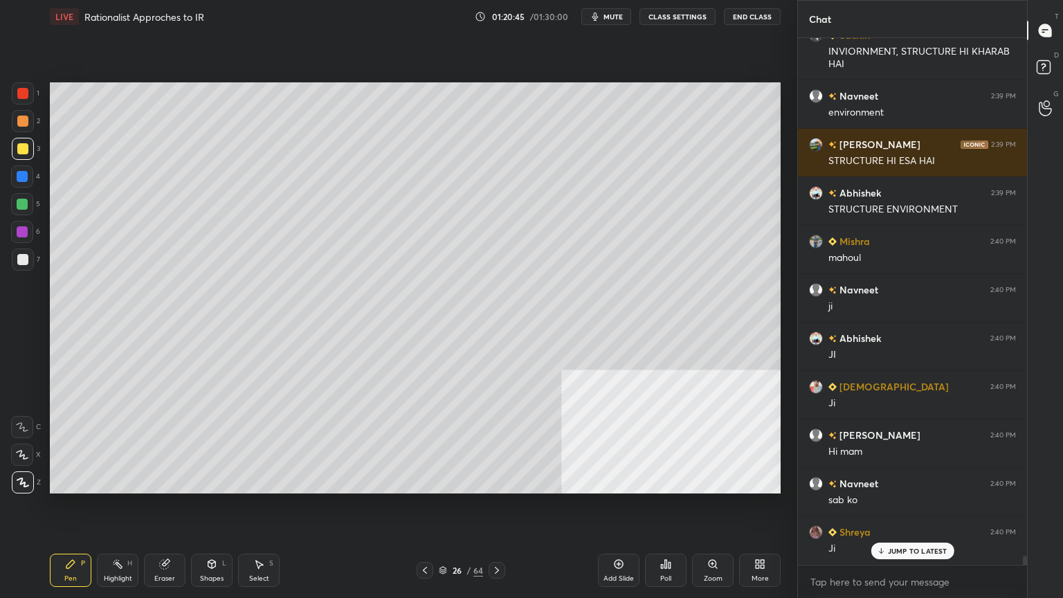
scroll to position [29866, 0]
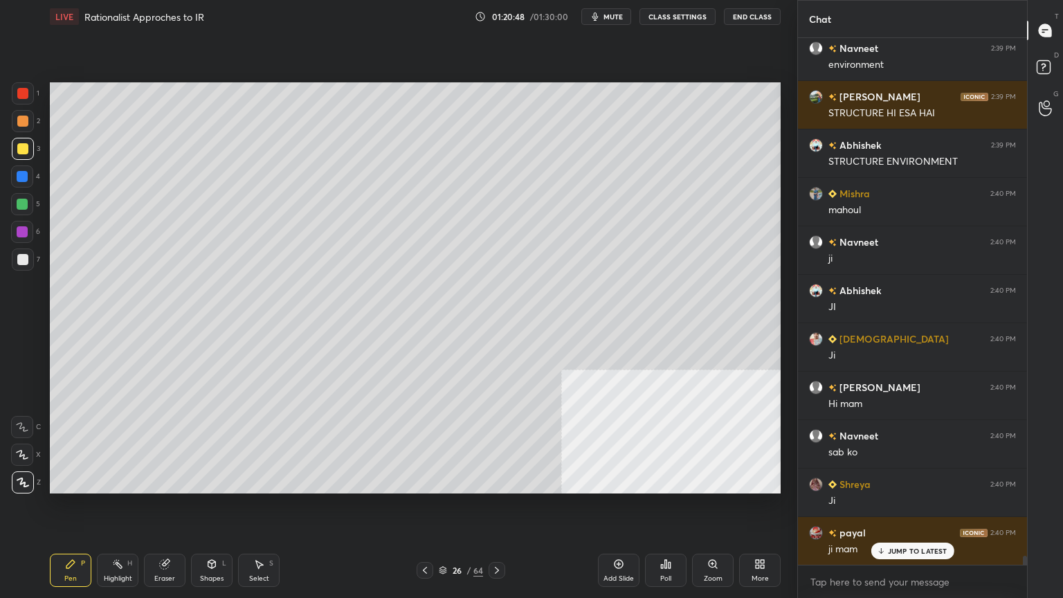
click at [610, 510] on div "Add Slide" at bounding box center [619, 570] width 42 height 33
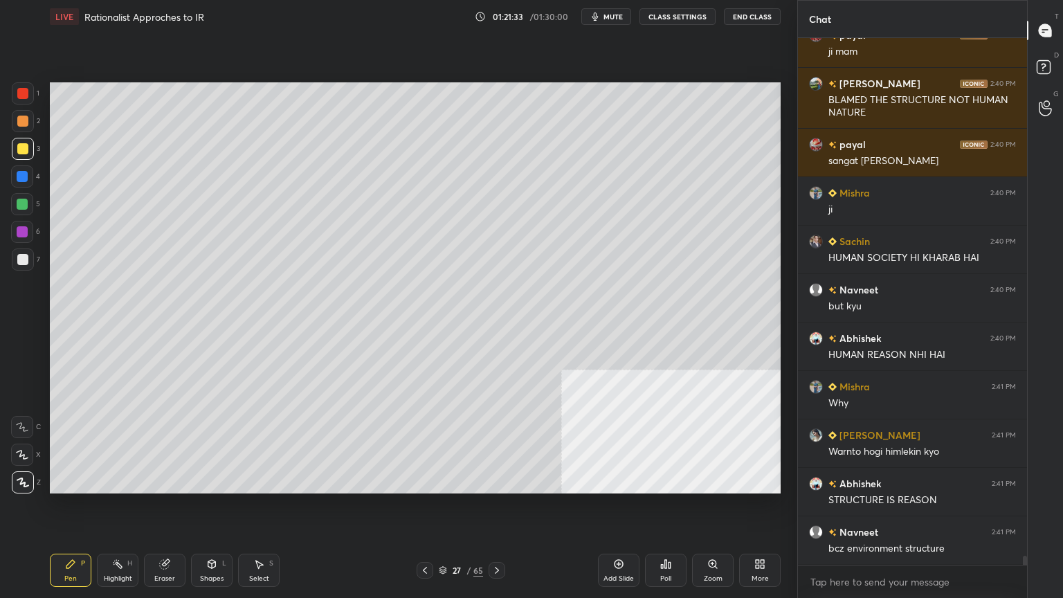
scroll to position [30411, 0]
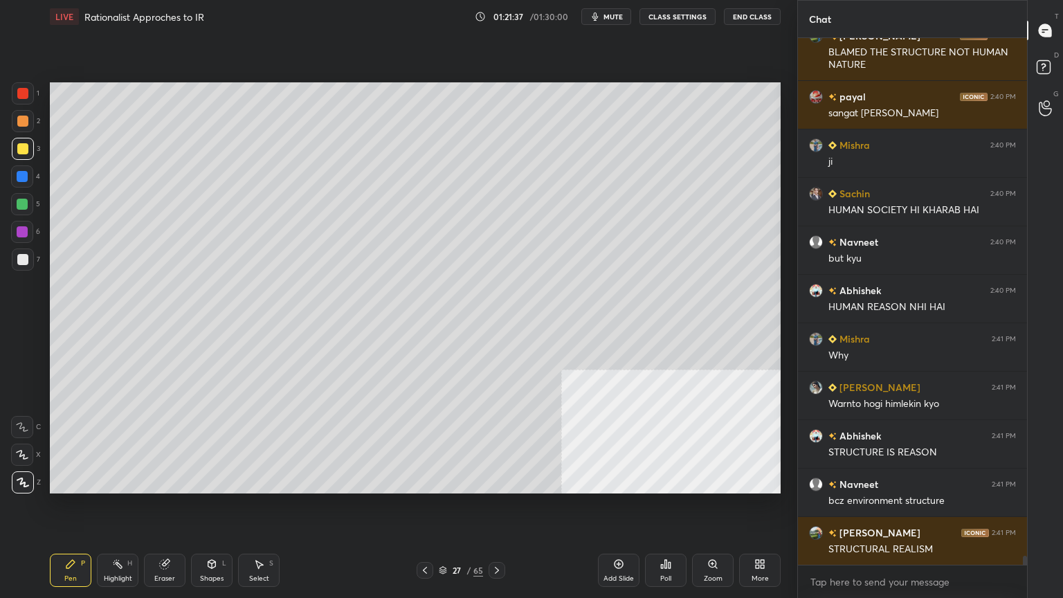
click at [611, 510] on div "Add Slide" at bounding box center [619, 570] width 42 height 33
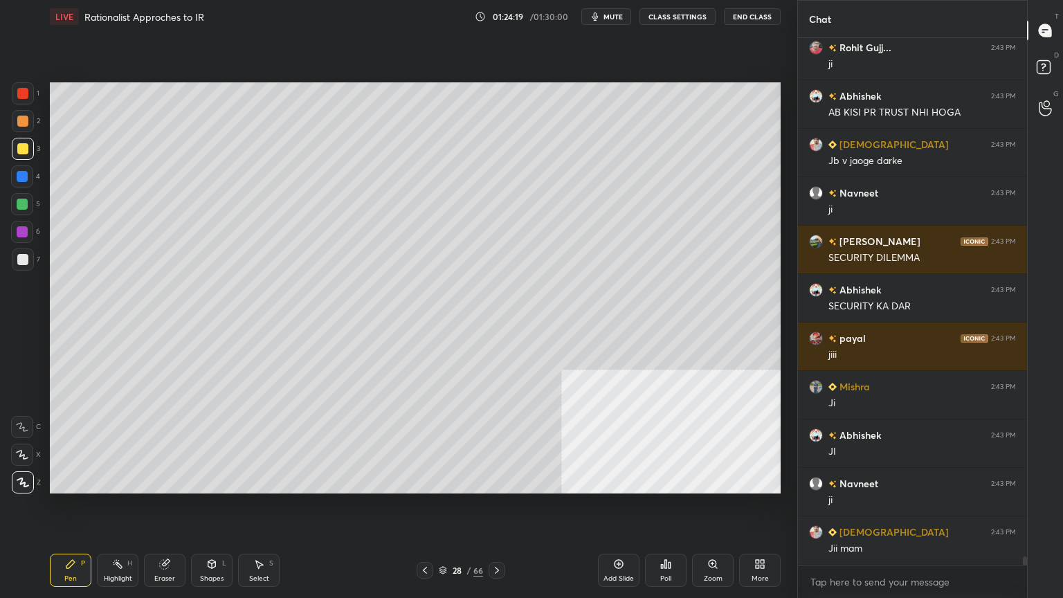
scroll to position [31645, 0]
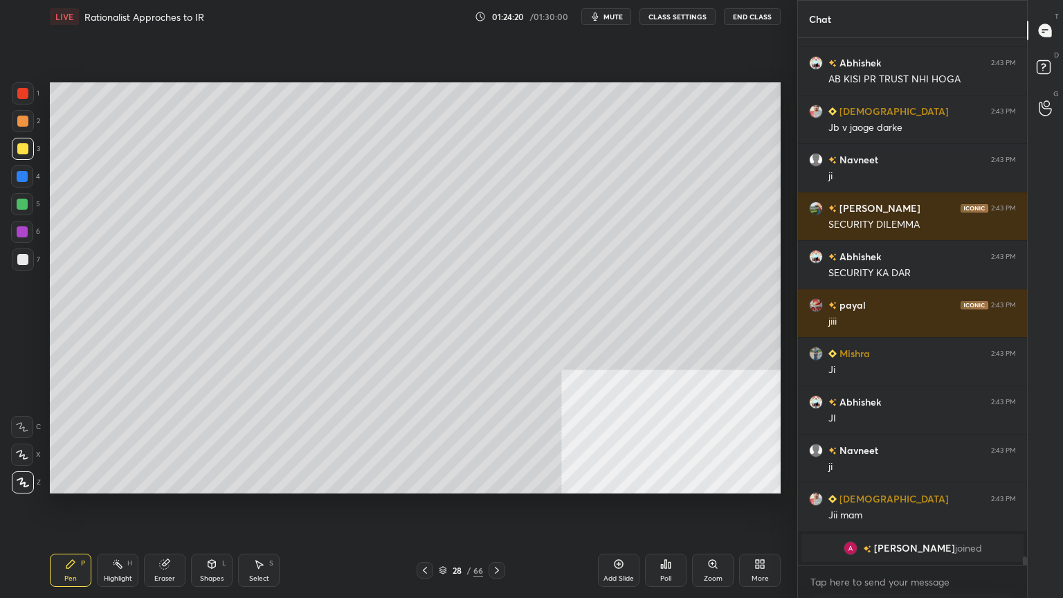
click at [610, 510] on div "Add Slide" at bounding box center [619, 570] width 42 height 33
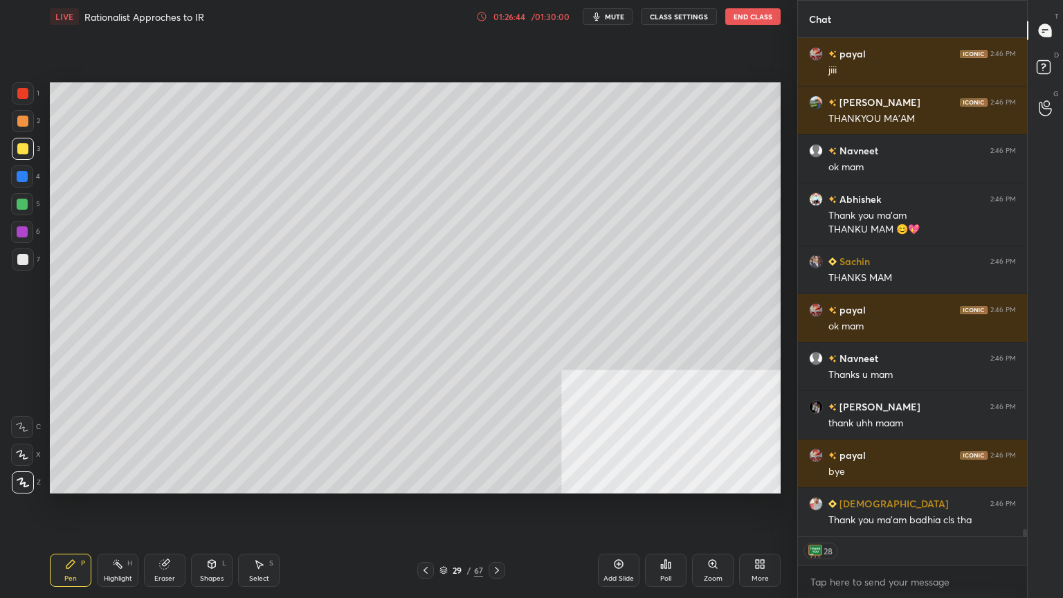
scroll to position [33094, 0]
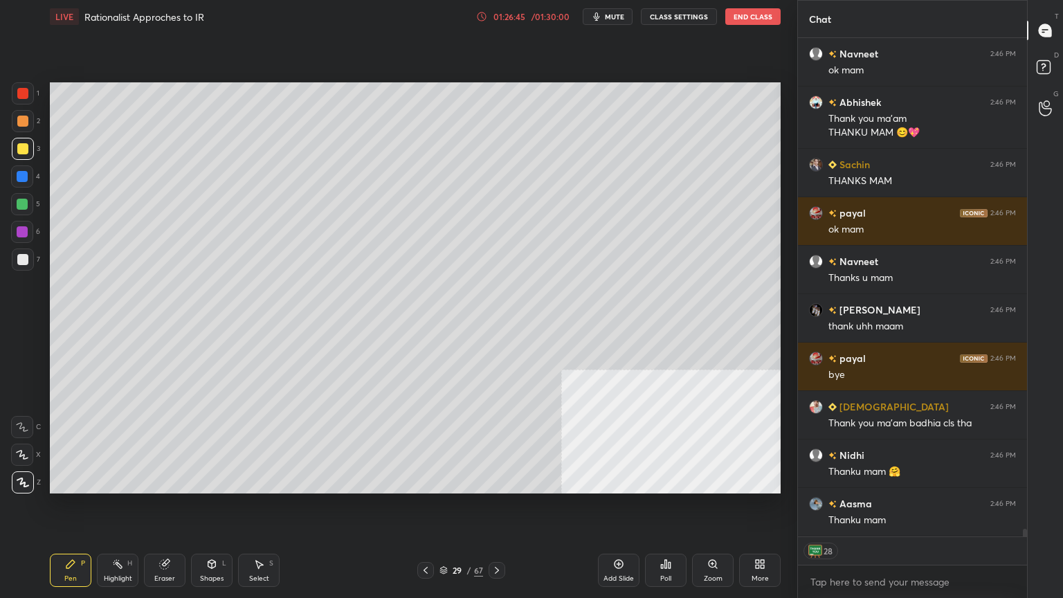
type textarea "x"
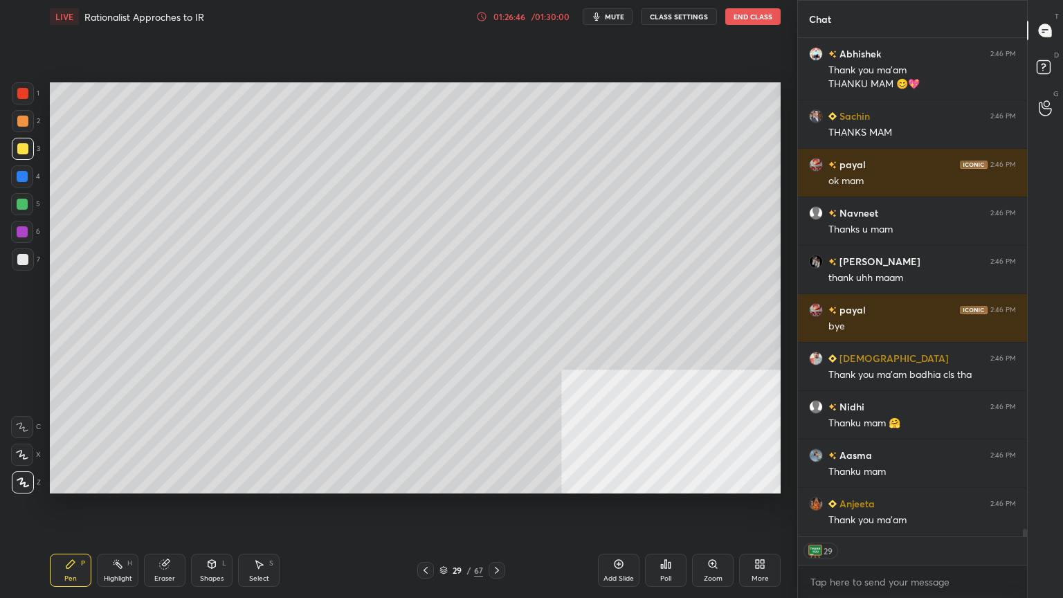
click at [742, 17] on button "End Class" at bounding box center [752, 16] width 55 height 17
